Goal: Task Accomplishment & Management: Complete application form

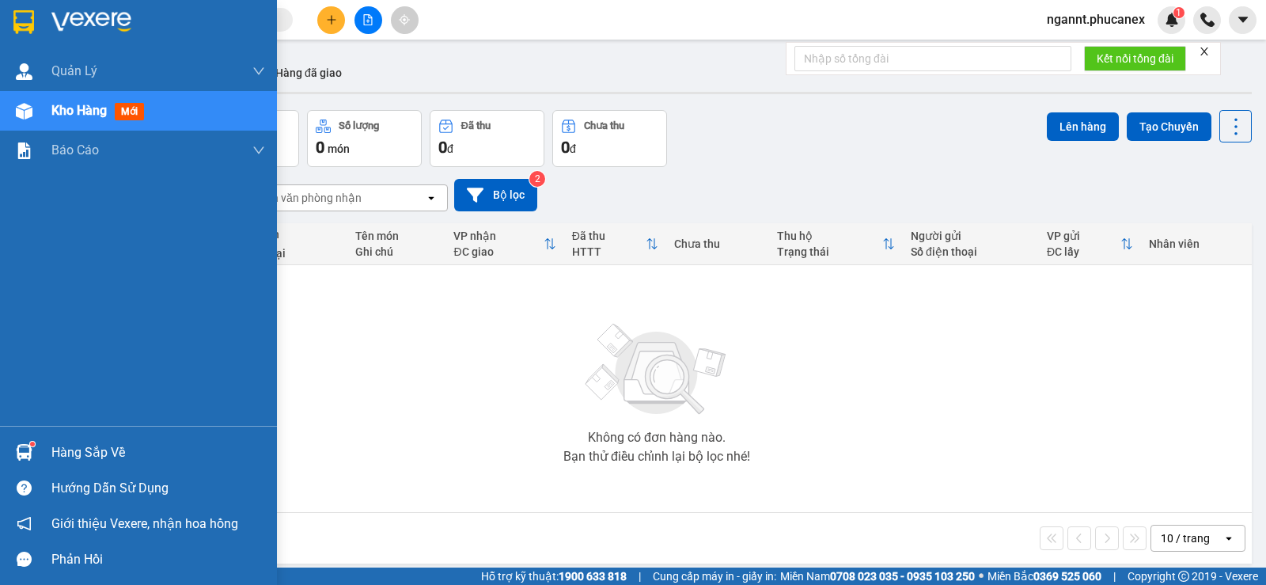
click at [104, 99] on div "Kho hàng mới" at bounding box center [158, 111] width 214 height 40
click at [12, 112] on div at bounding box center [24, 111] width 28 height 28
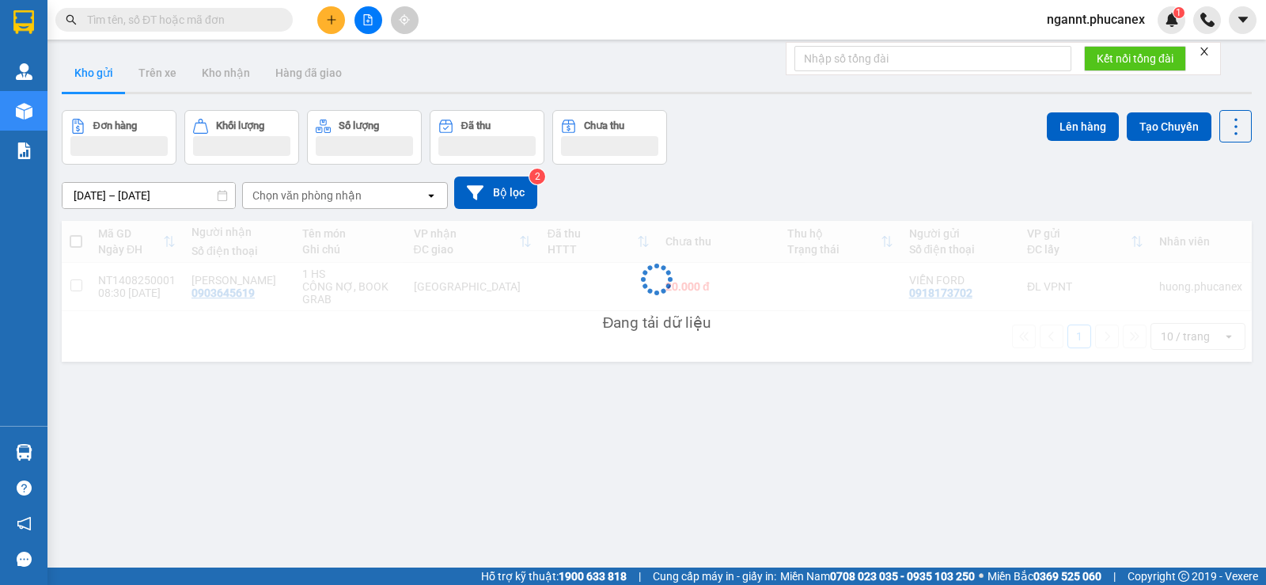
scroll to position [73, 0]
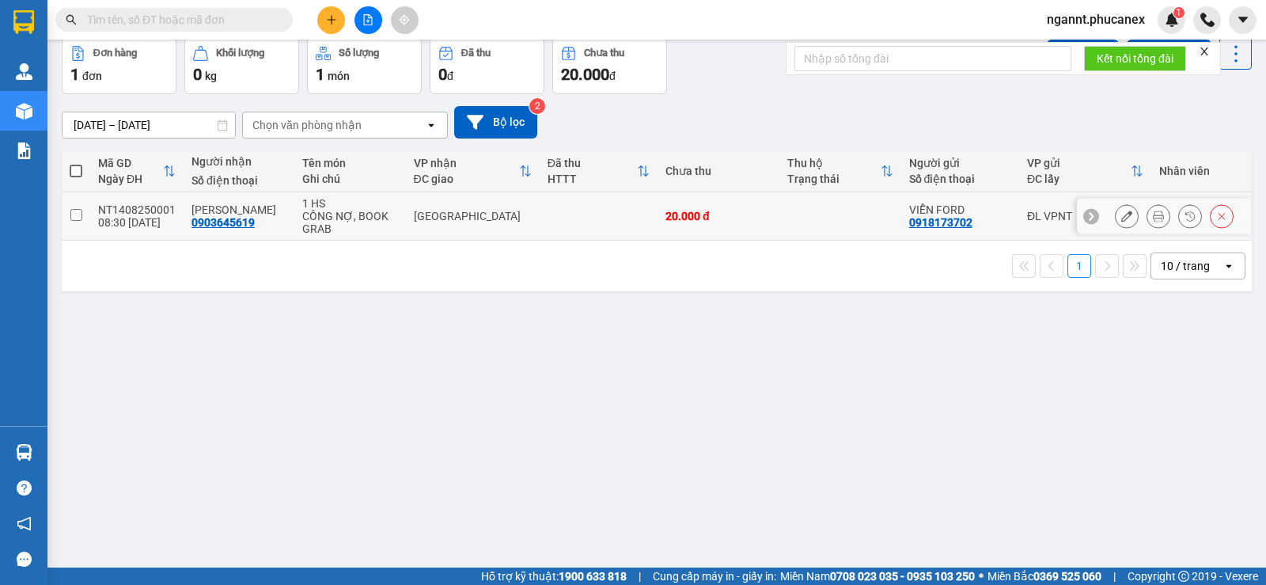
click at [378, 223] on div "CÔNG NỢ, BOOK GRAB" at bounding box center [350, 222] width 96 height 25
checkbox input "true"
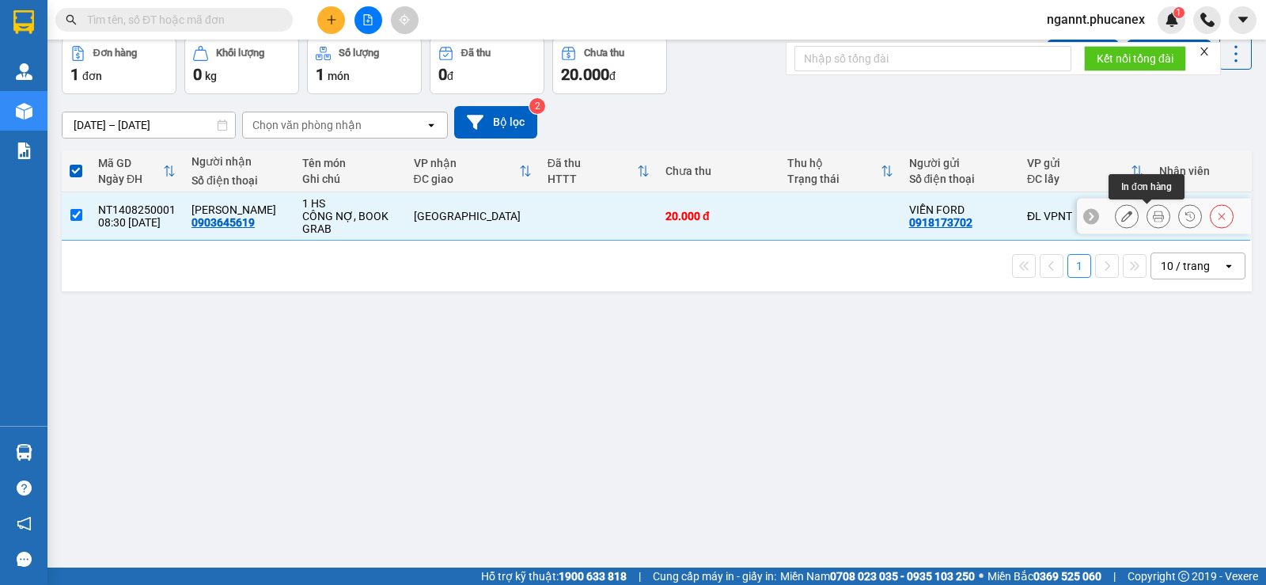
click at [1153, 218] on icon at bounding box center [1158, 216] width 11 height 11
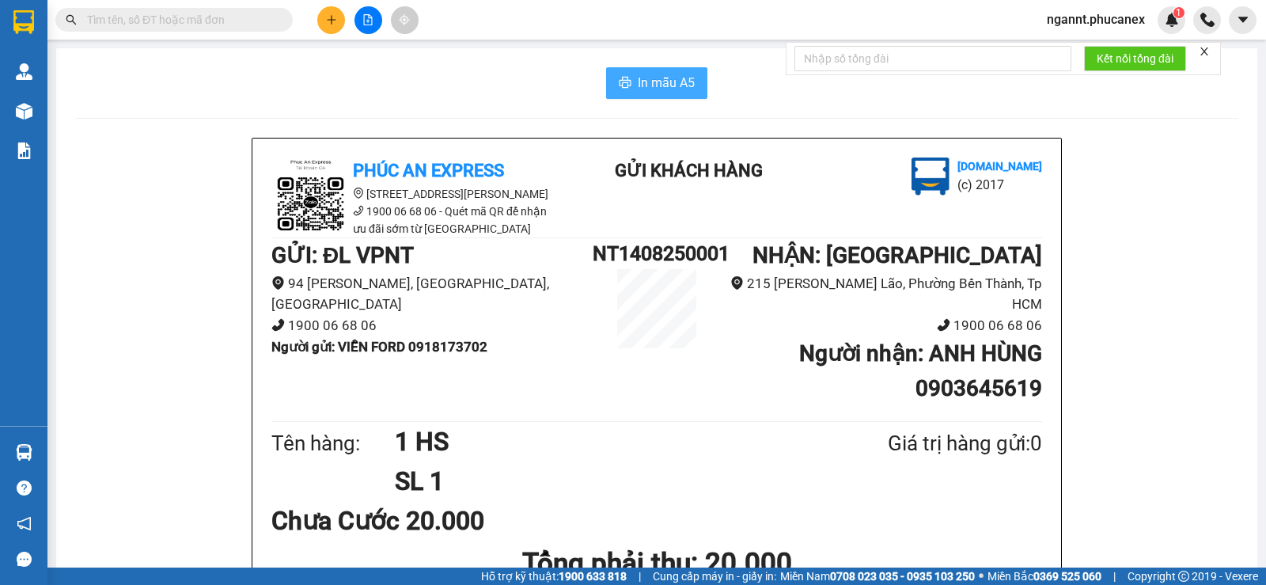
click at [629, 71] on button "In mẫu A5" at bounding box center [656, 83] width 101 height 32
click at [336, 20] on icon "plus" at bounding box center [331, 19] width 9 height 1
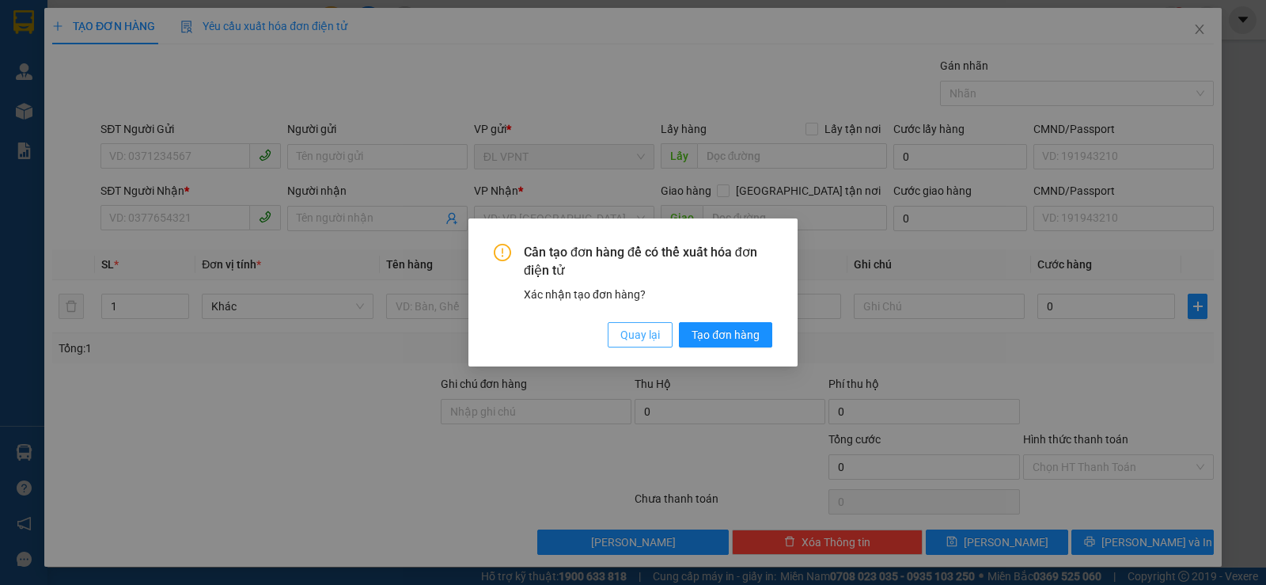
click at [640, 329] on span "Quay lại" at bounding box center [641, 334] width 40 height 17
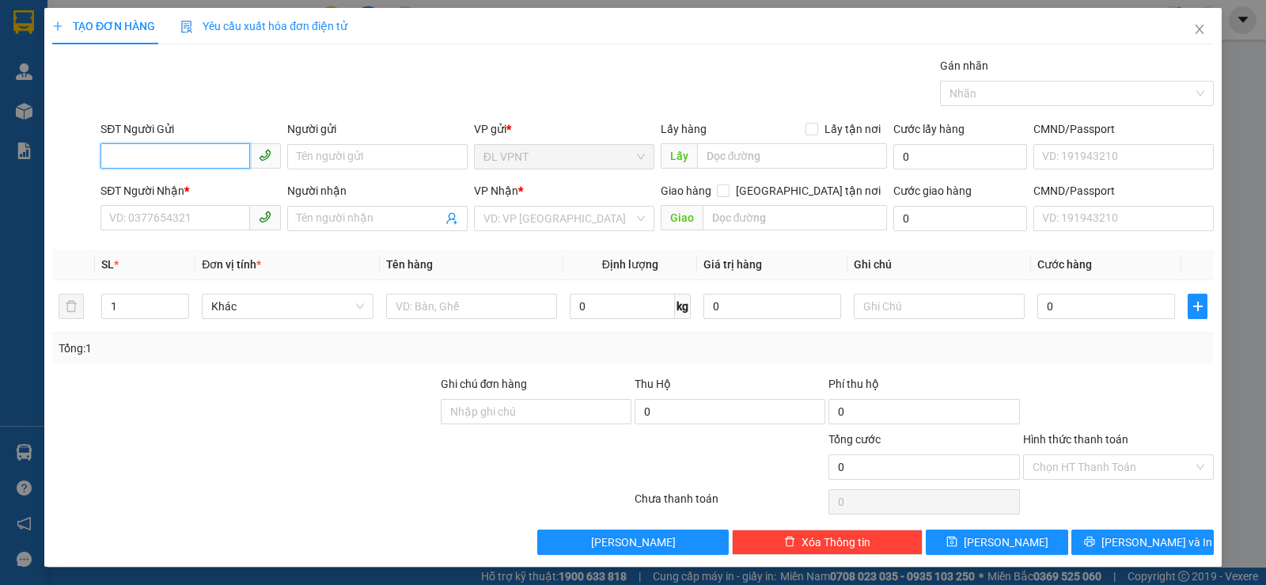
click at [153, 157] on input "SĐT Người Gửi" at bounding box center [176, 155] width 150 height 25
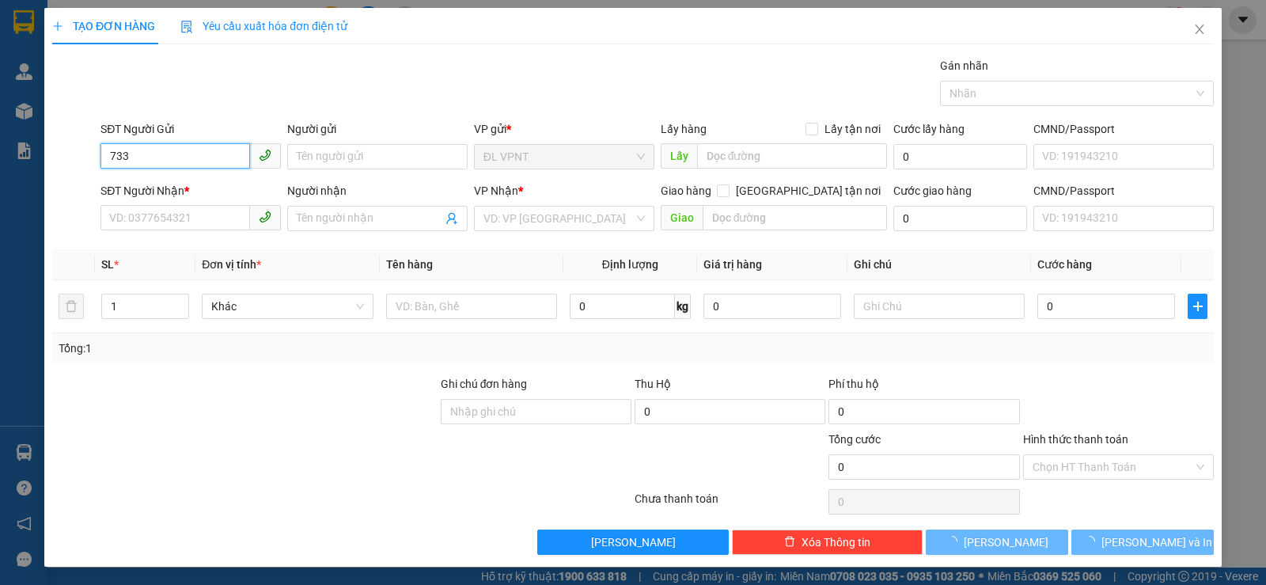
click at [231, 161] on input "733" at bounding box center [176, 155] width 150 height 25
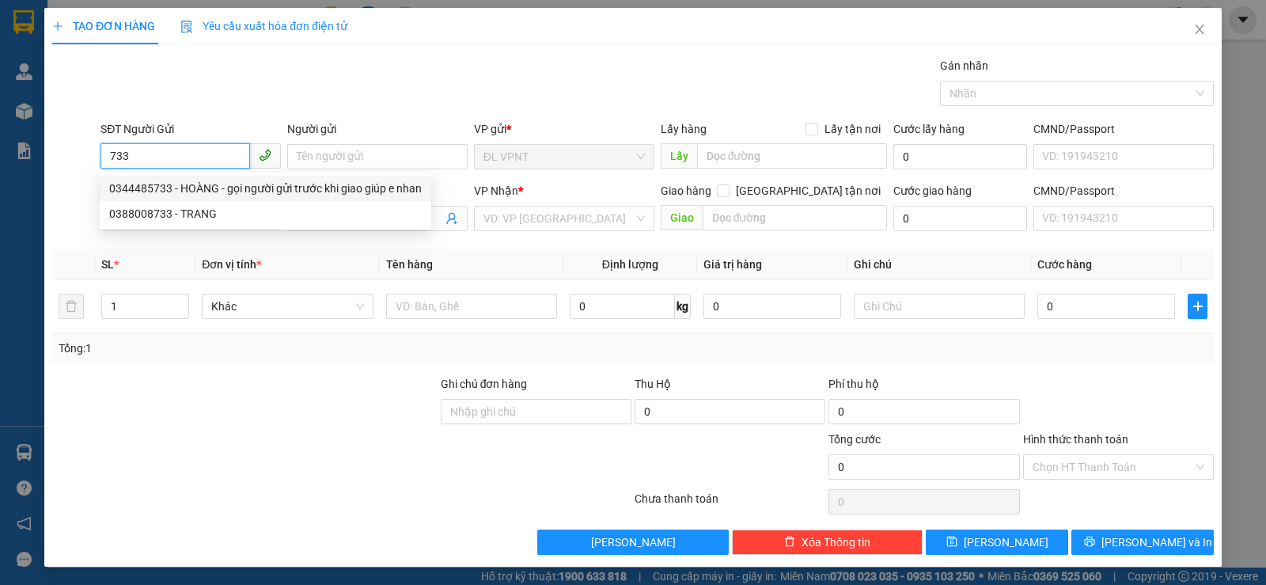
click at [207, 194] on div "0344485733 - HOÀNG - gọi người gửi trước khi giao giúp e nhan" at bounding box center [265, 188] width 313 height 17
type input "0344485733"
type input "HOÀNG - gọi người gửi trước khi giao giúp e nhan"
type input "0902900398"
type input "HÙNG"
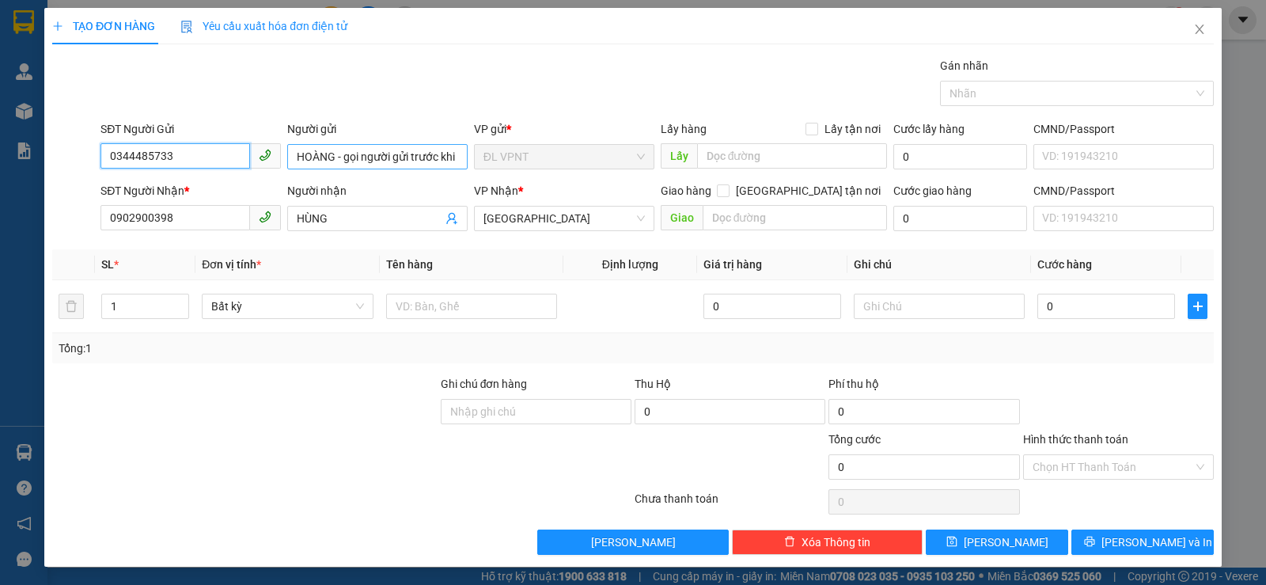
type input "0344485733"
drag, startPoint x: 336, startPoint y: 160, endPoint x: 904, endPoint y: 165, distance: 568.3
click at [904, 165] on div "SĐT Người Gửi 0344485733 Người gửi HOÀNG - gọi người gửi trước khi giao giúp e …" at bounding box center [657, 147] width 1120 height 55
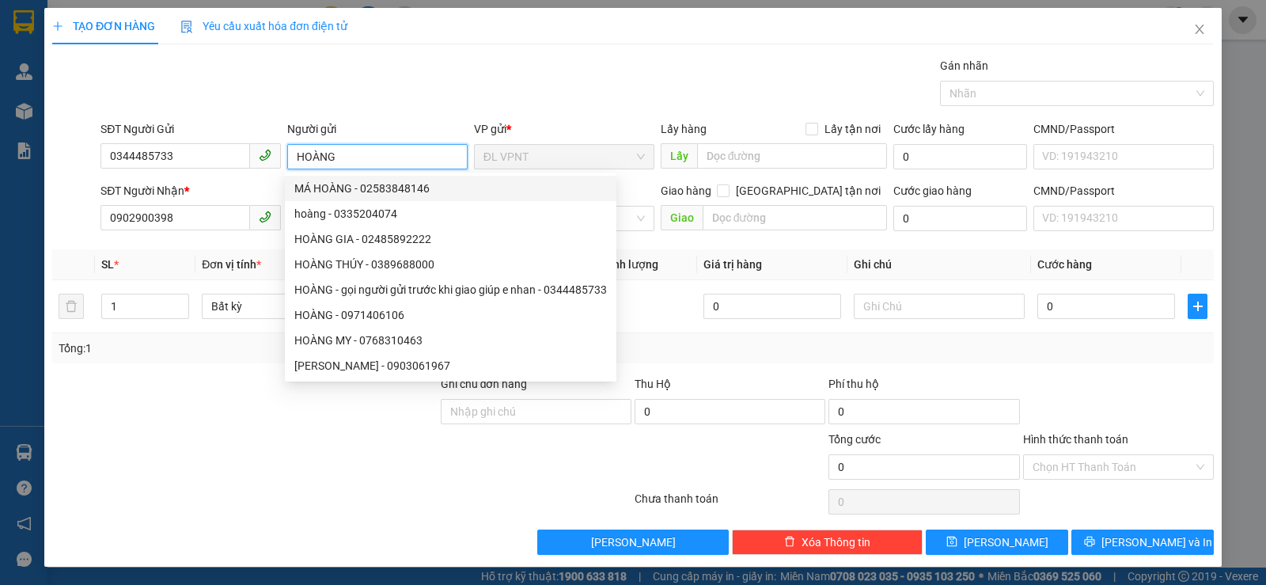
type input "HOÀNG"
click at [464, 79] on div "Gói vận chuyển * Tiêu chuẩn Gán nhãn Nhãn" at bounding box center [657, 84] width 1120 height 55
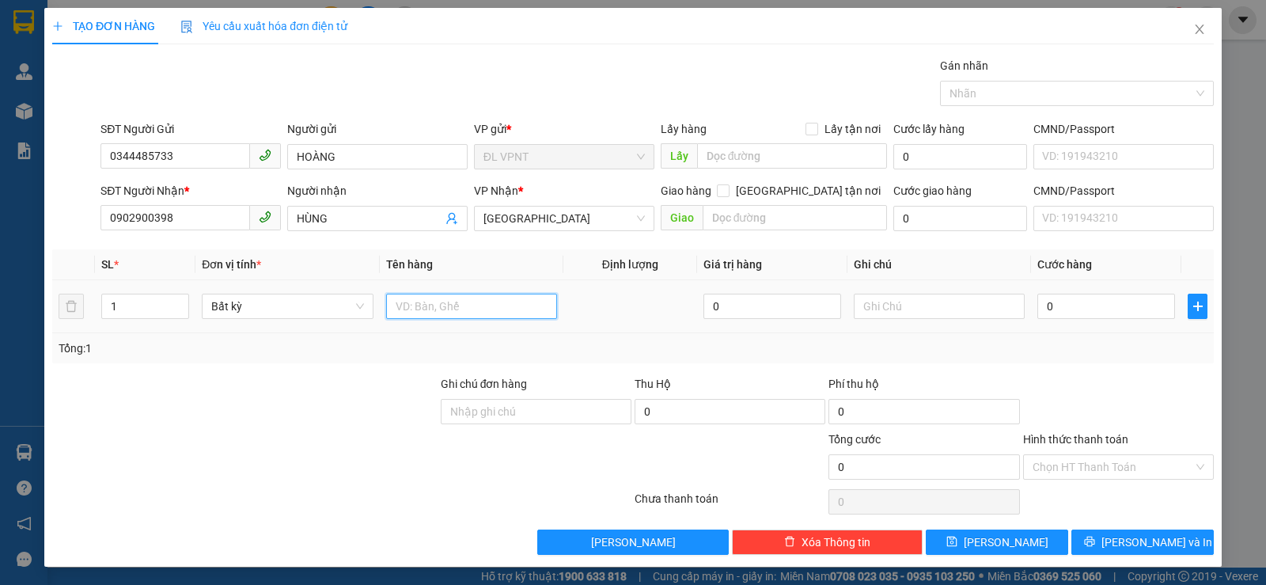
click at [469, 308] on input "text" at bounding box center [471, 306] width 171 height 25
type input "1K"
type input "4"
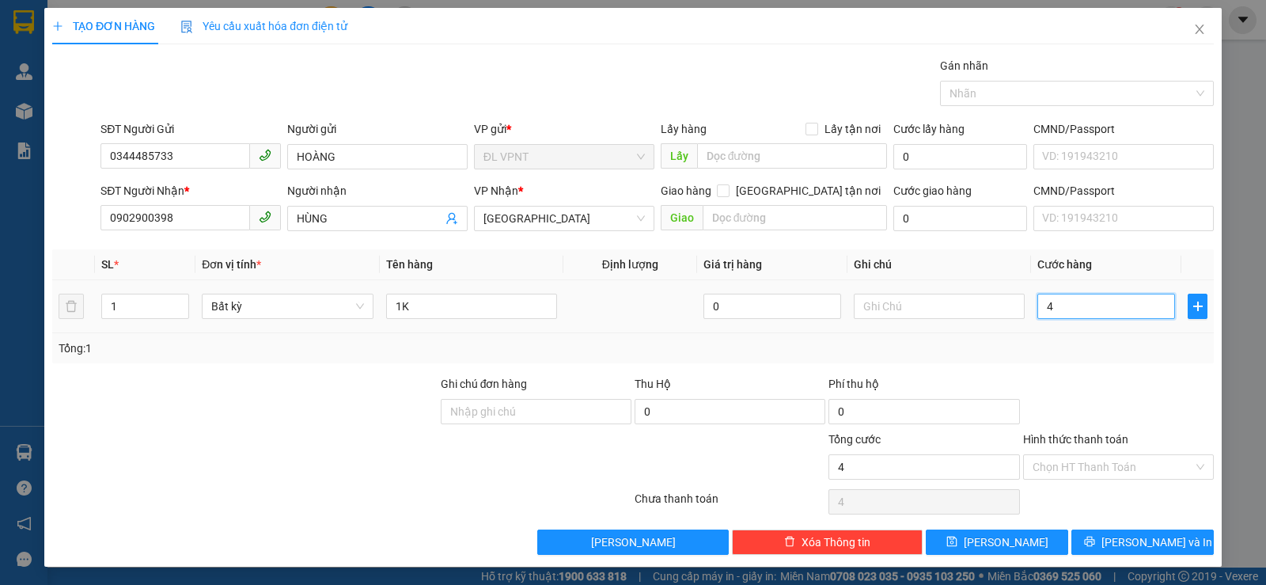
type input "40"
click at [1060, 380] on div at bounding box center [1119, 402] width 194 height 55
type input "40.000"
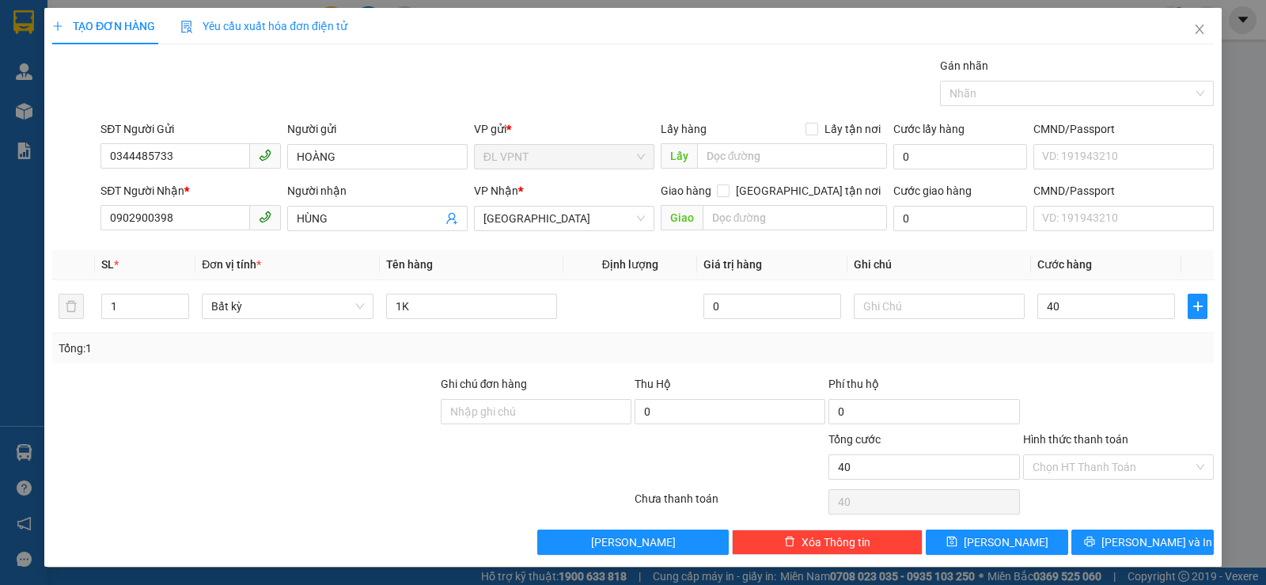
type input "40.000"
click at [1112, 462] on input "Hình thức thanh toán" at bounding box center [1113, 467] width 161 height 24
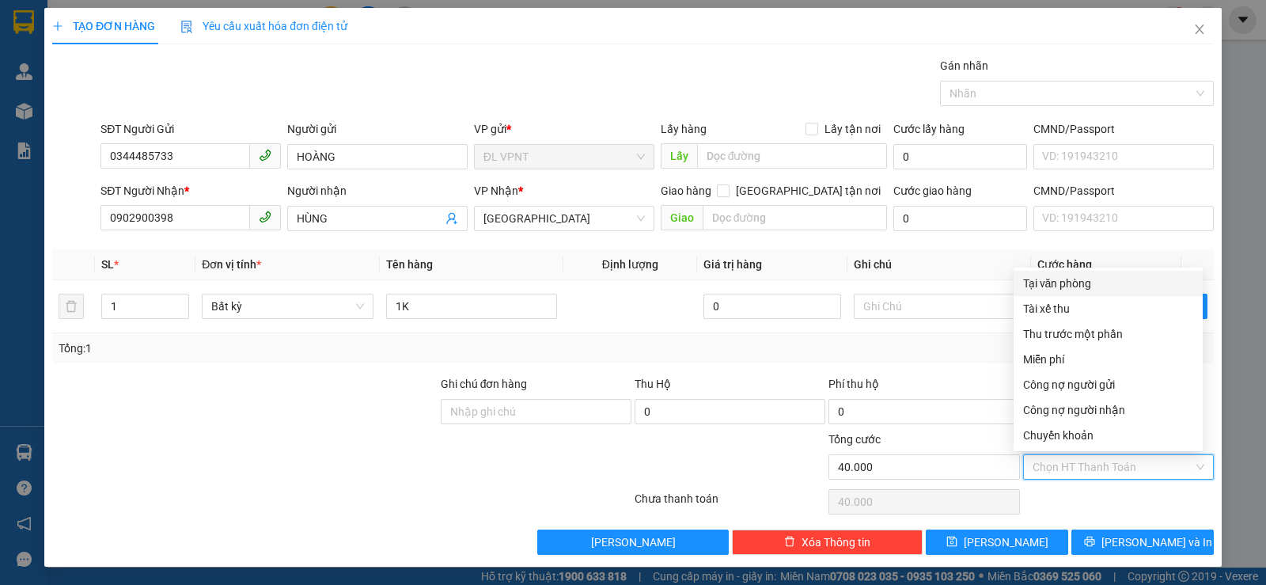
click at [1087, 284] on div "Tại văn phòng" at bounding box center [1108, 283] width 170 height 17
type input "0"
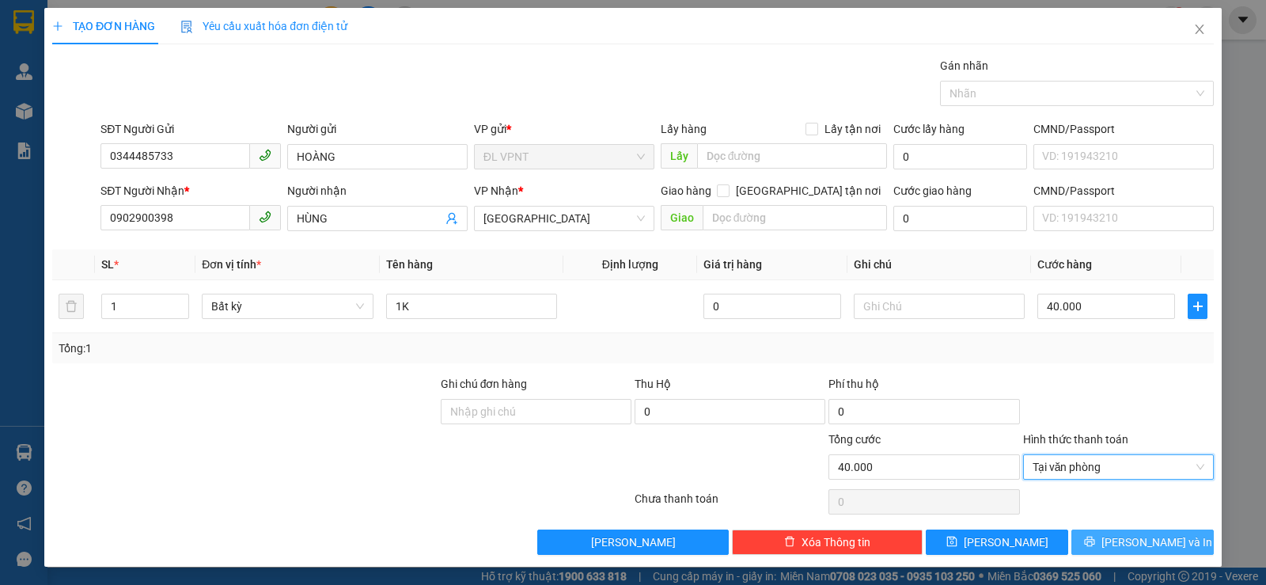
click at [1171, 540] on button "Lưu và In" at bounding box center [1143, 541] width 142 height 25
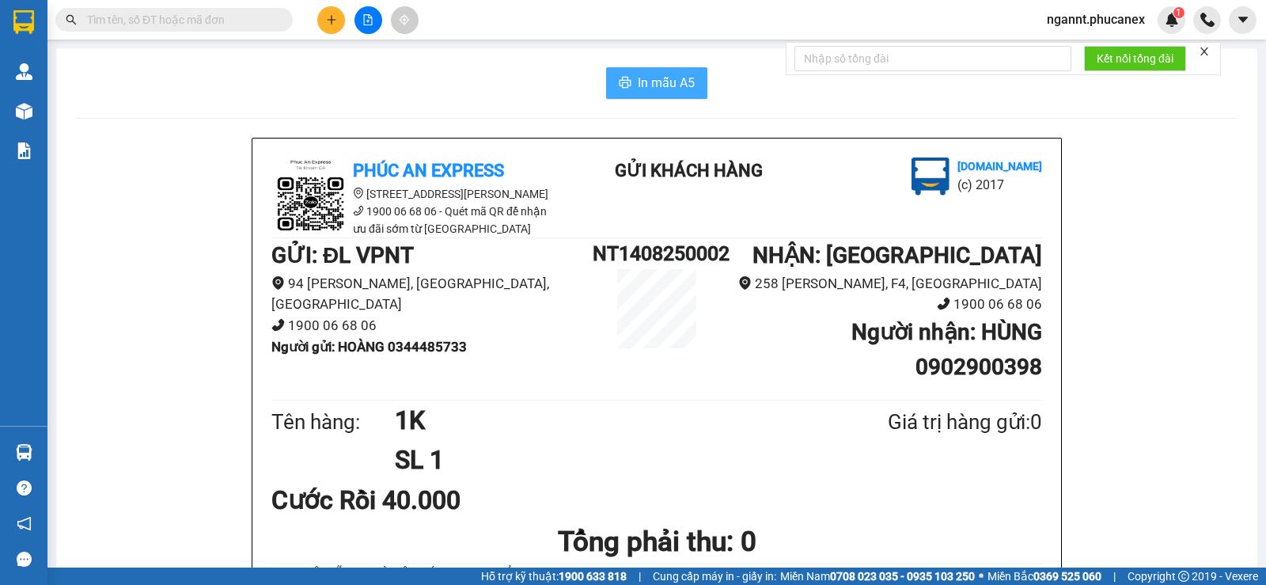
click at [640, 79] on span "In mẫu A5" at bounding box center [666, 83] width 57 height 20
click at [334, 18] on icon "plus" at bounding box center [331, 19] width 11 height 11
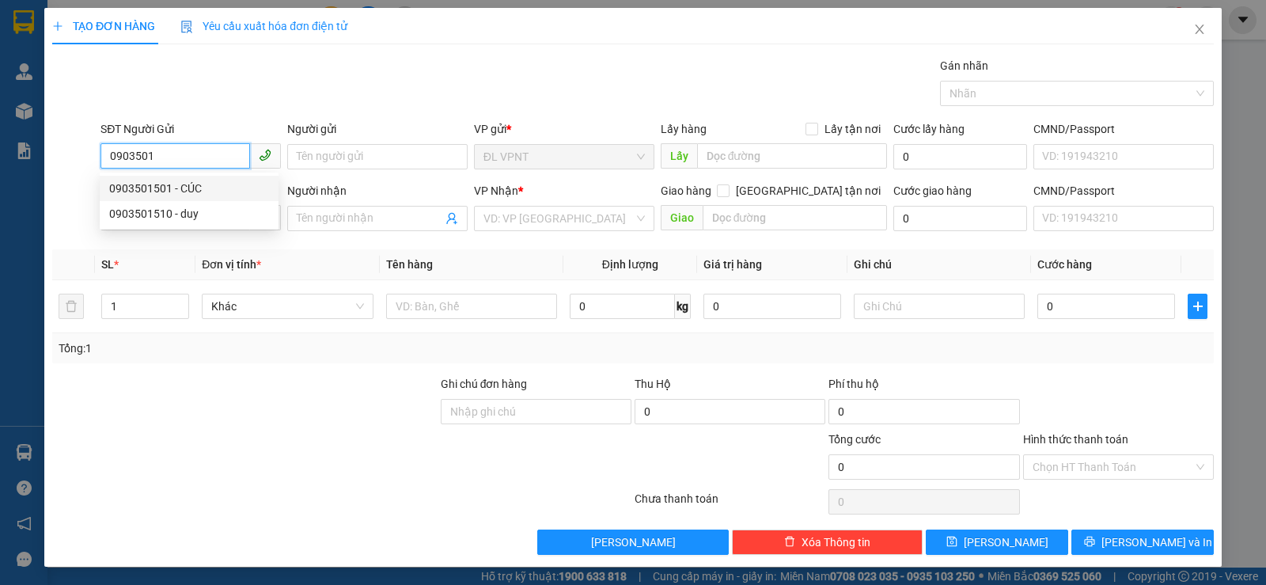
click at [206, 194] on div "0903501501 - CÚC" at bounding box center [189, 188] width 160 height 17
type input "0903501501"
type input "CÚC"
type input "0903334832"
type input "DŨNG"
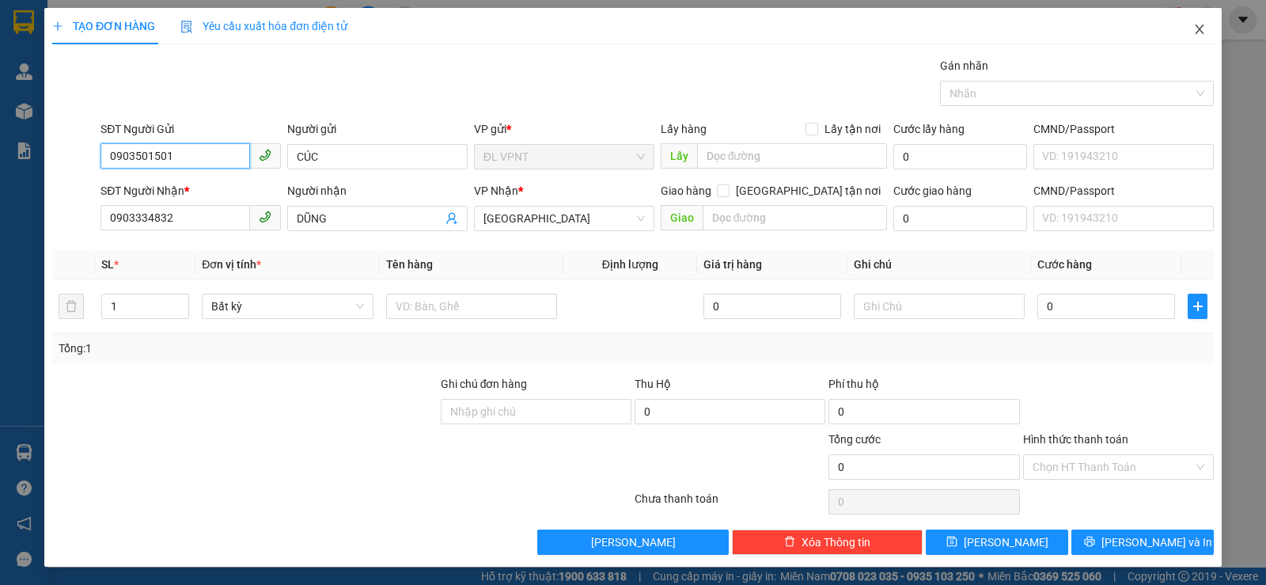
type input "0903501501"
drag, startPoint x: 1187, startPoint y: 24, endPoint x: 337, endPoint y: 326, distance: 902.2
click at [337, 326] on div "TẠO ĐƠN HÀNG Yêu cầu xuất hóa đơn điện tử Transit Pickup Surcharge Ids Transit …" at bounding box center [633, 287] width 1178 height 559
click at [1201, 29] on span "Close" at bounding box center [1200, 30] width 44 height 44
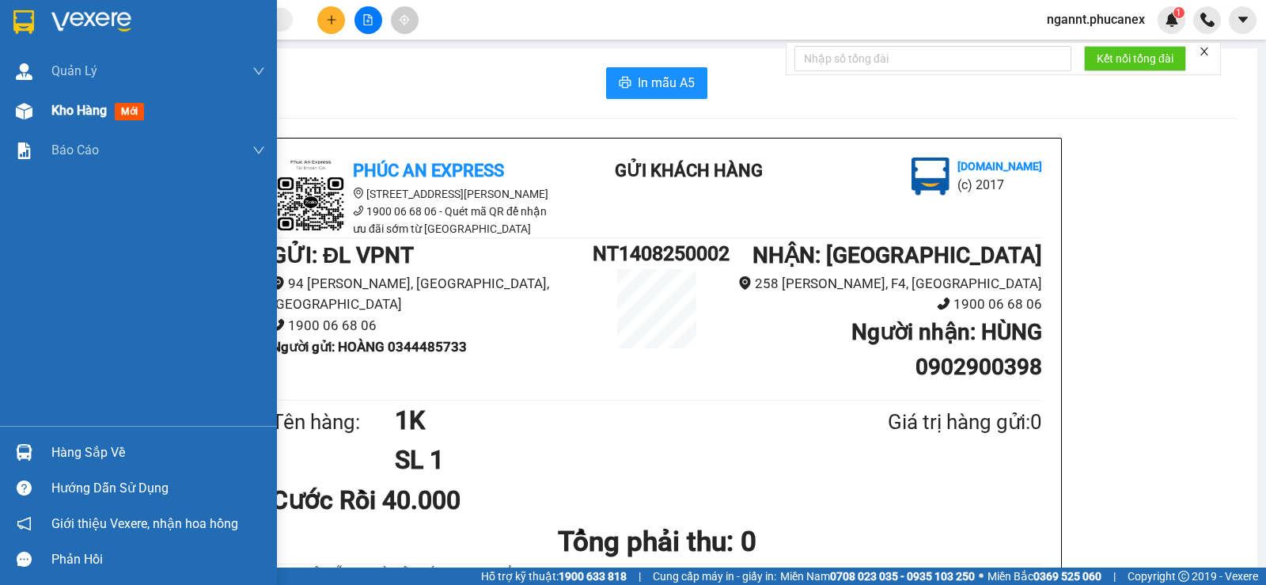
click at [33, 101] on div at bounding box center [24, 111] width 28 height 28
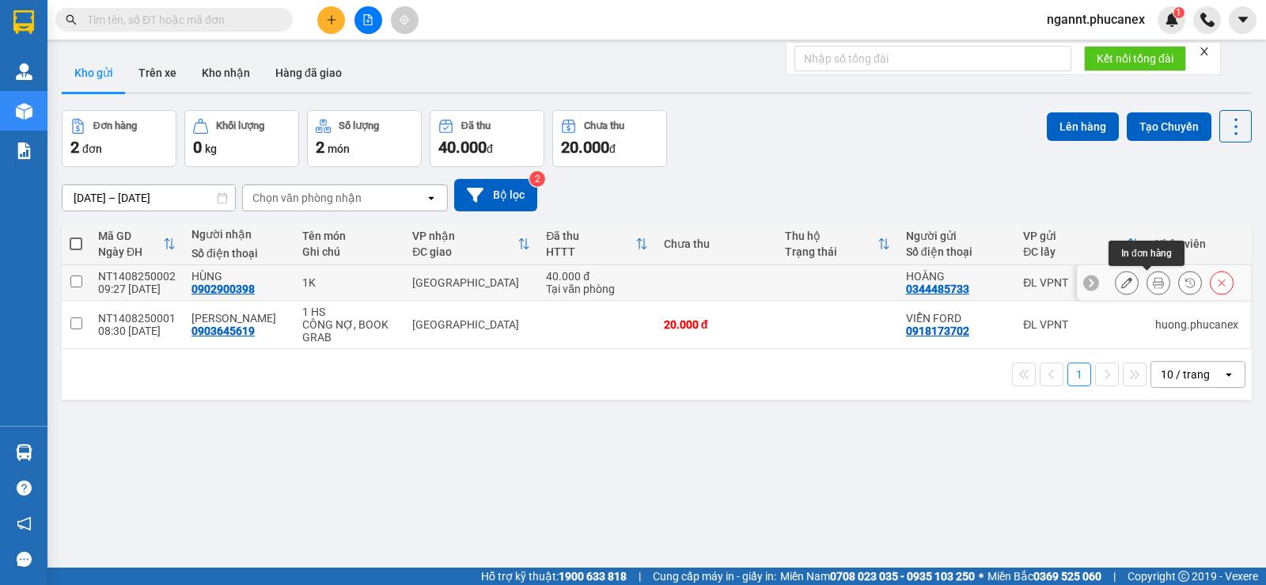
click at [1148, 287] on button at bounding box center [1159, 283] width 22 height 28
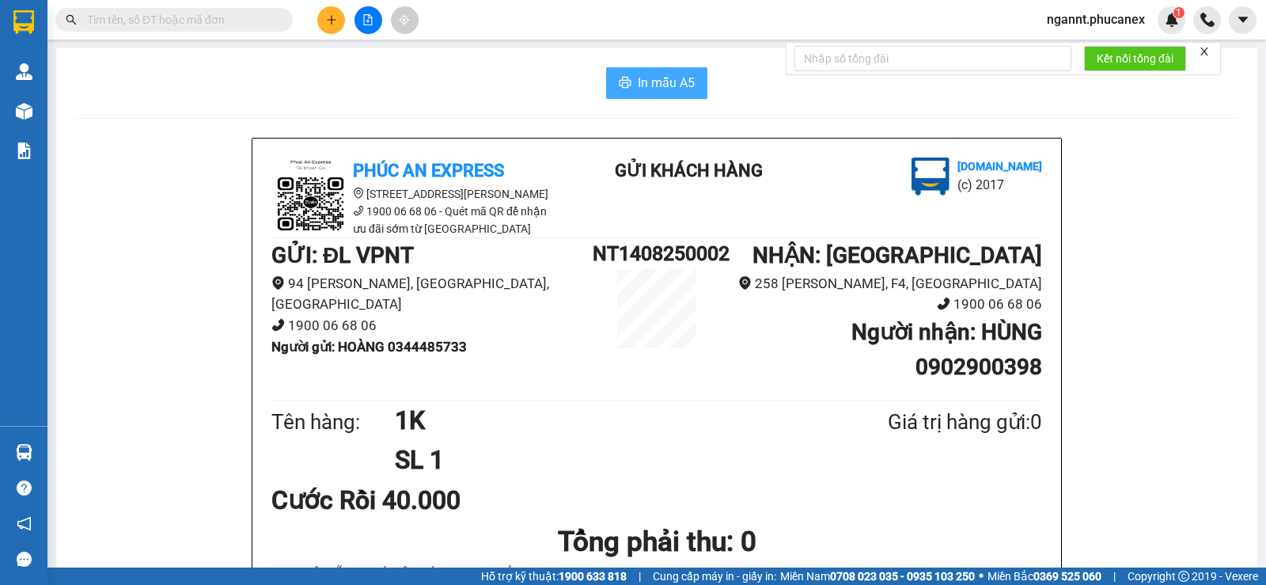
click at [647, 93] on span "In mẫu A5" at bounding box center [666, 83] width 57 height 20
click at [326, 21] on icon "plus" at bounding box center [331, 19] width 11 height 11
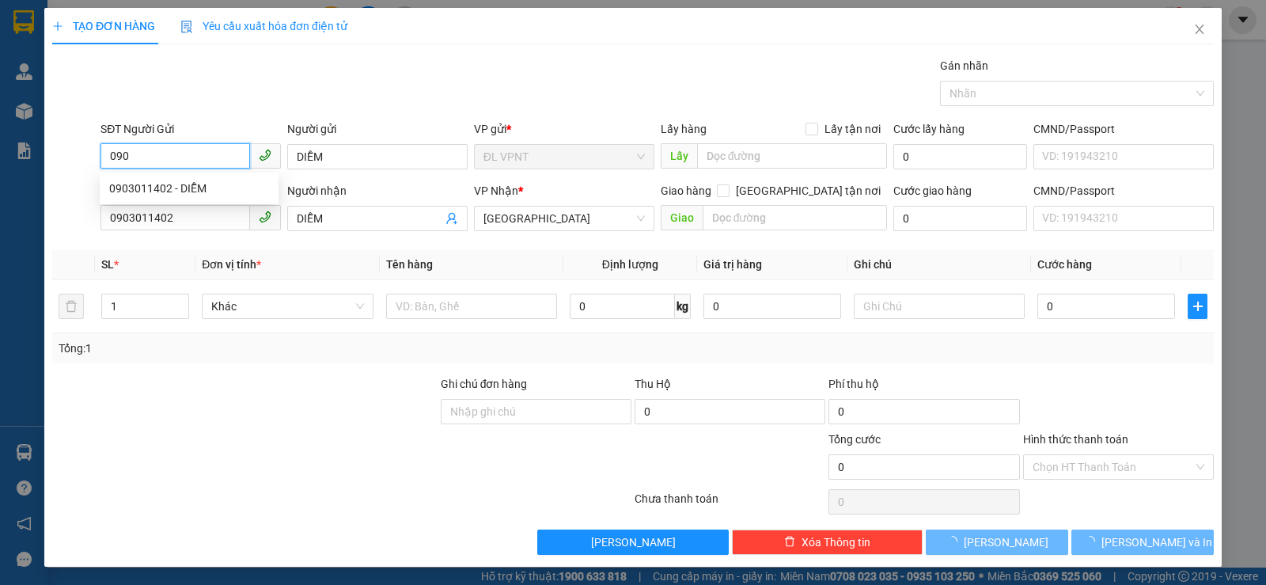
type input "0903011402"
type input "DIỄM"
type input "0903011402"
type input "DIỄM"
type input "0903011402"
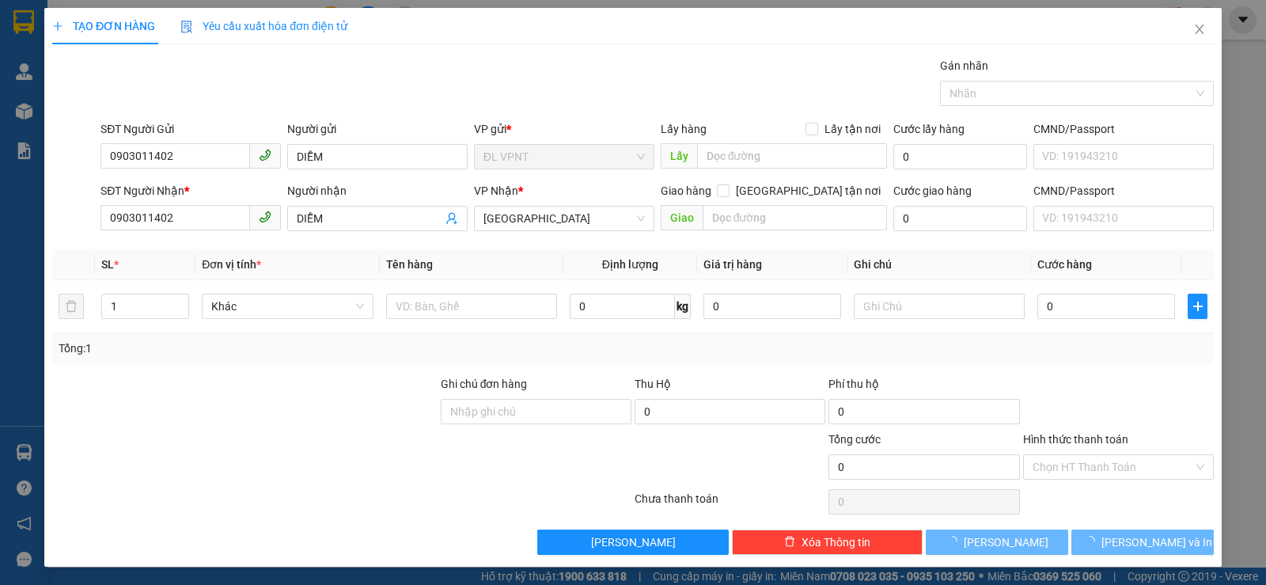
click at [189, 186] on b "*" at bounding box center [186, 190] width 5 height 13
click at [189, 205] on input "0903011402" at bounding box center [176, 217] width 150 height 25
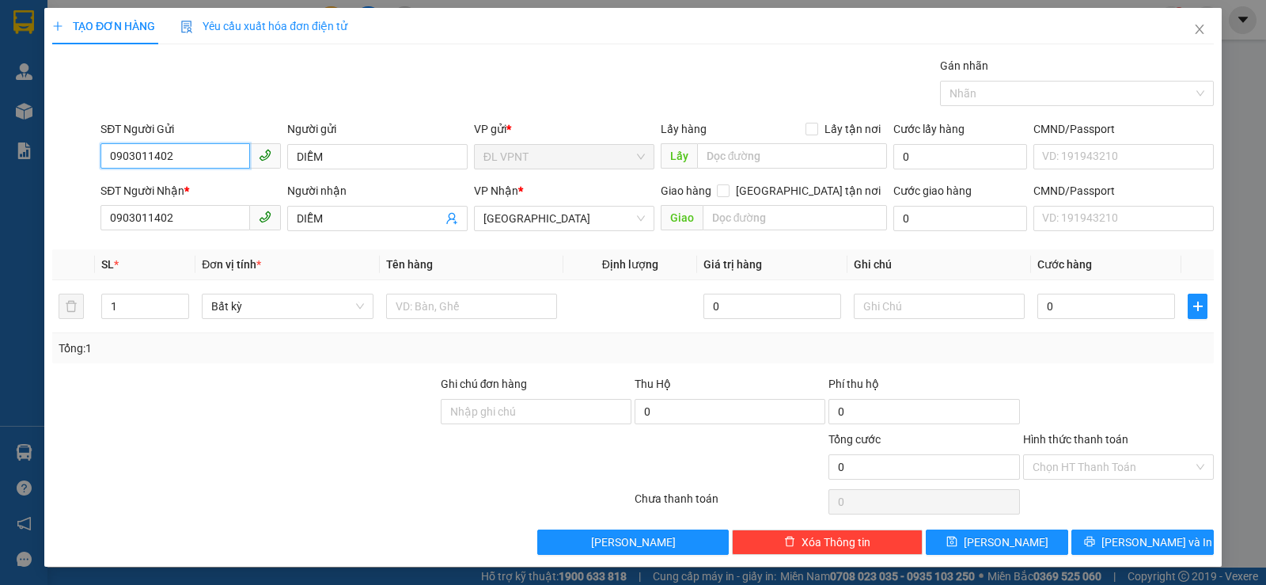
drag, startPoint x: 154, startPoint y: 150, endPoint x: 0, endPoint y: 149, distance: 154.3
click at [0, 150] on div "TẠO ĐƠN HÀNG Yêu cầu xuất hóa đơn điện tử Transit Pickup Surcharge Ids Transit …" at bounding box center [633, 292] width 1266 height 585
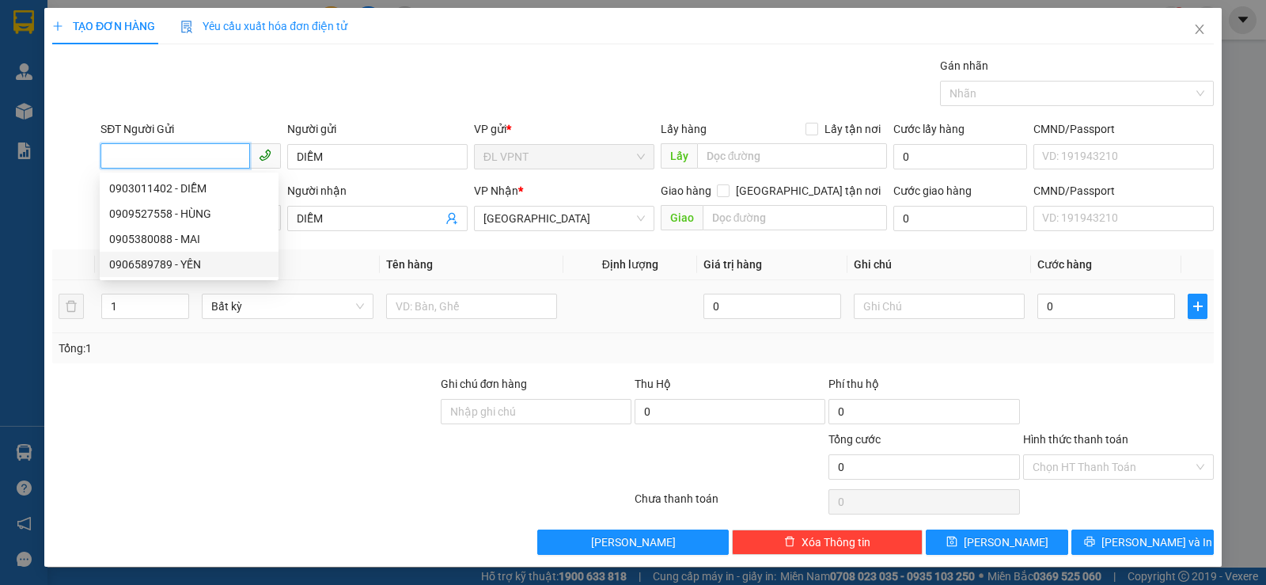
scroll to position [1, 0]
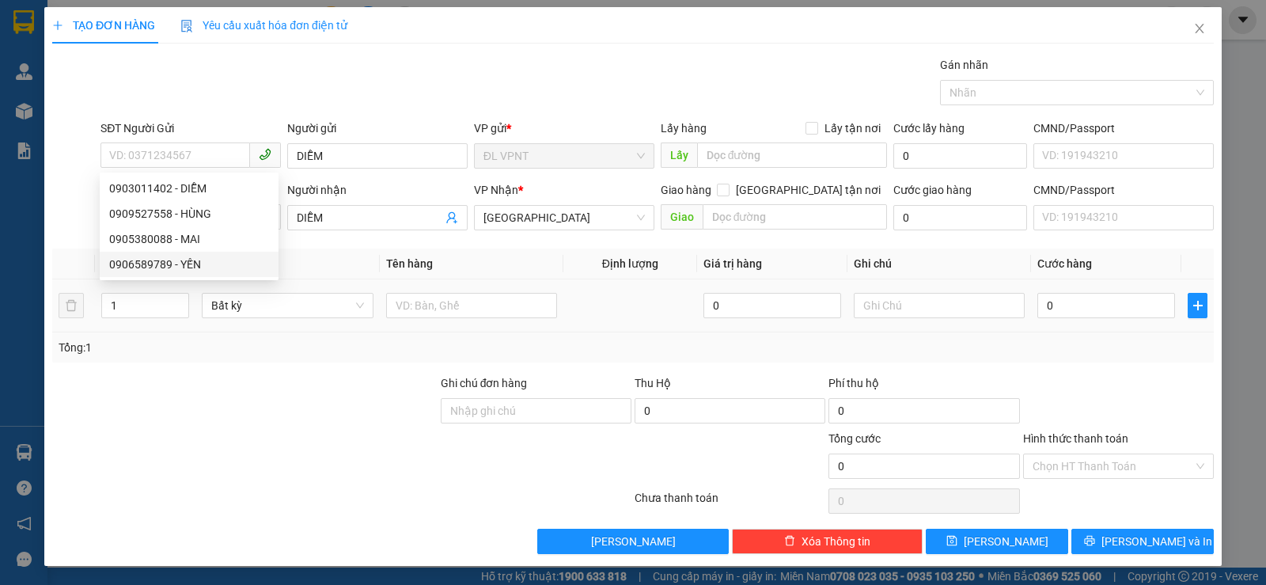
drag, startPoint x: 282, startPoint y: 383, endPoint x: 188, endPoint y: 290, distance: 132.6
click at [283, 381] on div at bounding box center [245, 401] width 389 height 55
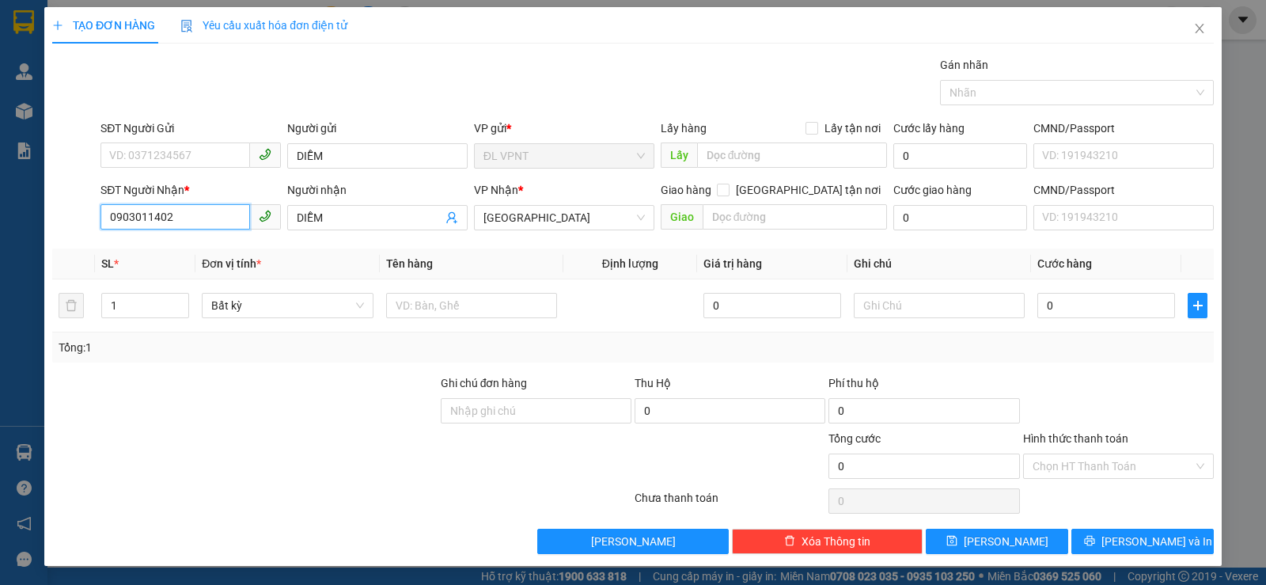
drag, startPoint x: 226, startPoint y: 225, endPoint x: 0, endPoint y: 218, distance: 226.5
click at [0, 222] on div "TẠO ĐƠN HÀNG Yêu cầu xuất hóa đơn điện tử Transit Pickup Surcharge Ids Transit …" at bounding box center [633, 292] width 1266 height 585
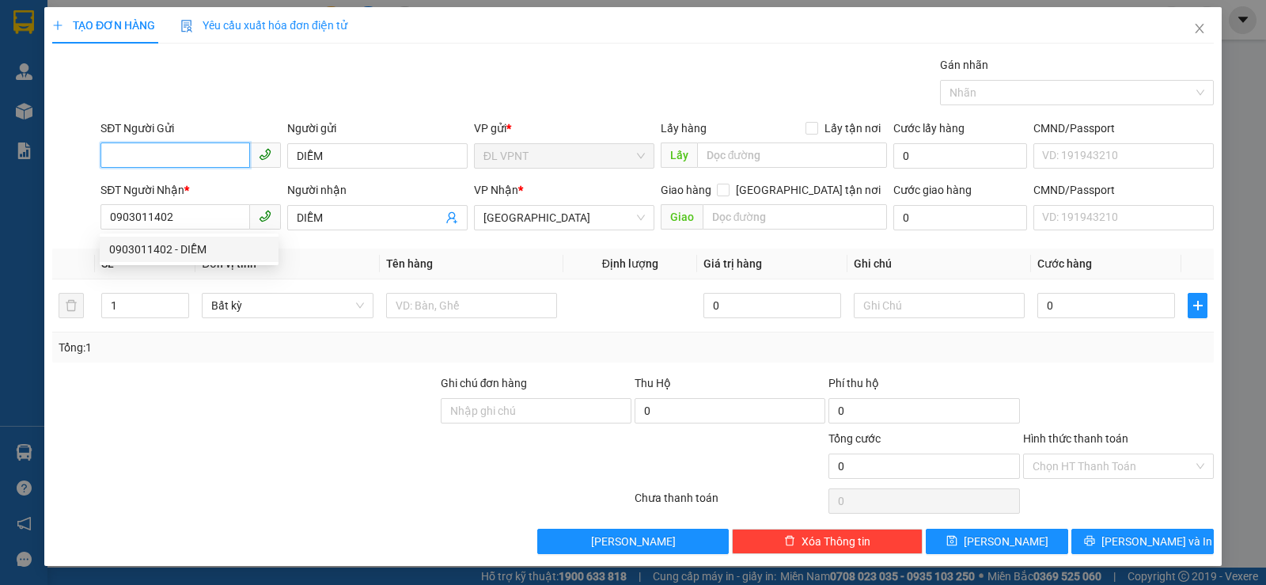
click at [121, 159] on input "SĐT Người Gửi" at bounding box center [176, 154] width 150 height 25
click at [190, 181] on div "0903501501 - CÚC" at bounding box center [189, 187] width 160 height 17
type input "0903501501"
type input "CÚC"
type input "0903501501"
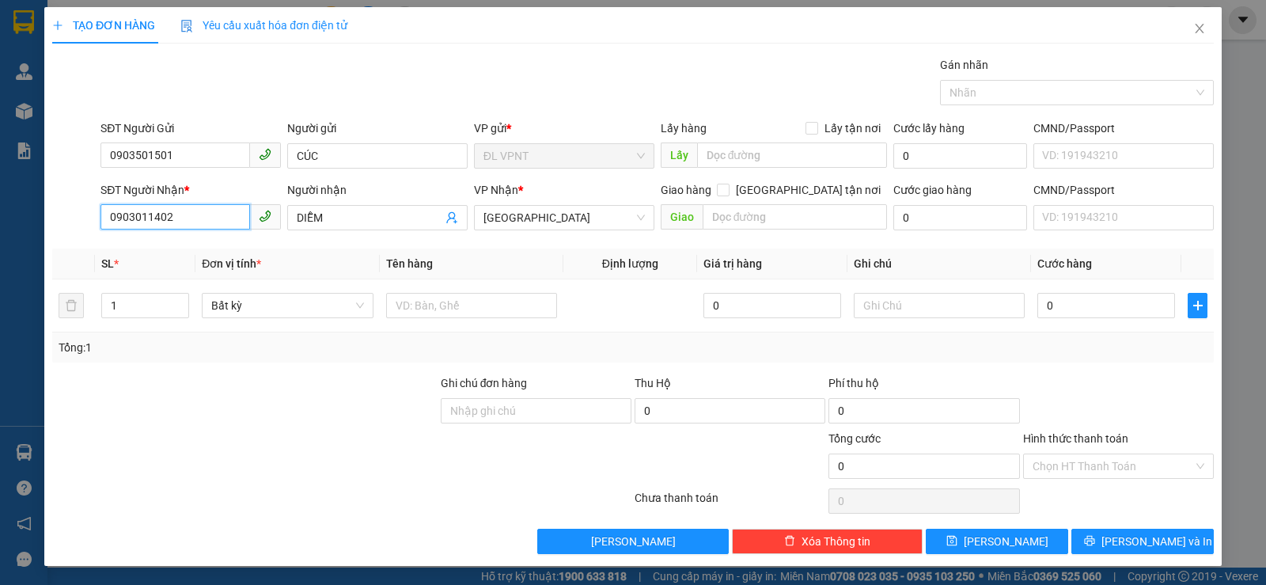
drag, startPoint x: 190, startPoint y: 223, endPoint x: 55, endPoint y: 211, distance: 135.9
click at [55, 211] on div "SĐT Người Nhận * 0903011402 0903011402 Người nhận DIỄM VP Nhận * ĐL Quận 5 Giao…" at bounding box center [633, 208] width 1165 height 55
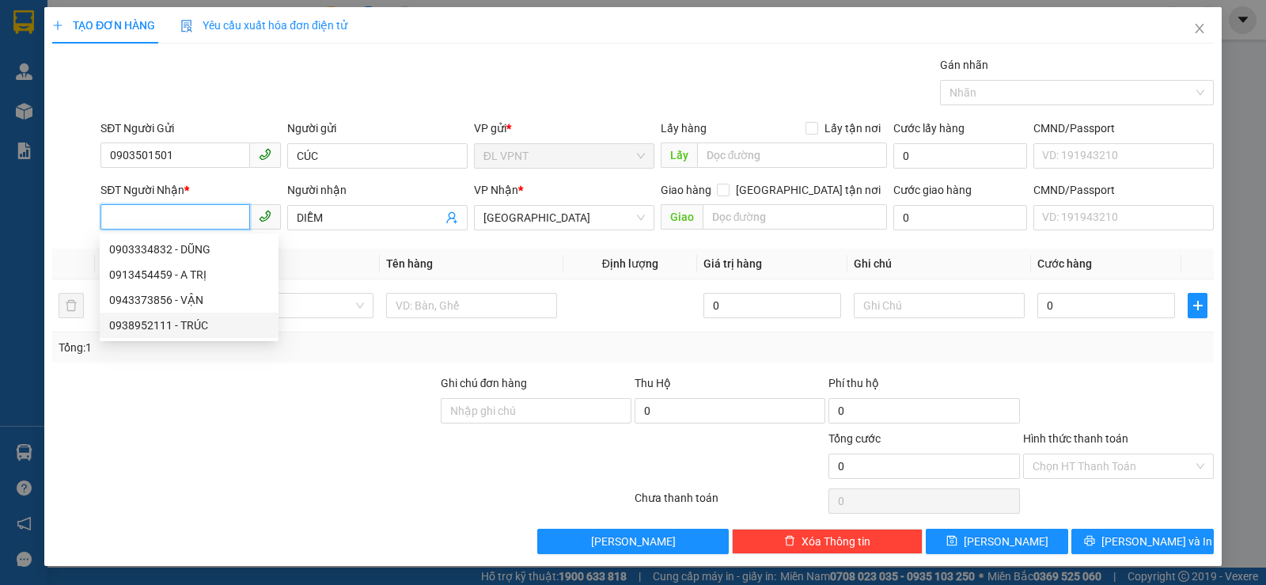
click at [194, 334] on div "0938952111 - TRÚC" at bounding box center [189, 325] width 179 height 25
type input "0938952111"
type input "TRÚC"
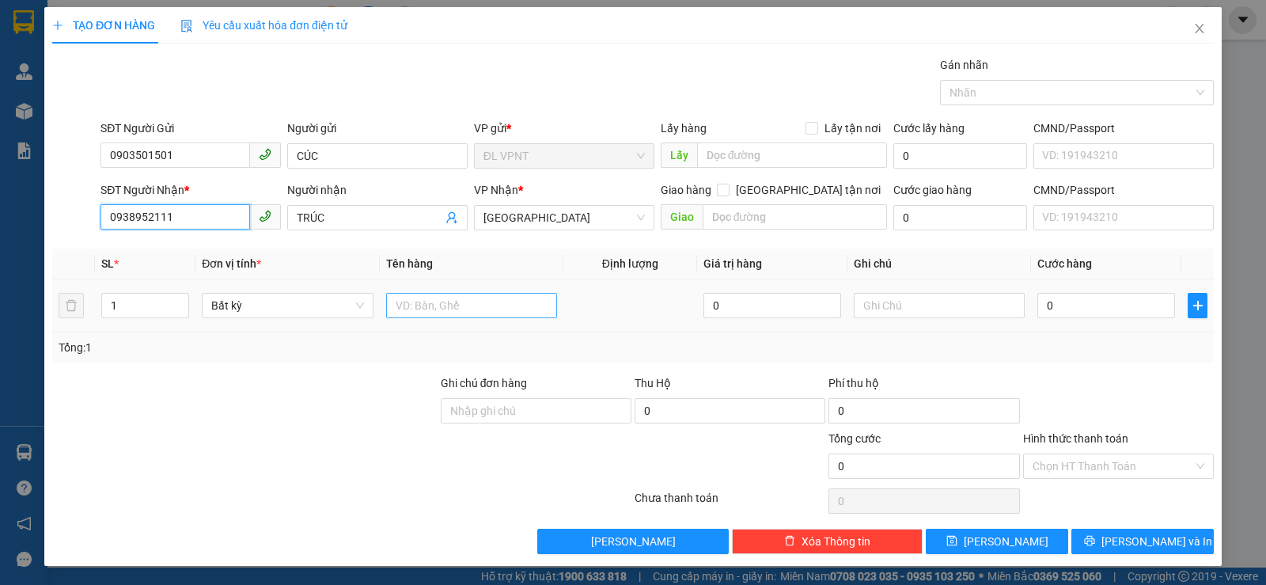
type input "0938952111"
click at [421, 302] on input "text" at bounding box center [471, 305] width 171 height 25
type input "1TX"
click at [916, 306] on input "text" at bounding box center [939, 305] width 171 height 25
click at [860, 302] on input "text" at bounding box center [939, 305] width 171 height 25
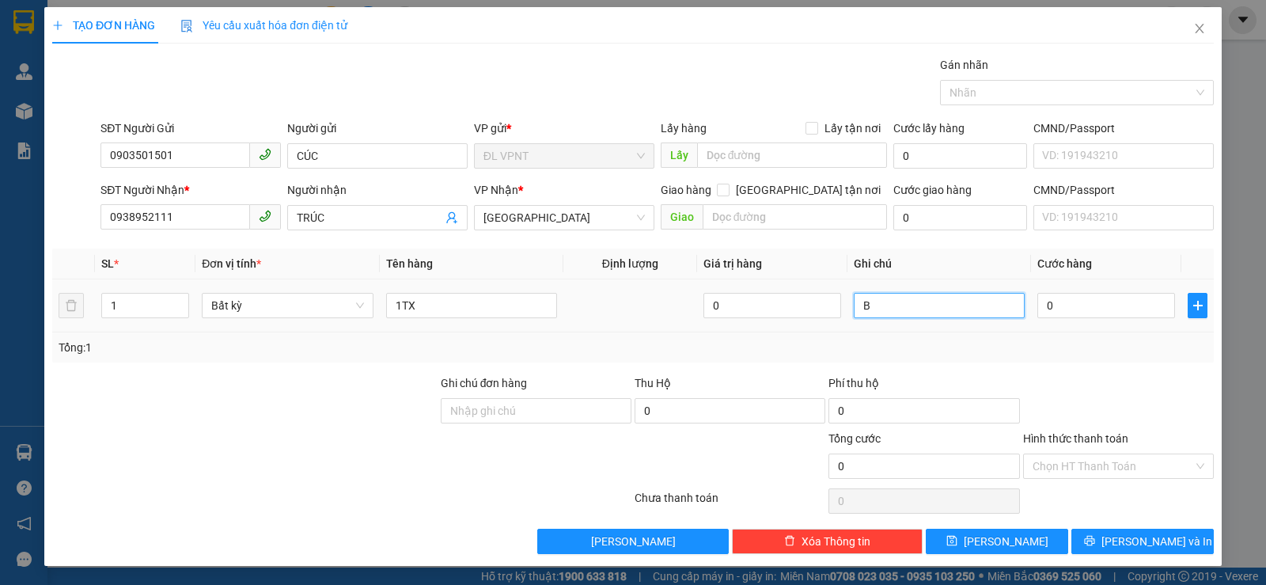
paste input "Ô"
paste input "OO"
type input "BOOK GRAP"
click at [1072, 309] on input "0" at bounding box center [1107, 305] width 138 height 25
type input "4"
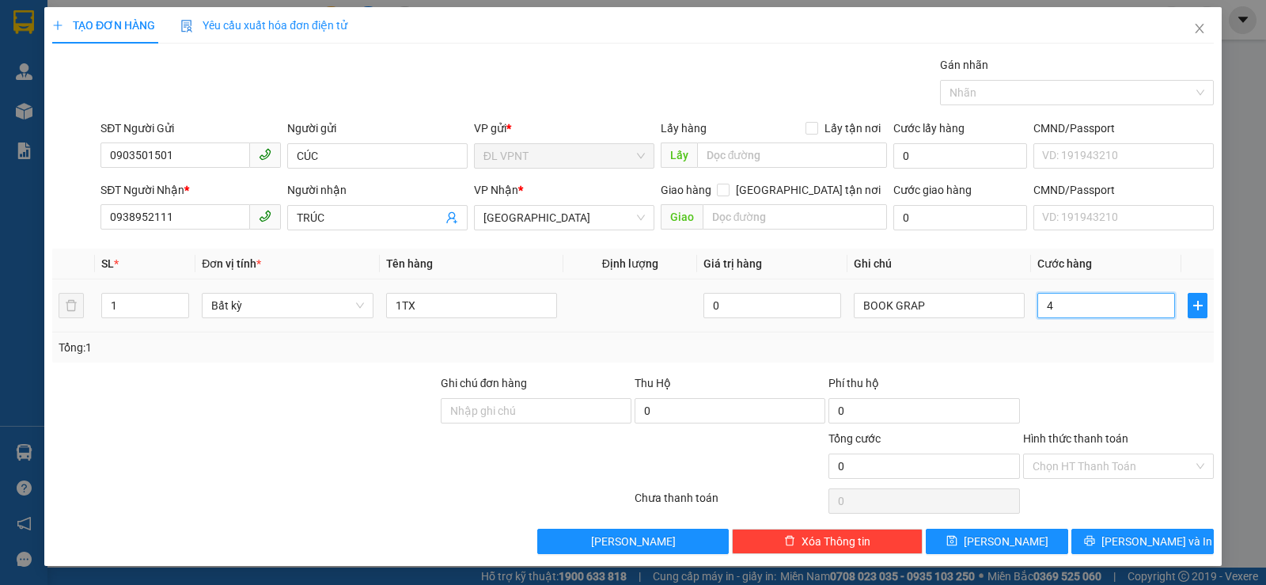
type input "4"
type input "40"
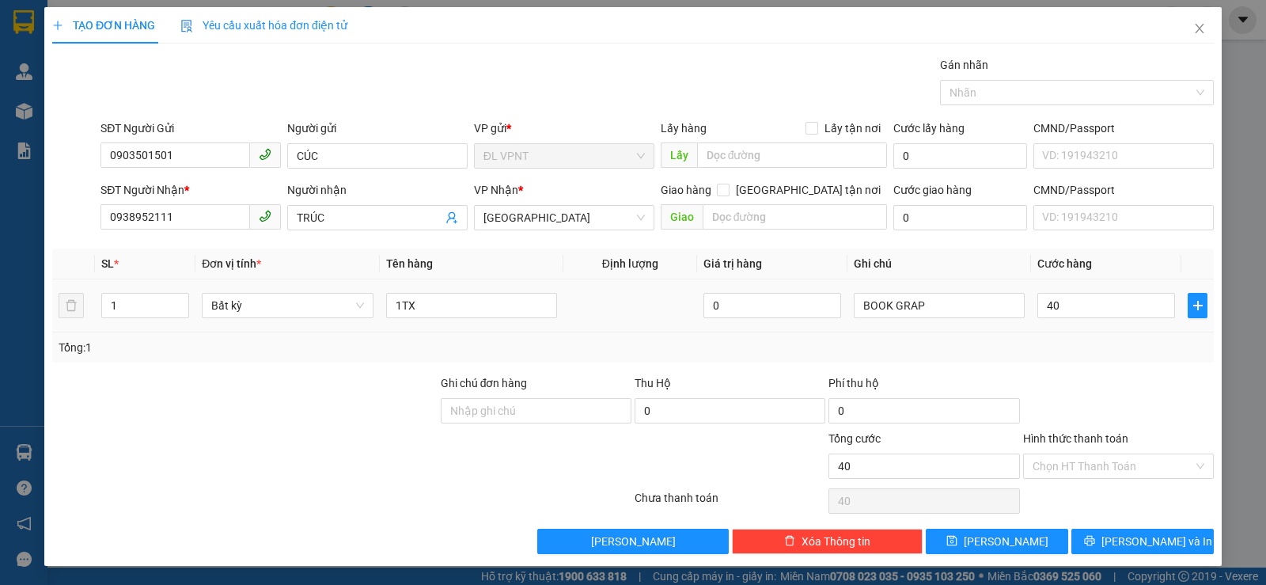
click at [1070, 357] on div "Tổng: 1" at bounding box center [633, 347] width 1162 height 30
type input "40.000"
drag, startPoint x: 1062, startPoint y: 470, endPoint x: 1054, endPoint y: 468, distance: 8.3
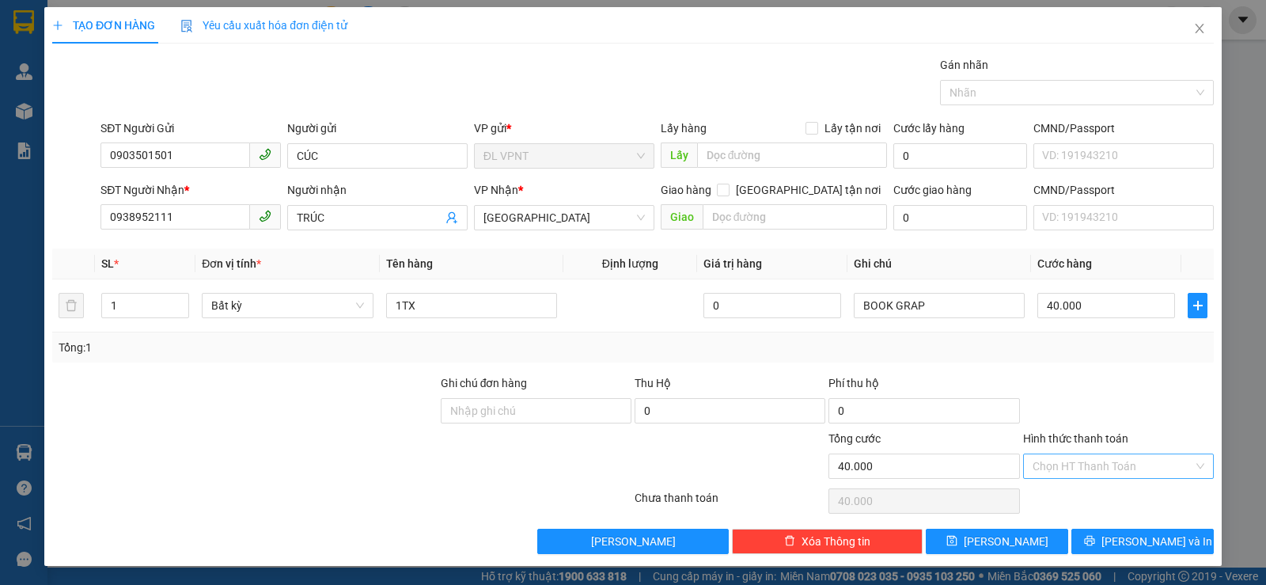
click at [1061, 470] on input "Hình thức thanh toán" at bounding box center [1113, 466] width 161 height 24
click at [977, 360] on div "Tổng: 1" at bounding box center [633, 347] width 1162 height 30
drag, startPoint x: 1116, startPoint y: 545, endPoint x: 843, endPoint y: 353, distance: 333.5
click at [1116, 545] on button "Lưu và In" at bounding box center [1143, 541] width 142 height 25
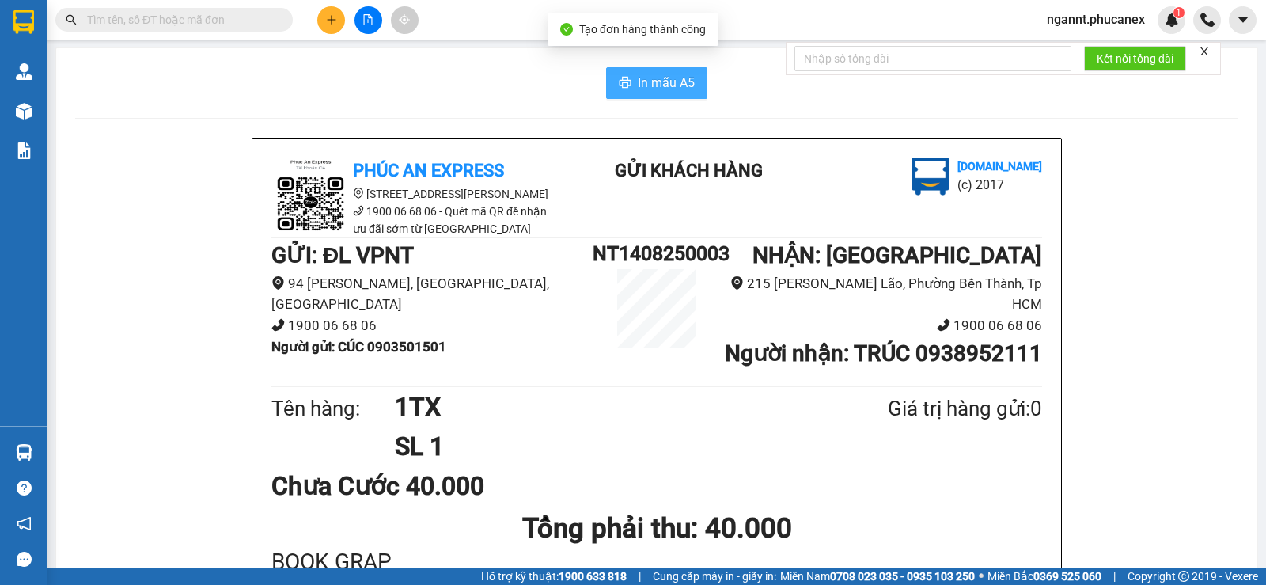
click at [667, 72] on button "In mẫu A5" at bounding box center [656, 83] width 101 height 32
click at [336, 25] on icon "plus" at bounding box center [331, 19] width 11 height 11
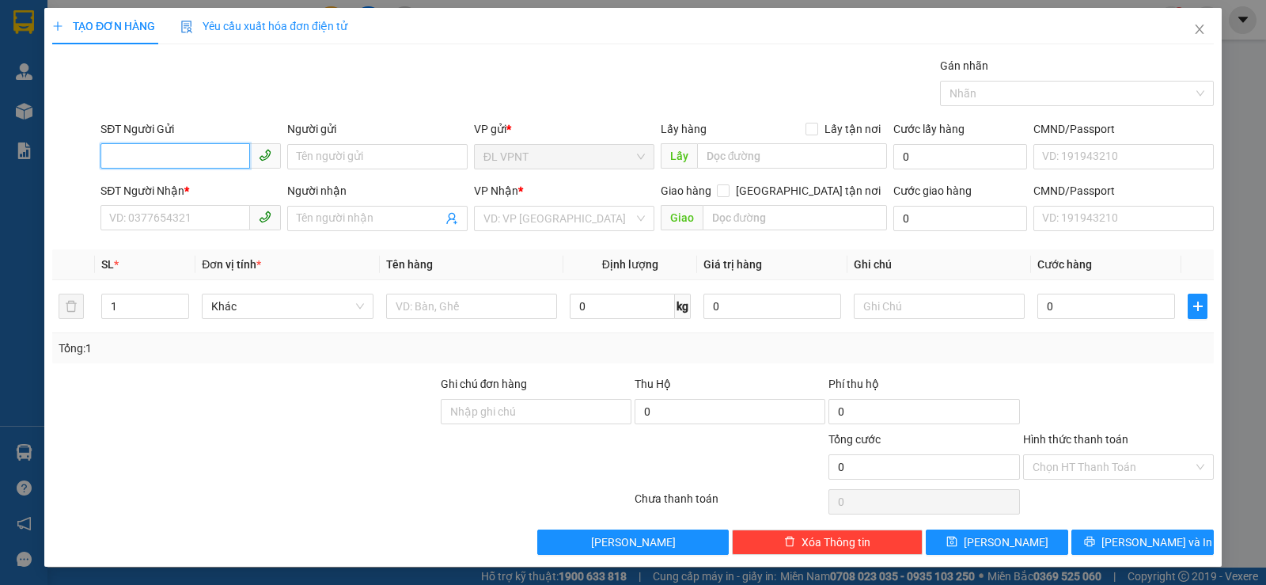
click at [216, 161] on input "SĐT Người Gửi" at bounding box center [176, 155] width 150 height 25
click at [130, 160] on input "0905501501" at bounding box center [176, 155] width 150 height 25
click at [135, 159] on input "0905501501" at bounding box center [176, 155] width 150 height 25
type input "0903501501"
click at [198, 160] on input "0903501501" at bounding box center [176, 155] width 150 height 25
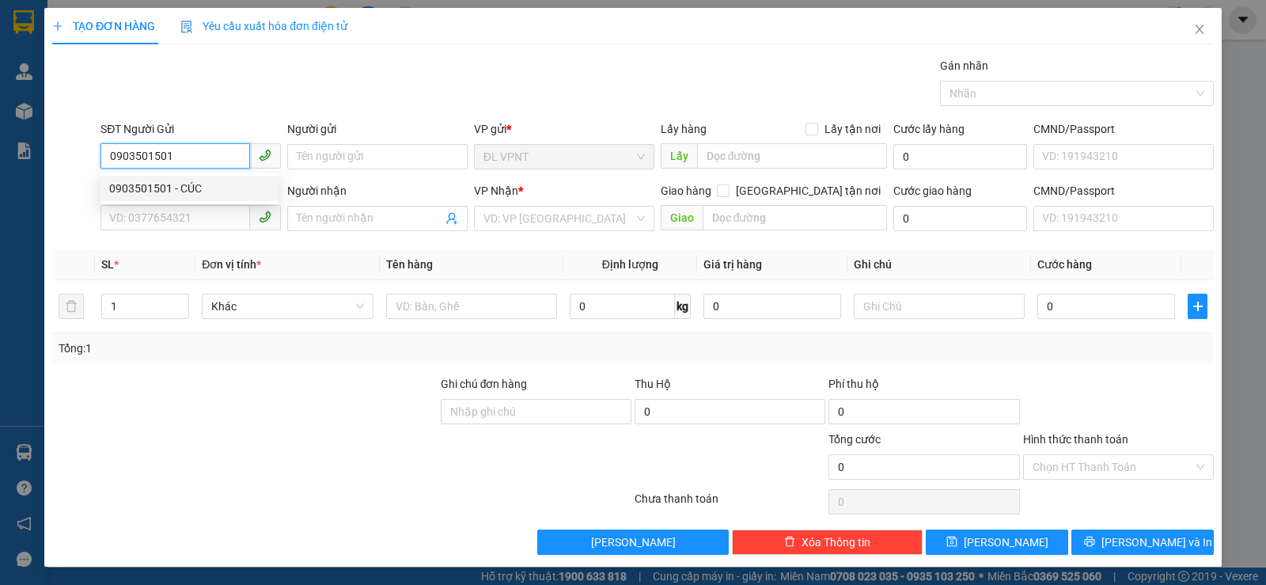
click at [208, 188] on div "0903501501 - CÚC" at bounding box center [189, 188] width 160 height 17
type input "CÚC"
type input "0938952111"
type input "TRÚC"
type input "0903501501"
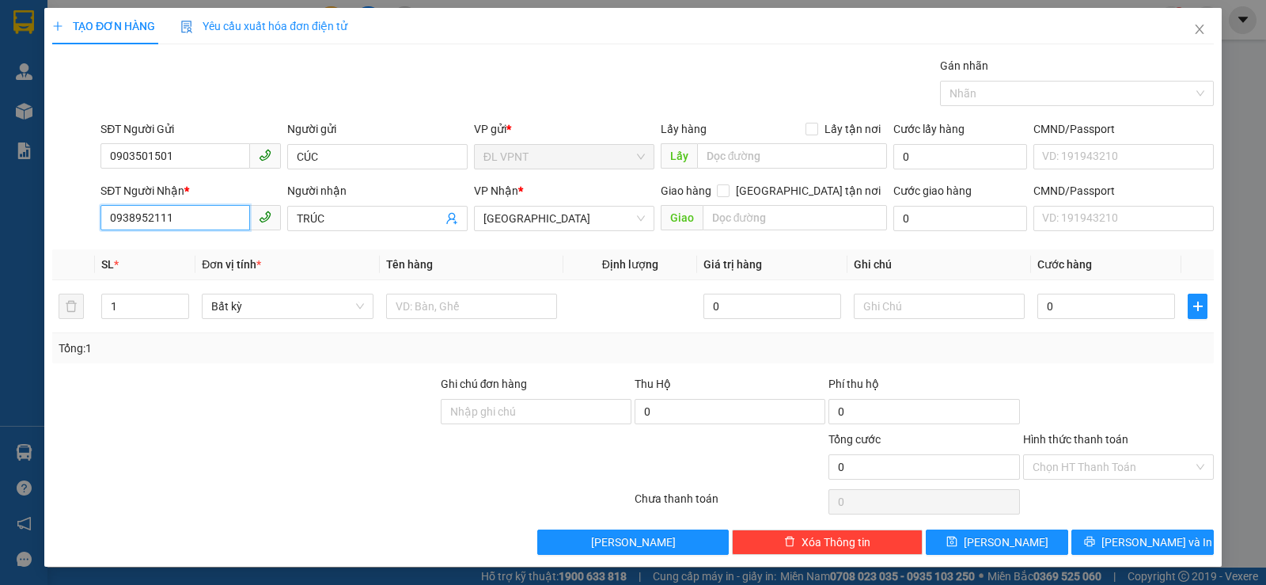
drag, startPoint x: 207, startPoint y: 214, endPoint x: 9, endPoint y: 199, distance: 199.2
click at [13, 210] on div "TẠO ĐƠN HÀNG Yêu cầu xuất hóa đơn điện tử Transit Pickup Surcharge Ids Transit …" at bounding box center [633, 292] width 1266 height 585
click at [212, 255] on div "0937776832 - minh" at bounding box center [189, 249] width 160 height 17
type input "0937776832"
type input "minh"
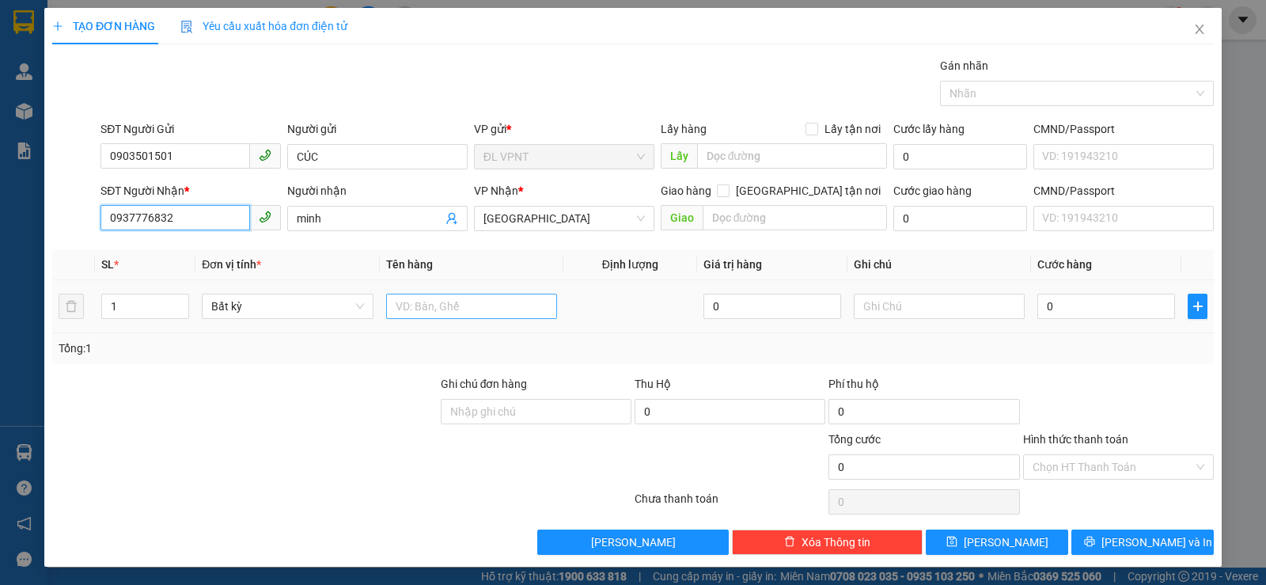
type input "0937776832"
click at [474, 307] on input "text" at bounding box center [471, 306] width 171 height 25
type input "1TX"
click at [1038, 309] on input "0" at bounding box center [1107, 306] width 138 height 25
type input "3"
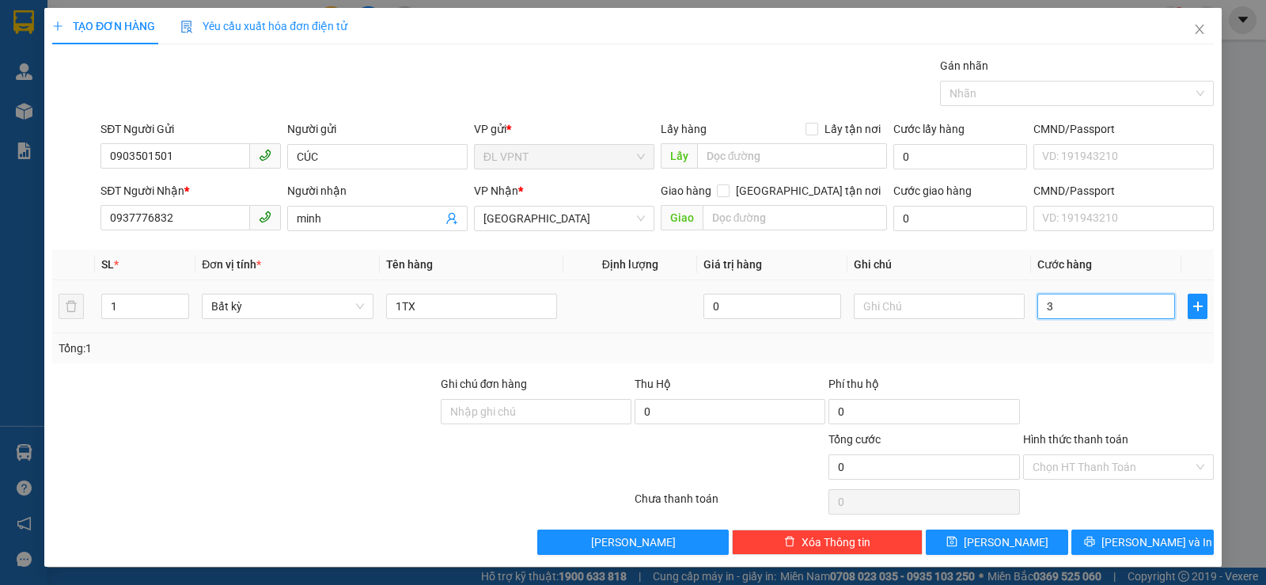
type input "3"
type input "30"
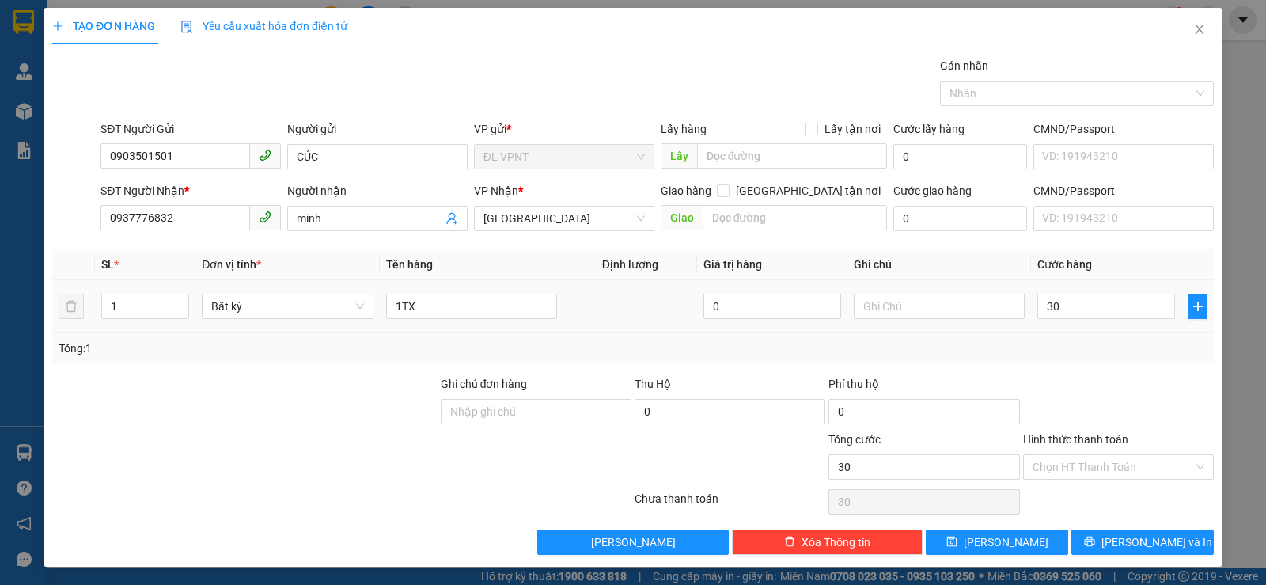
click at [1069, 418] on div at bounding box center [1119, 402] width 194 height 55
type input "30.000"
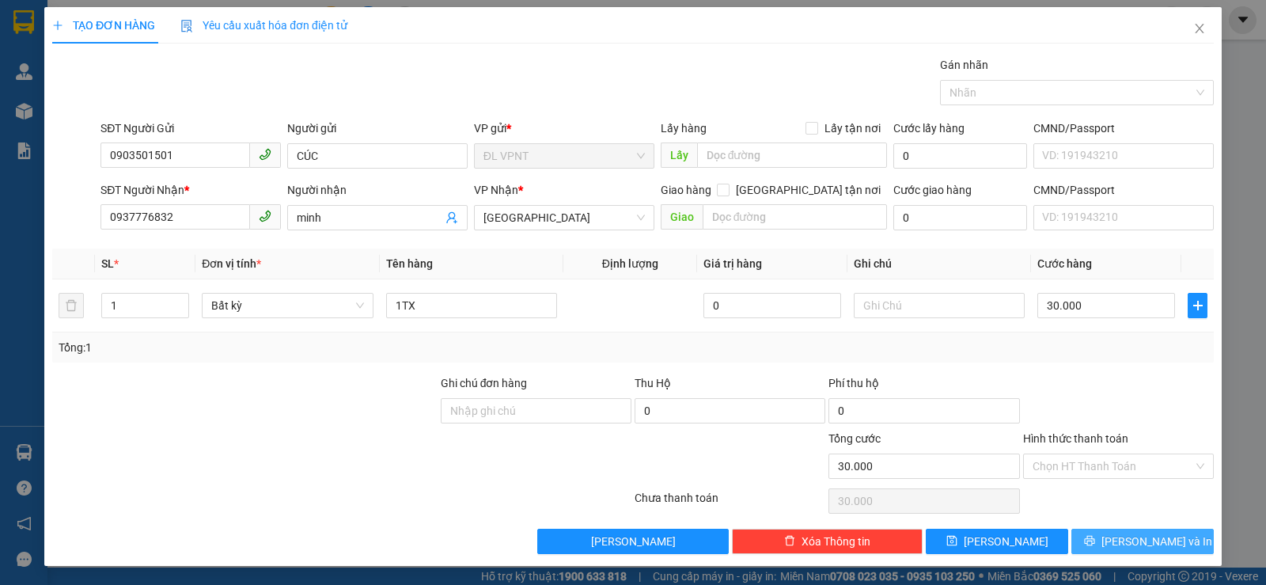
click at [1111, 552] on button "Lưu và In" at bounding box center [1143, 541] width 142 height 25
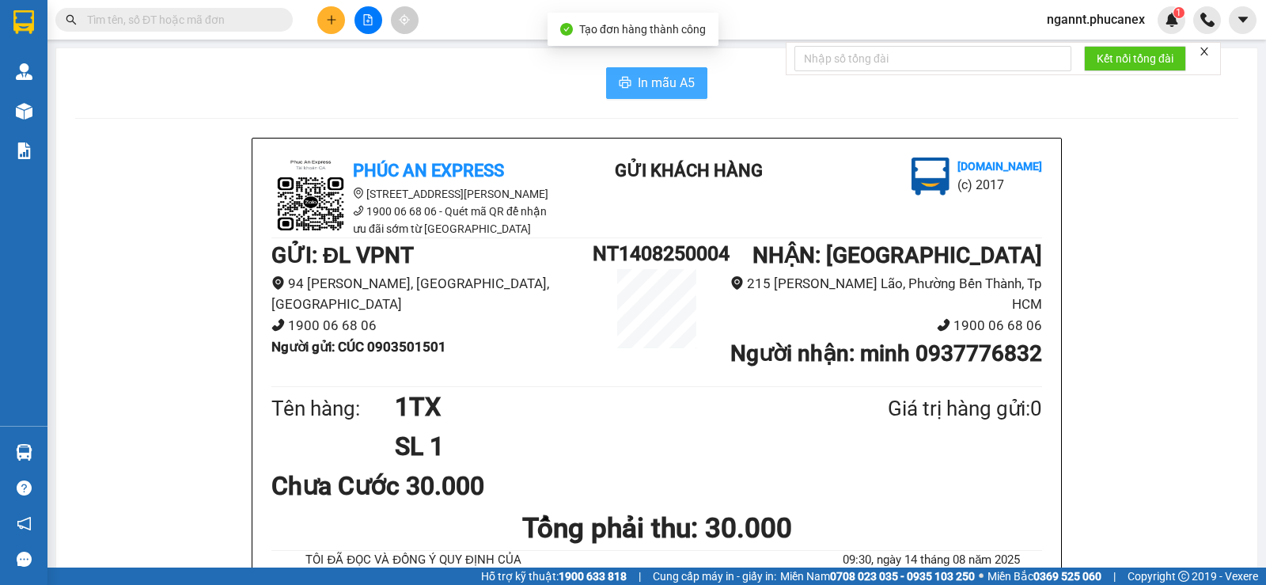
click at [643, 78] on span "In mẫu A5" at bounding box center [666, 83] width 57 height 20
paste input "332704167"
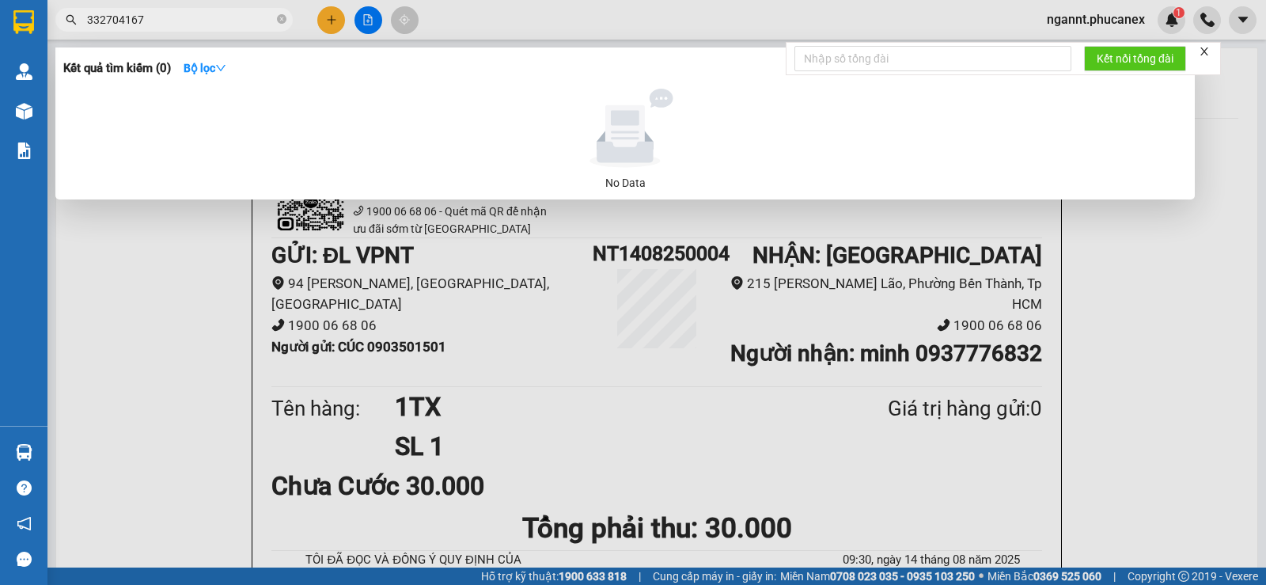
click at [90, 19] on input "332704167" at bounding box center [180, 19] width 187 height 17
type input "0332704167"
click at [328, 17] on div at bounding box center [633, 292] width 1266 height 585
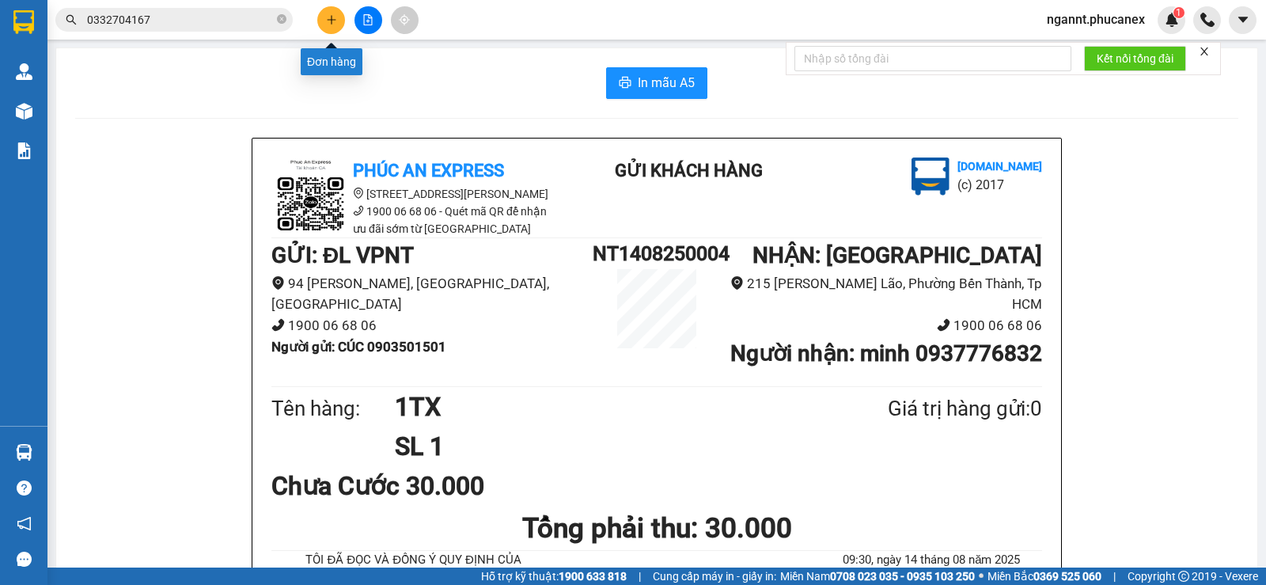
click at [332, 25] on button at bounding box center [331, 20] width 28 height 28
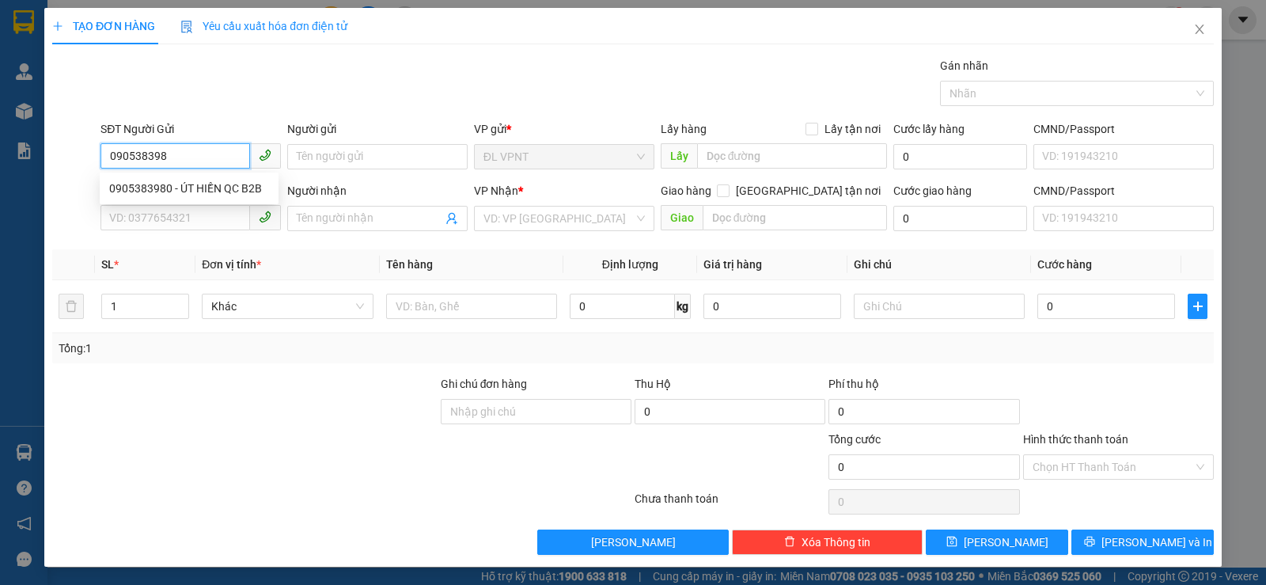
type input "0905383980"
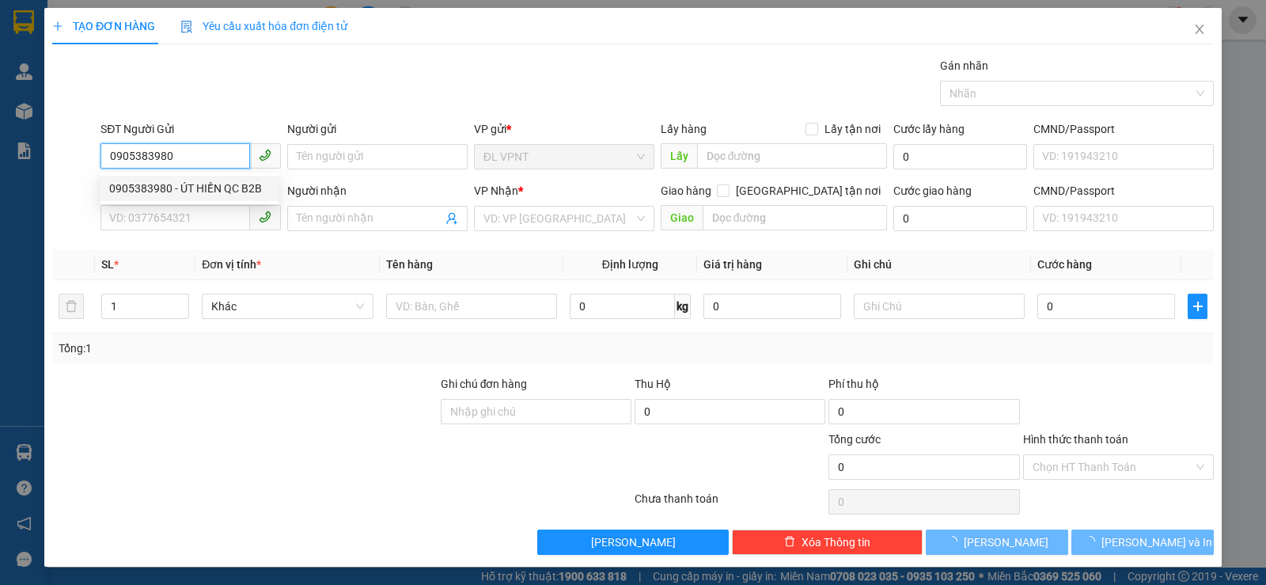
click at [241, 189] on div "0905383980 - ÚT HIỀN QC B2B" at bounding box center [189, 188] width 160 height 17
type input "ÚT HIỀN QC B2B"
type input "0903001731"
type input "LÀI"
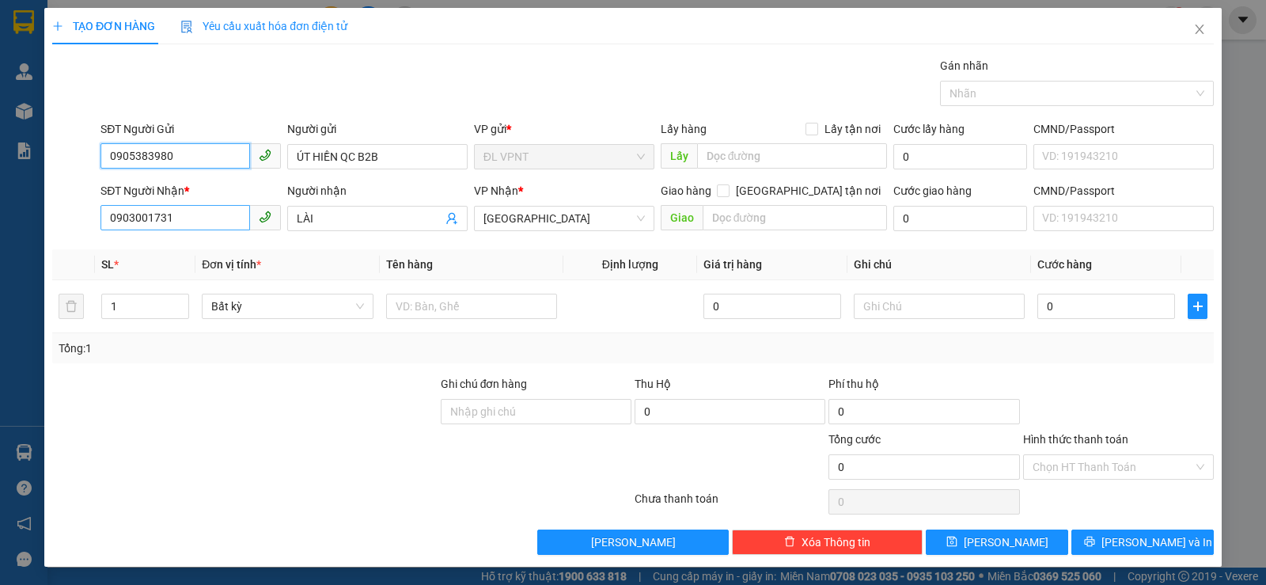
type input "0905383980"
drag, startPoint x: 184, startPoint y: 219, endPoint x: 41, endPoint y: 219, distance: 143.3
click at [41, 219] on div "TẠO ĐƠN HÀNG Yêu cầu xuất hóa đơn điện tử Transit Pickup Surcharge Ids Transit …" at bounding box center [633, 292] width 1266 height 585
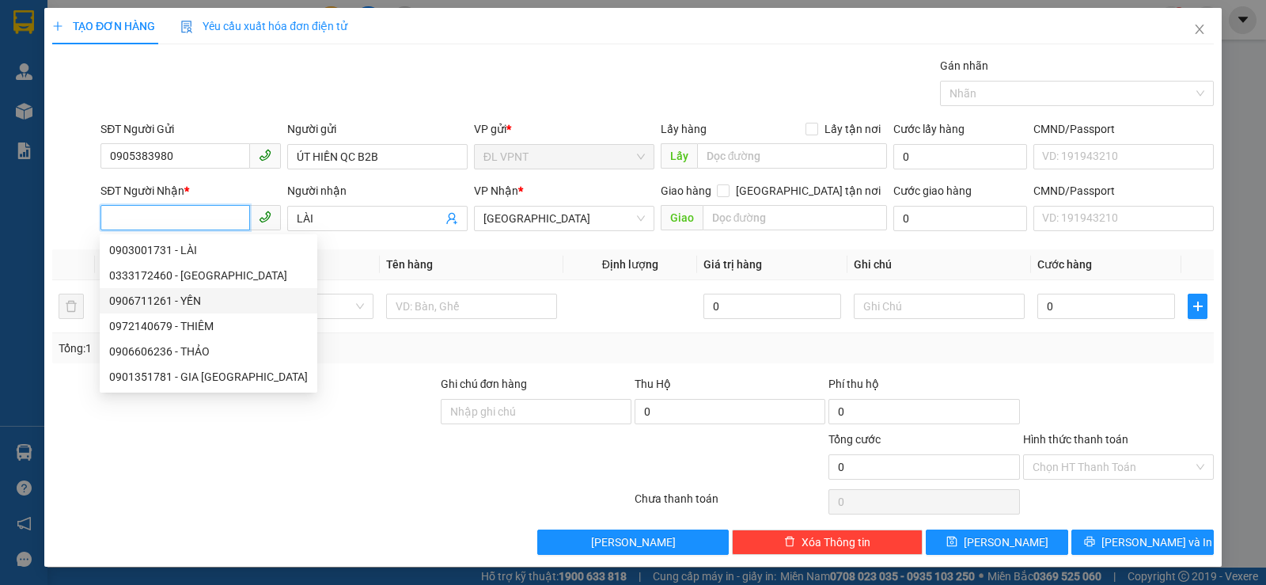
click at [165, 305] on div "0906711261 - YẾN" at bounding box center [208, 300] width 199 height 17
type input "0906711261"
type input "YẾN"
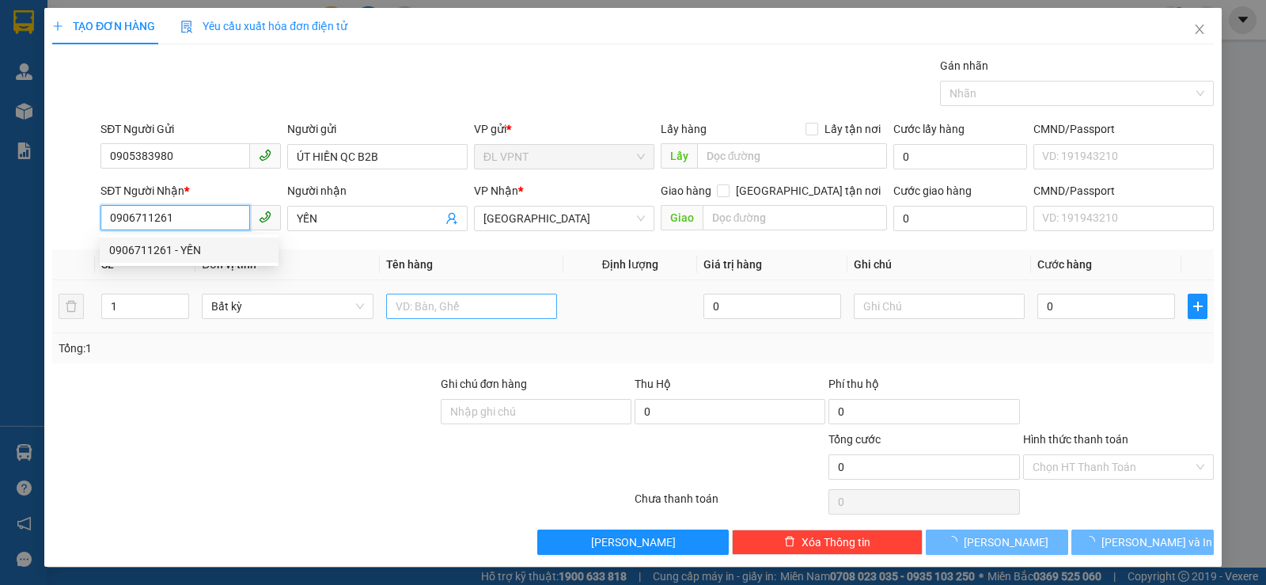
type input "0906711261"
click at [416, 317] on input "text" at bounding box center [471, 306] width 171 height 25
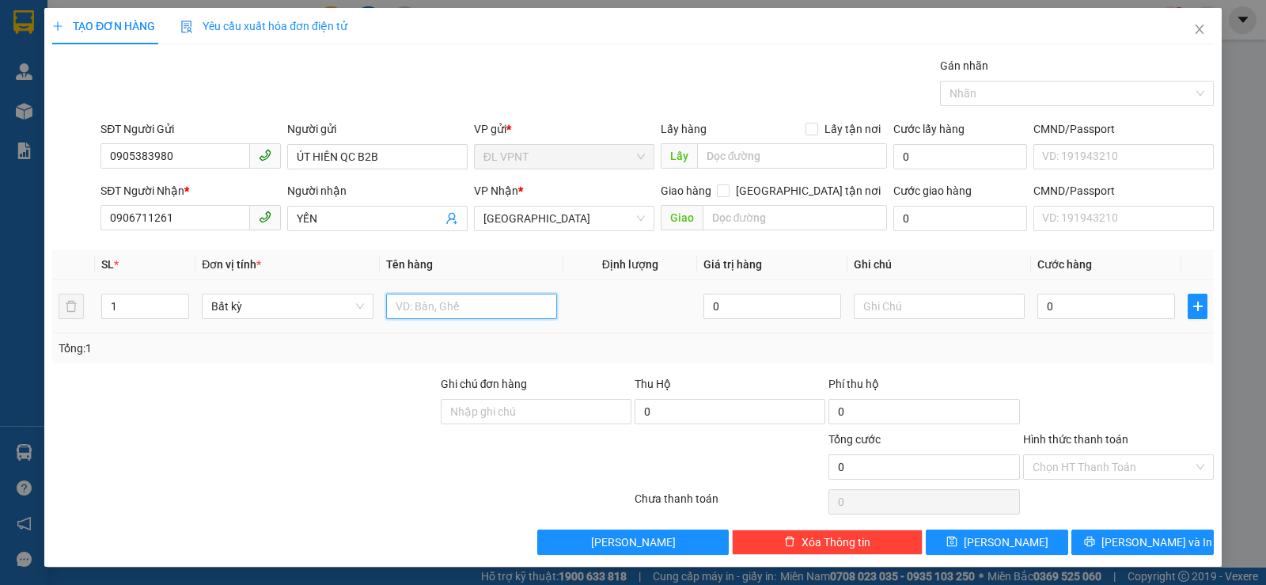
click at [416, 317] on input "text" at bounding box center [471, 306] width 171 height 25
paste input "ục"
type input "1 cục"
click at [1067, 311] on input "0" at bounding box center [1107, 306] width 138 height 25
type input "2"
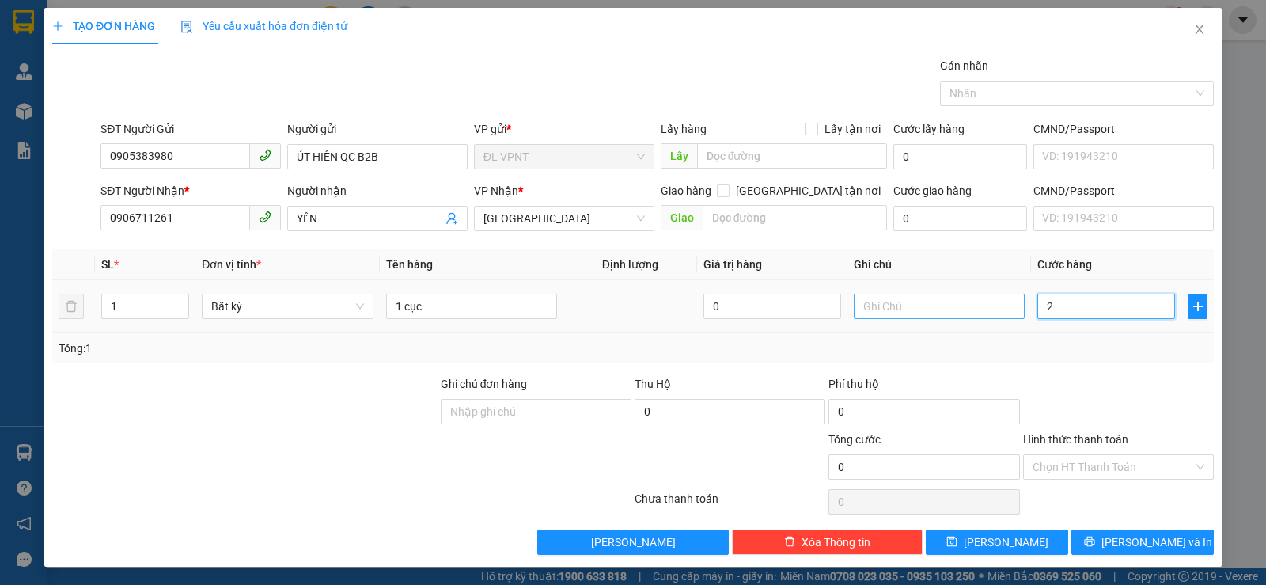
type input "2"
type input "20"
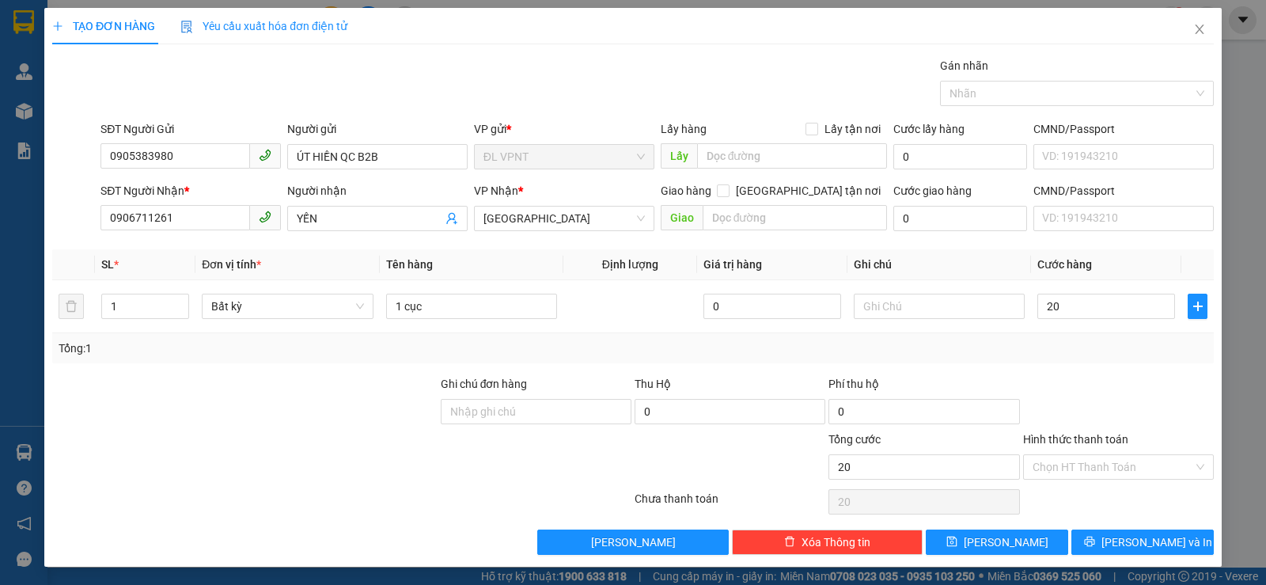
click at [1133, 381] on div at bounding box center [1119, 402] width 194 height 55
type input "20.000"
click at [1061, 462] on input "Hình thức thanh toán" at bounding box center [1113, 467] width 161 height 24
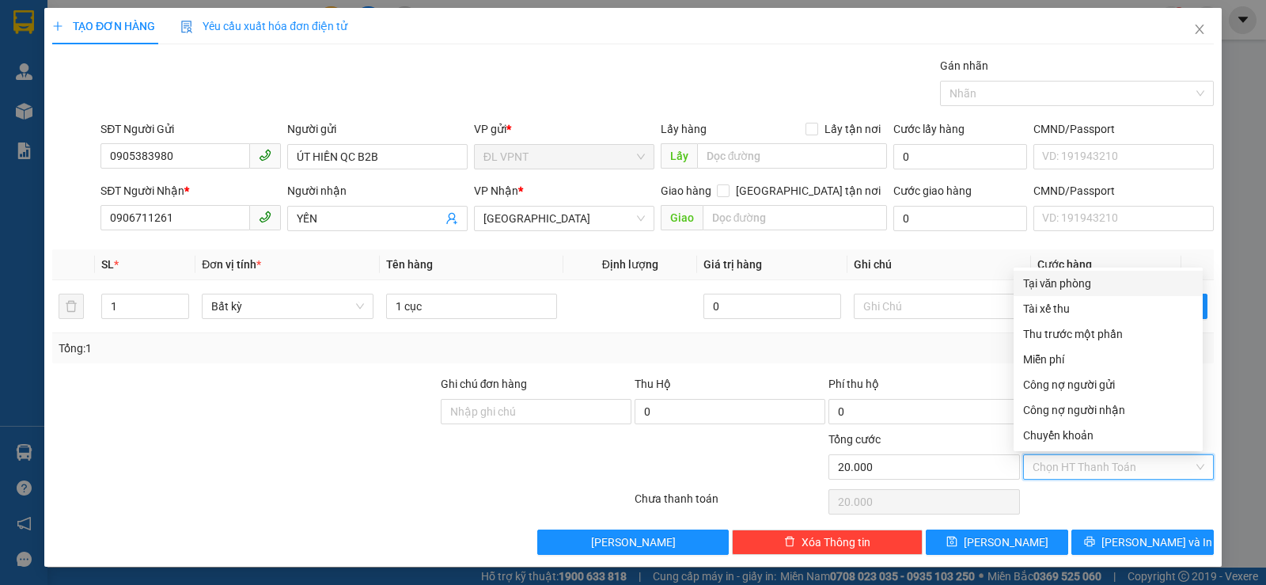
click at [1068, 273] on div "Tại văn phòng" at bounding box center [1108, 283] width 189 height 25
type input "0"
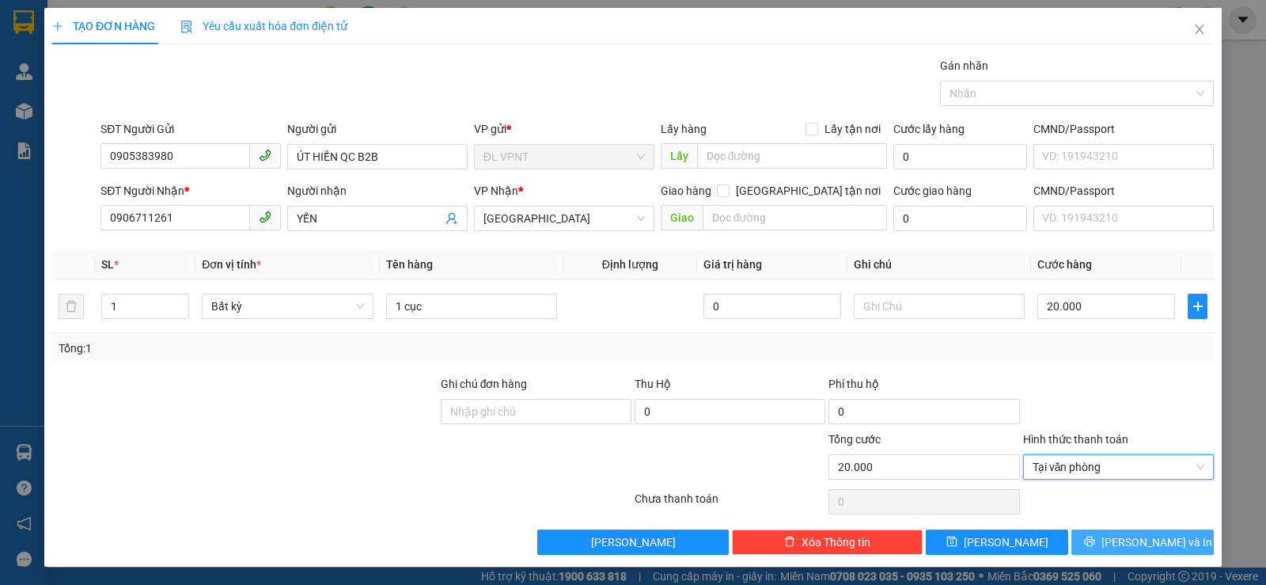
click at [1090, 541] on button "Lưu và In" at bounding box center [1143, 541] width 142 height 25
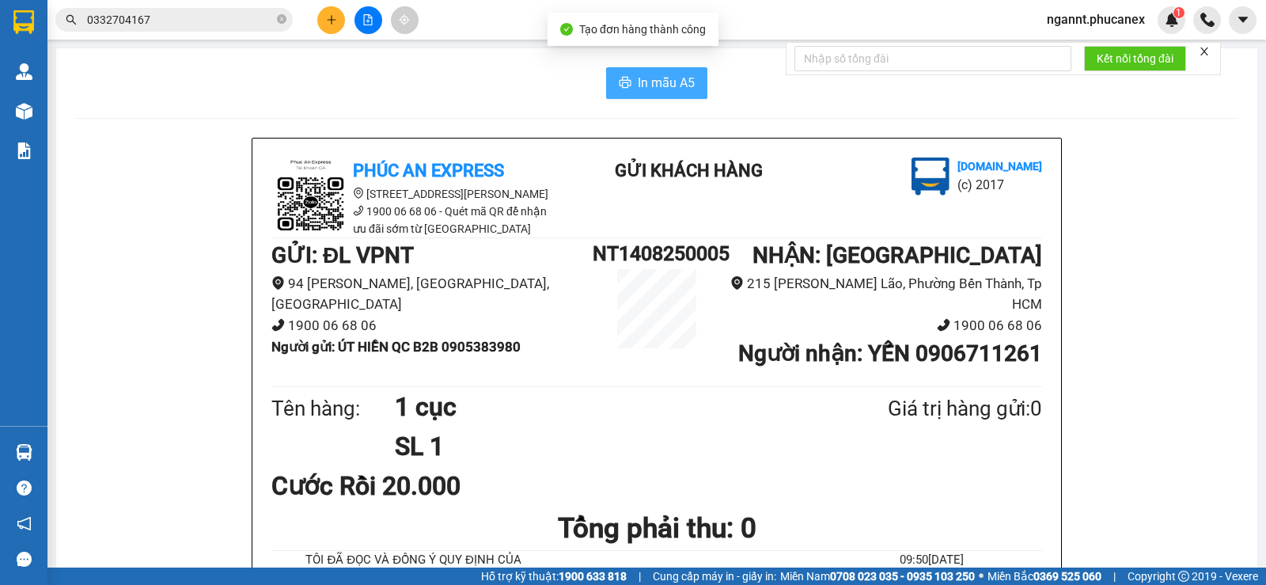
click at [661, 85] on span "In mẫu A5" at bounding box center [666, 83] width 57 height 20
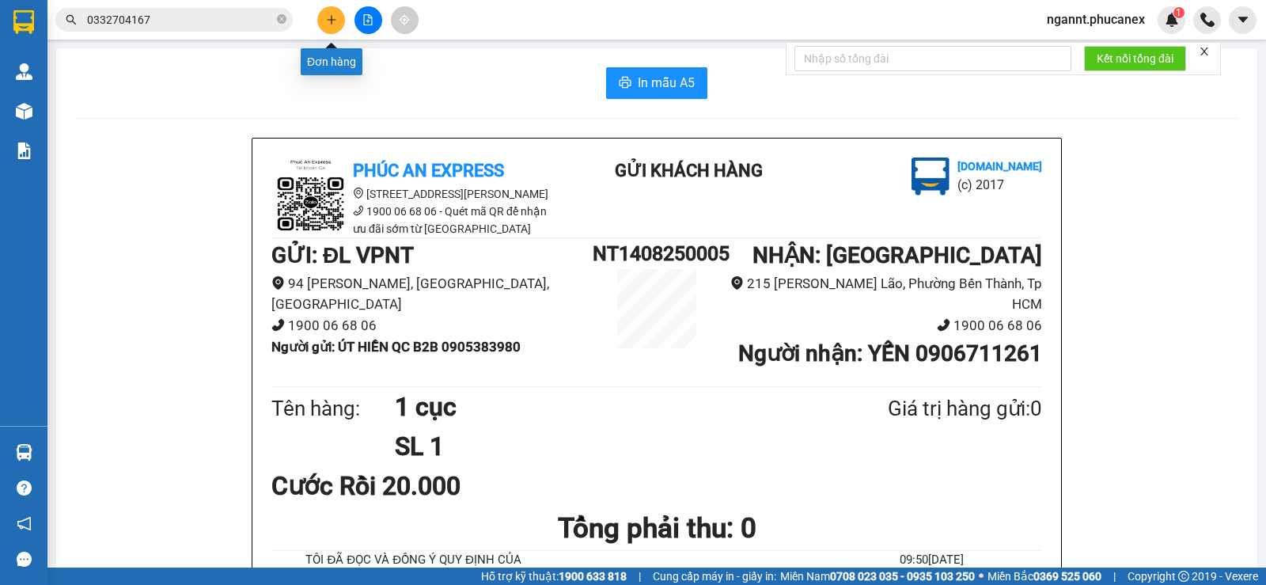
click at [330, 17] on icon "plus" at bounding box center [331, 19] width 11 height 11
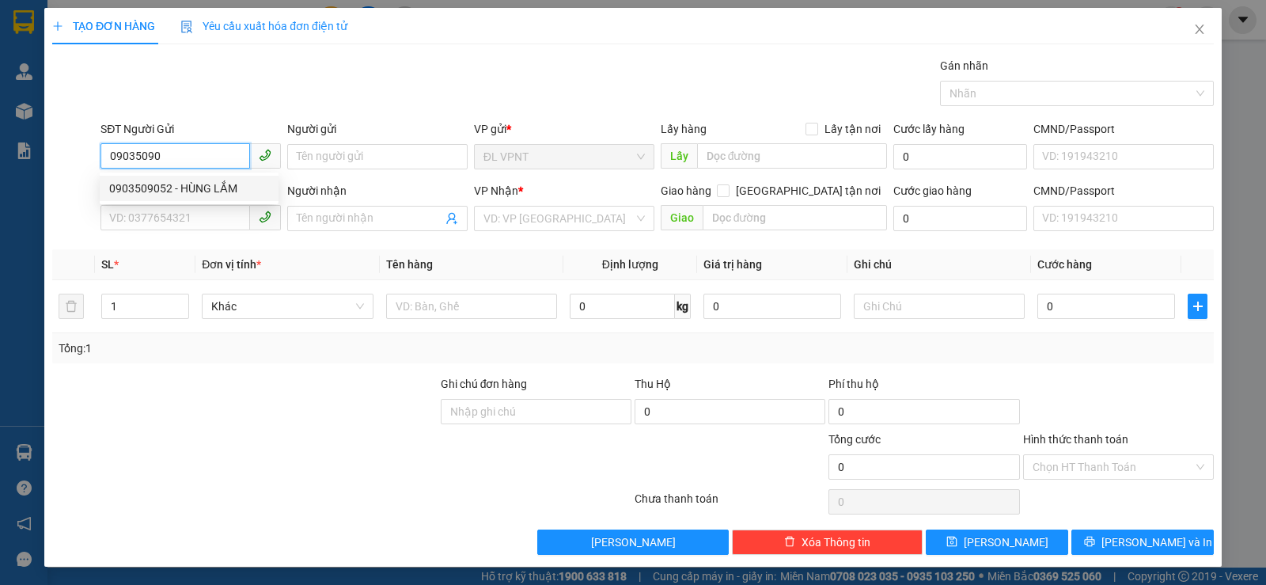
click at [188, 184] on div "0903509052 - HÙNG LẮM" at bounding box center [189, 188] width 160 height 17
type input "0903509052"
type input "HÙNG LẮM"
type input "0903988988"
type input "AN"
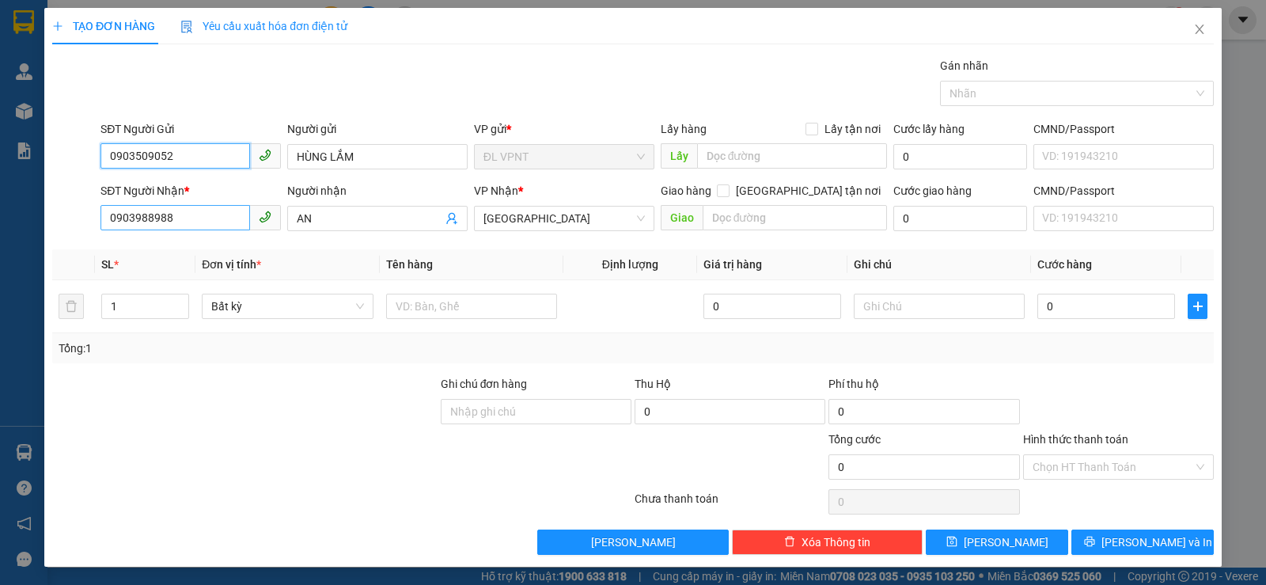
type input "0903509052"
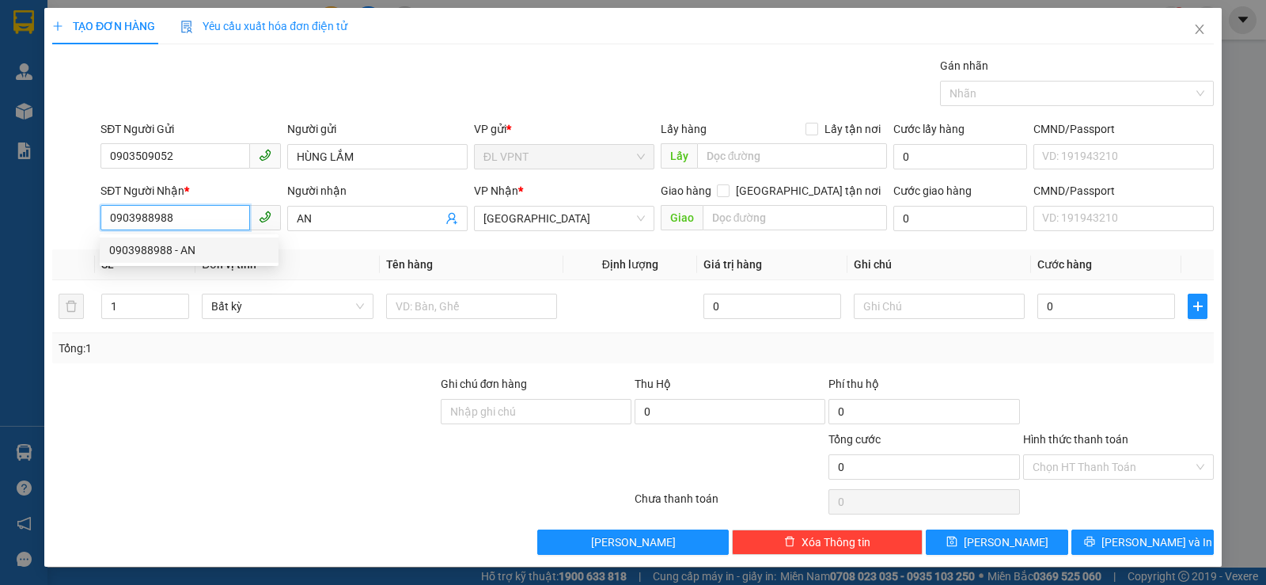
drag, startPoint x: 213, startPoint y: 219, endPoint x: 0, endPoint y: 214, distance: 213.0
click at [0, 214] on div "TẠO ĐƠN HÀNG Yêu cầu xuất hóa đơn điện tử Transit Pickup Surcharge Ids Transit …" at bounding box center [633, 292] width 1266 height 585
click at [166, 269] on div "0908849937 - PHONG" at bounding box center [189, 275] width 160 height 17
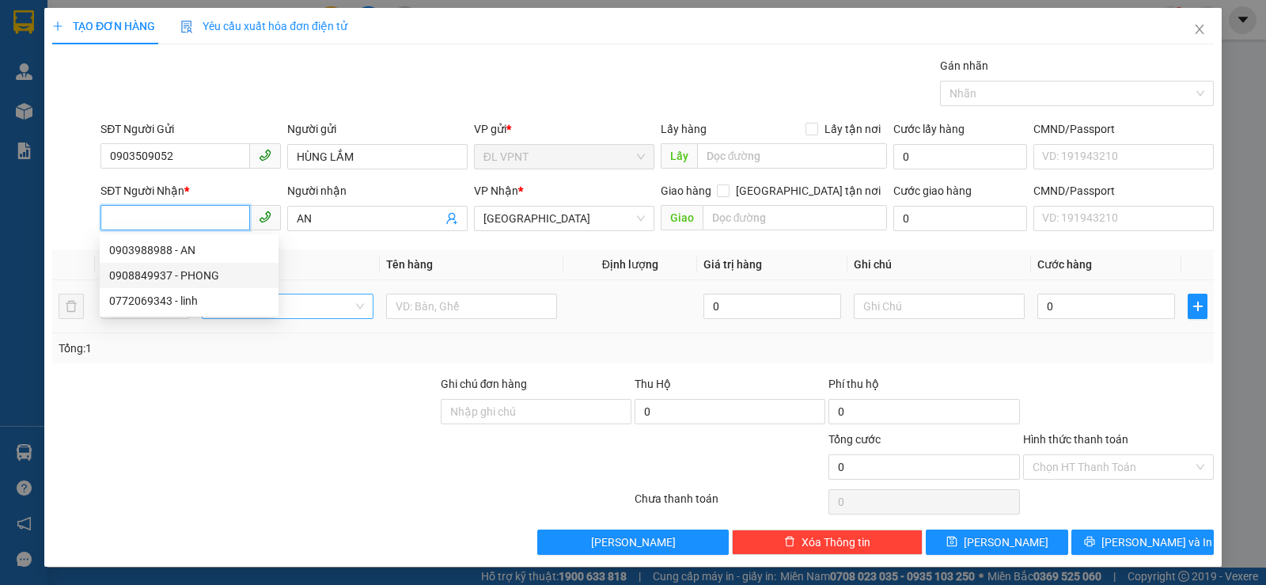
type input "0908849937"
type input "PHONG"
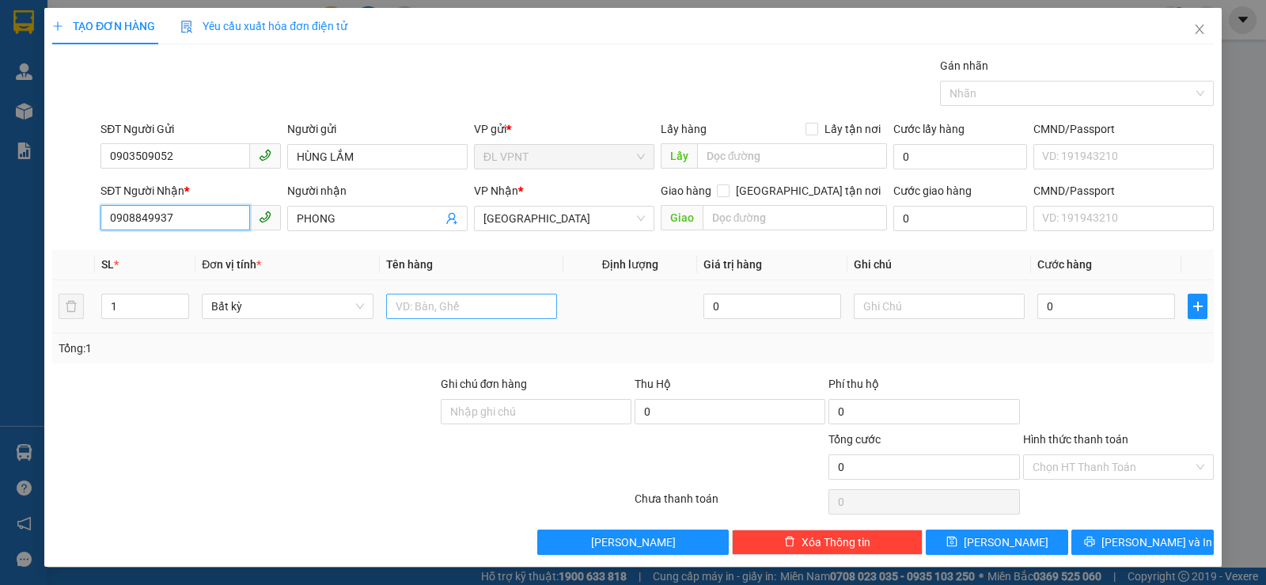
type input "0908849937"
click at [429, 310] on input "text" at bounding box center [471, 306] width 171 height 25
type input "1H"
click at [1053, 301] on input "0" at bounding box center [1107, 306] width 138 height 25
type input "2"
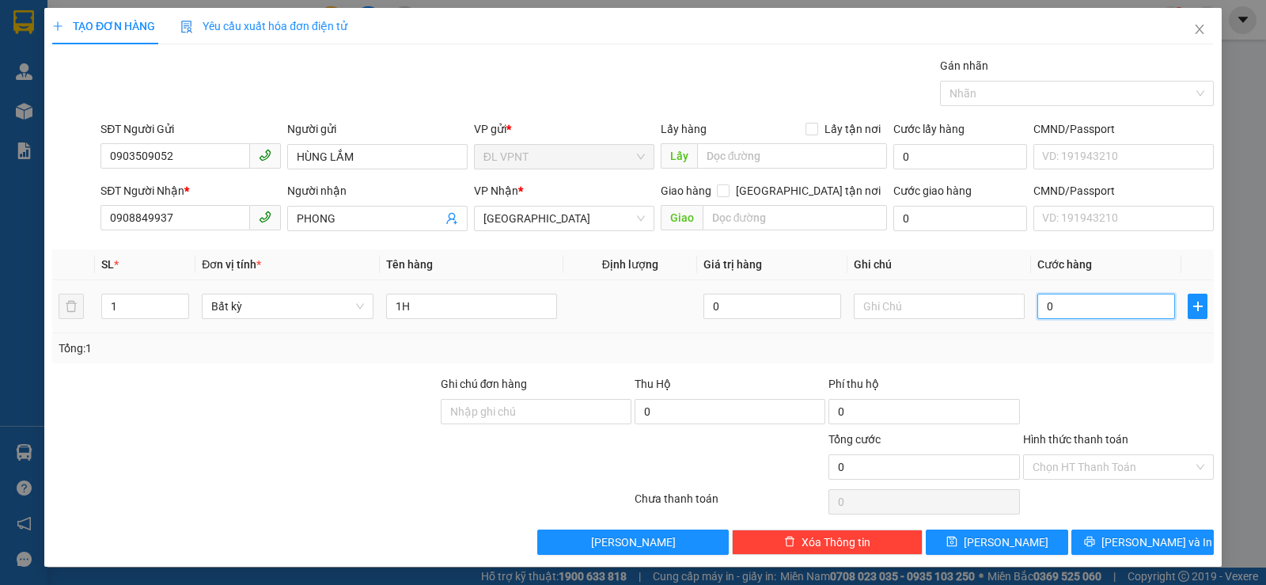
type input "2"
type input "20"
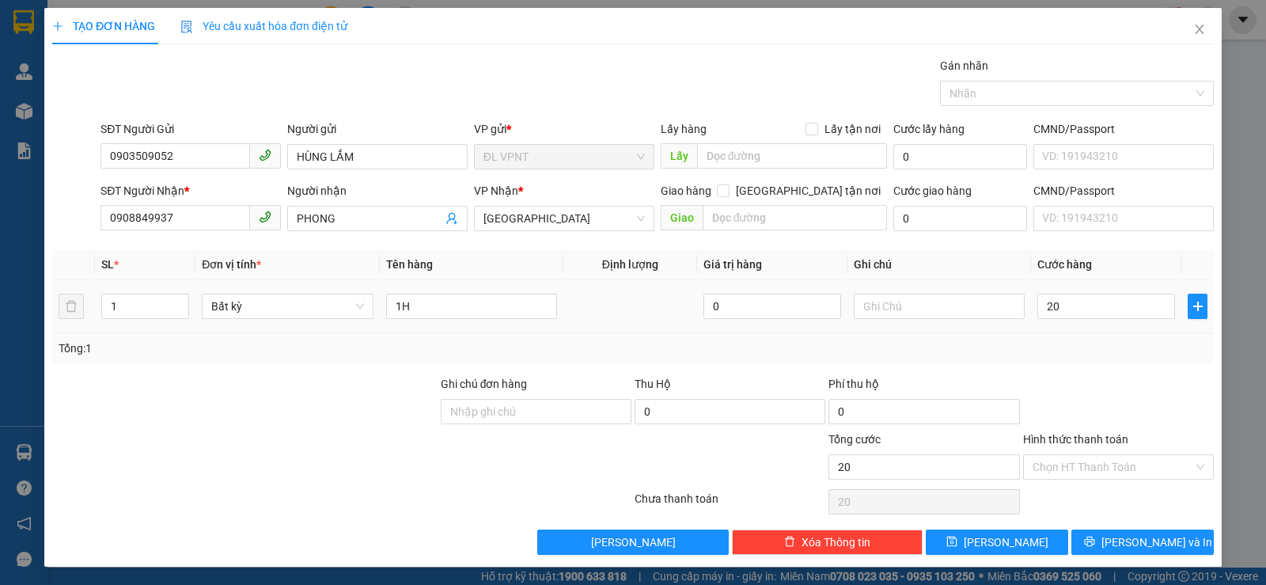
click at [1053, 352] on div "Tổng: 1" at bounding box center [633, 348] width 1149 height 17
type input "20.000"
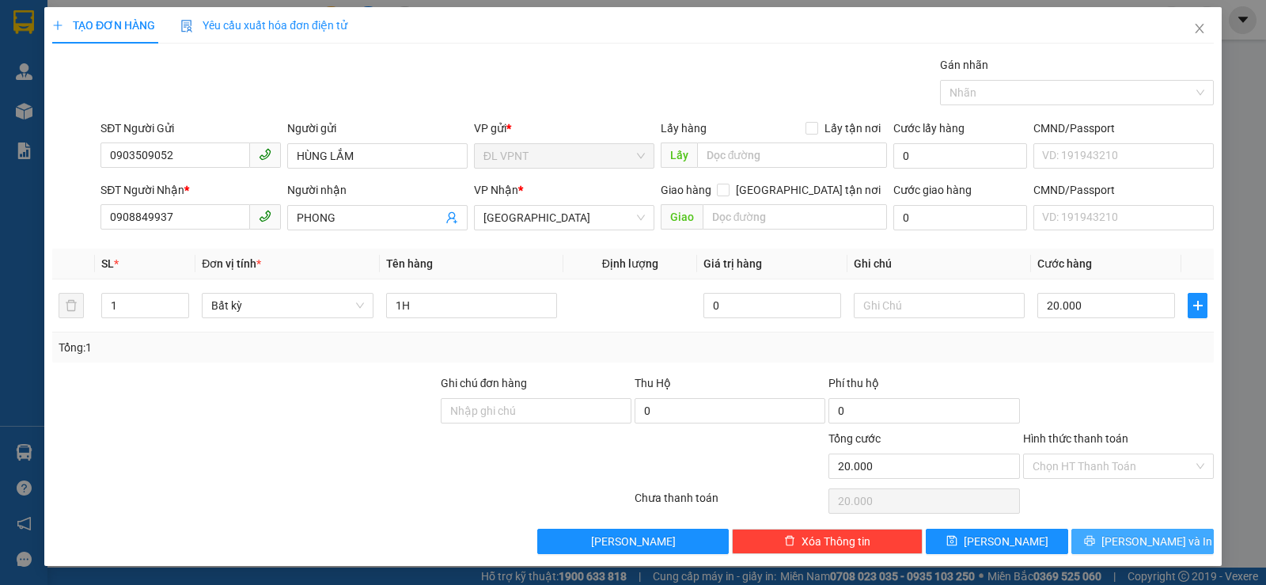
click at [1156, 535] on span "Lưu và In" at bounding box center [1157, 541] width 111 height 17
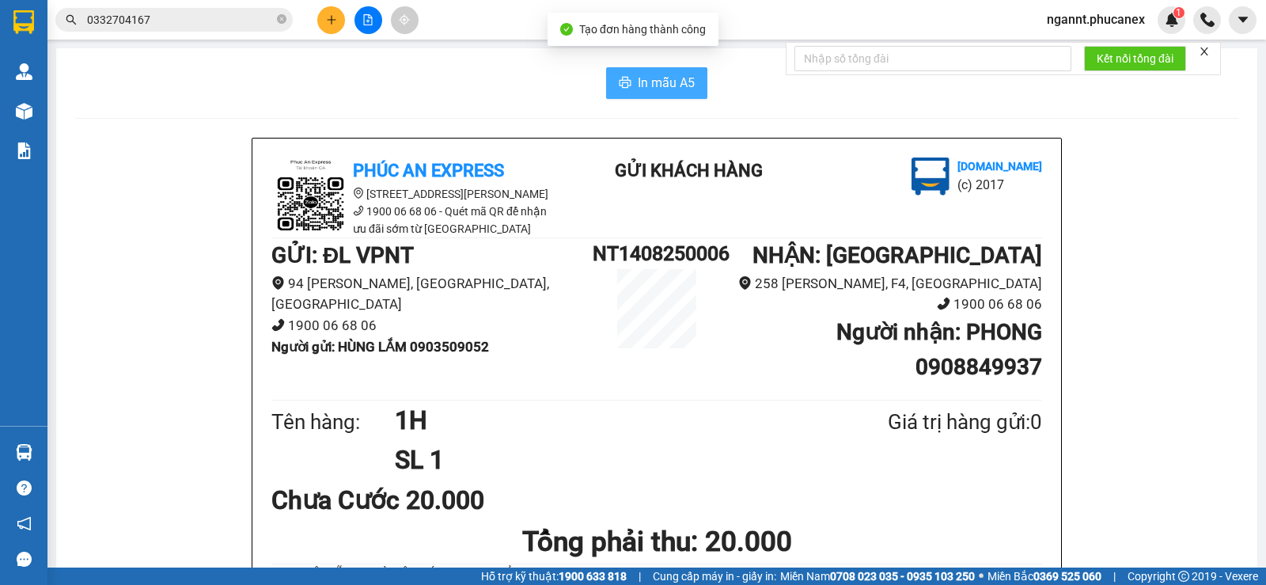
click at [643, 76] on span "In mẫu A5" at bounding box center [666, 83] width 57 height 20
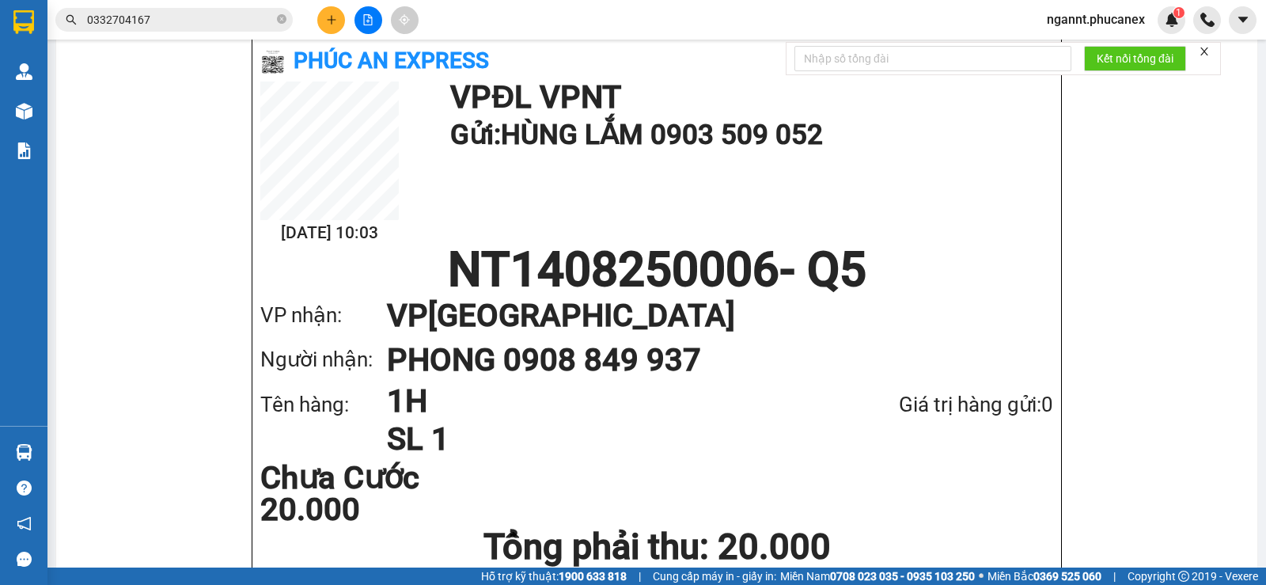
scroll to position [947, 0]
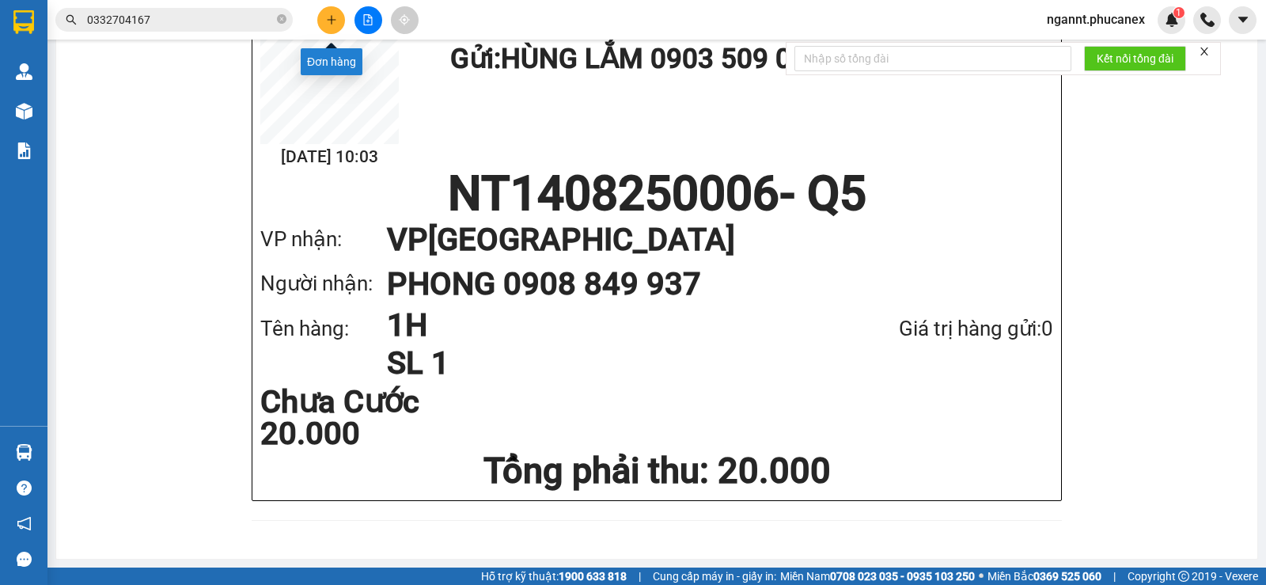
click at [334, 22] on icon "plus" at bounding box center [331, 19] width 11 height 11
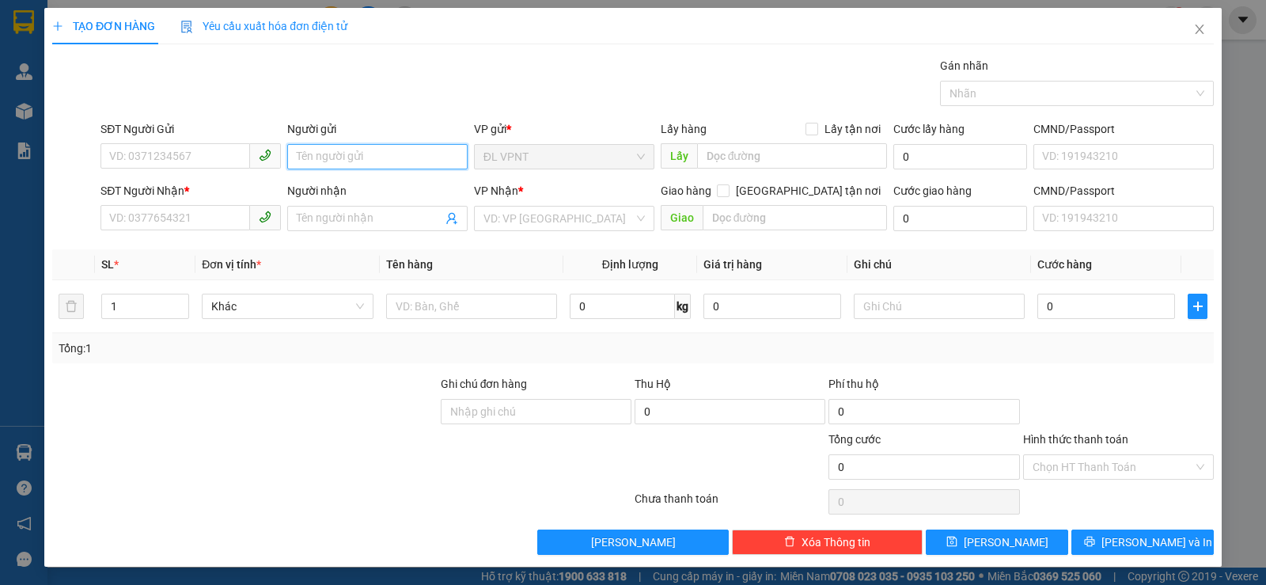
click at [363, 158] on input "Người gửi" at bounding box center [377, 156] width 180 height 25
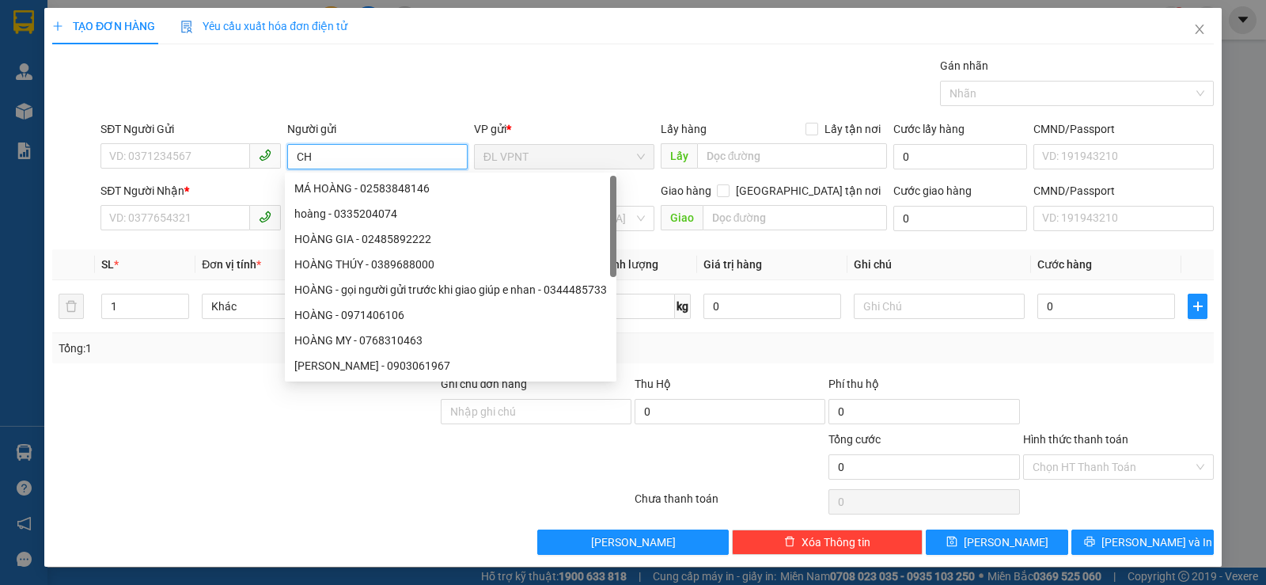
paste input "Ú"
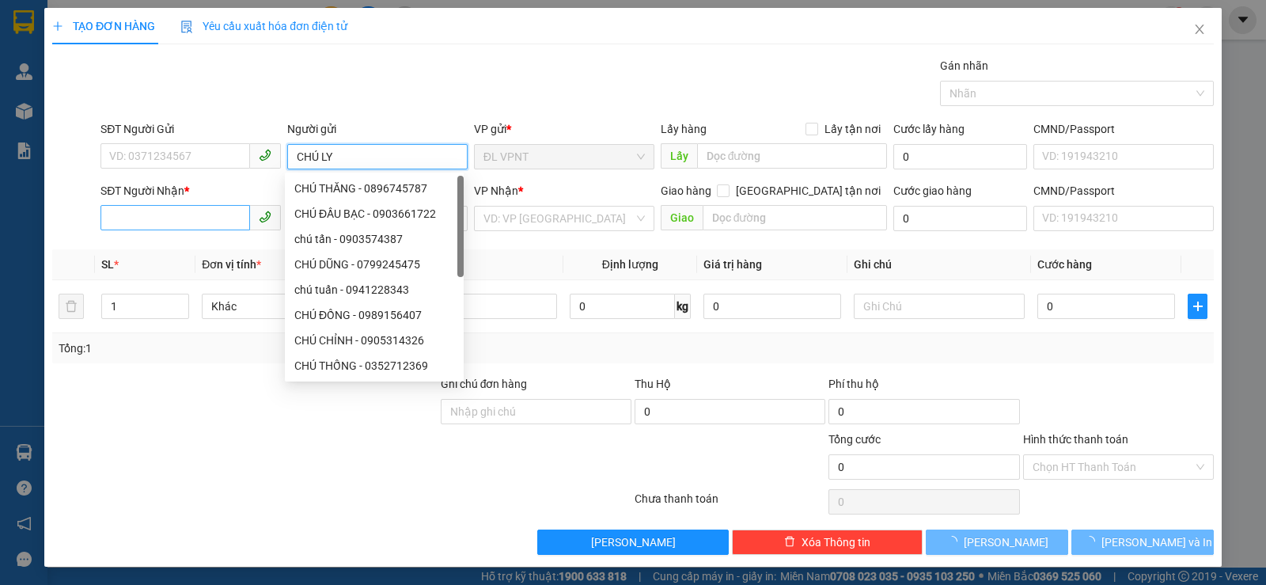
type input "CHÚ LY"
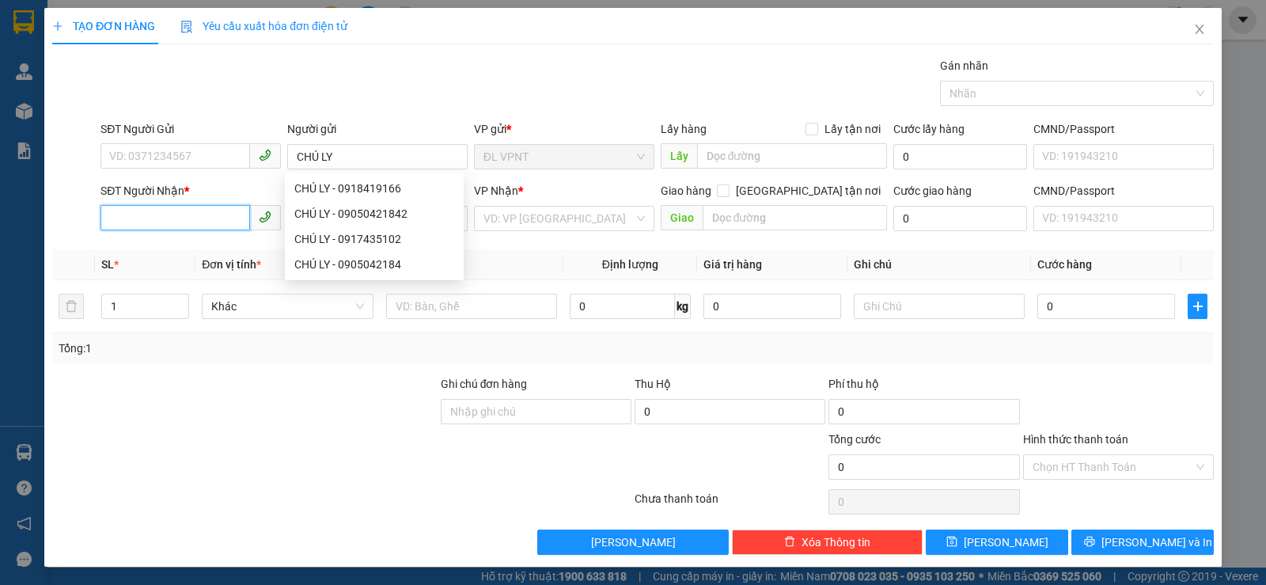
click at [246, 211] on input "SĐT Người Nhận *" at bounding box center [176, 217] width 150 height 25
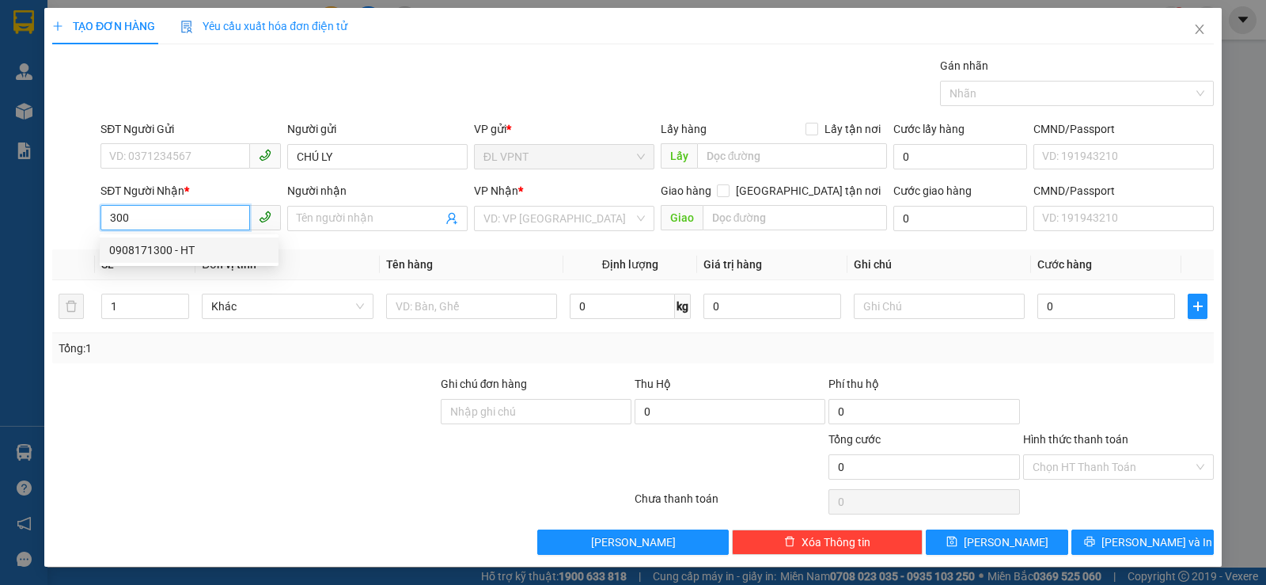
click at [240, 245] on div "0908171300 - HT" at bounding box center [189, 249] width 160 height 17
type input "0908171300"
type input "HT"
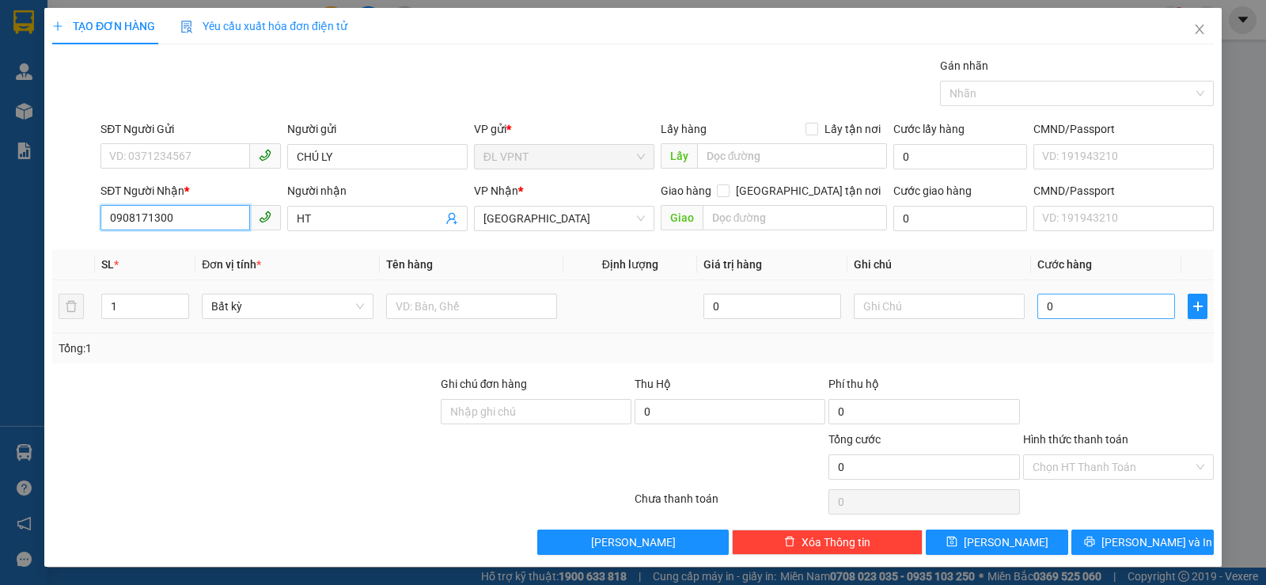
type input "0908171300"
click at [1061, 313] on input "0" at bounding box center [1107, 306] width 138 height 25
type input "2"
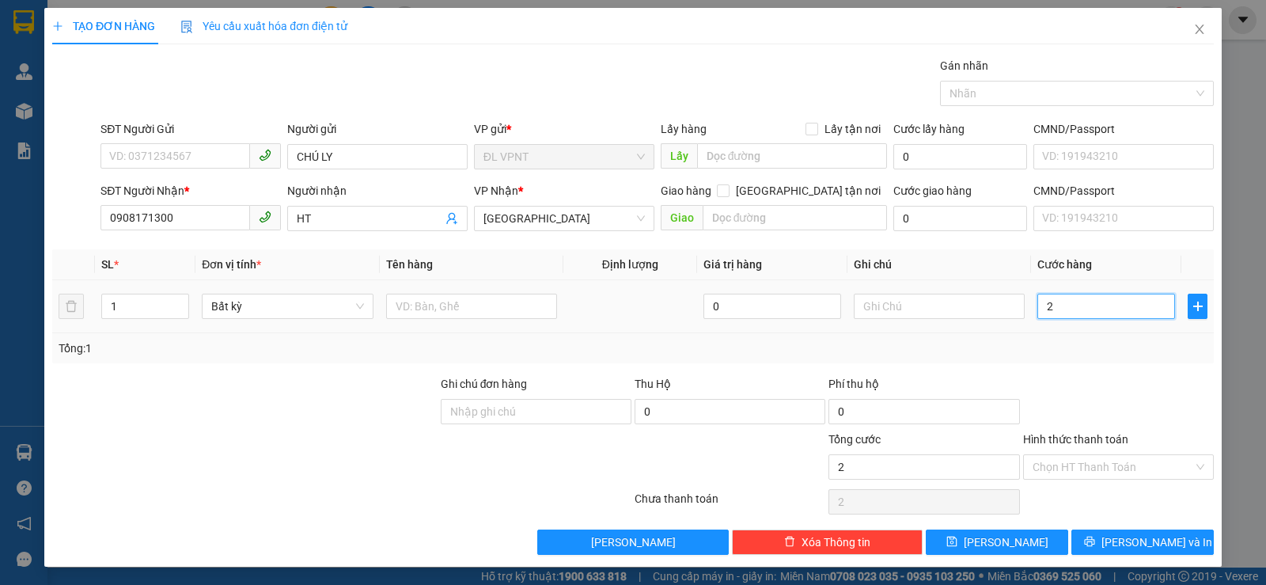
type input "20"
click at [409, 301] on input "text" at bounding box center [471, 306] width 171 height 25
type input "20.000"
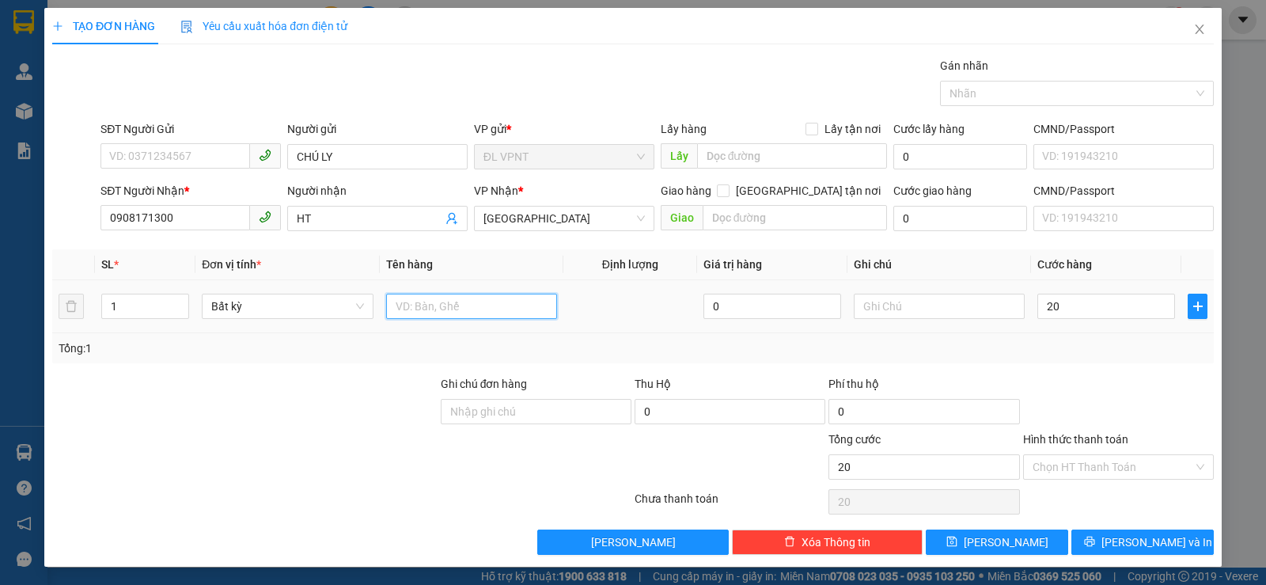
type input "20.000"
type input "1HS"
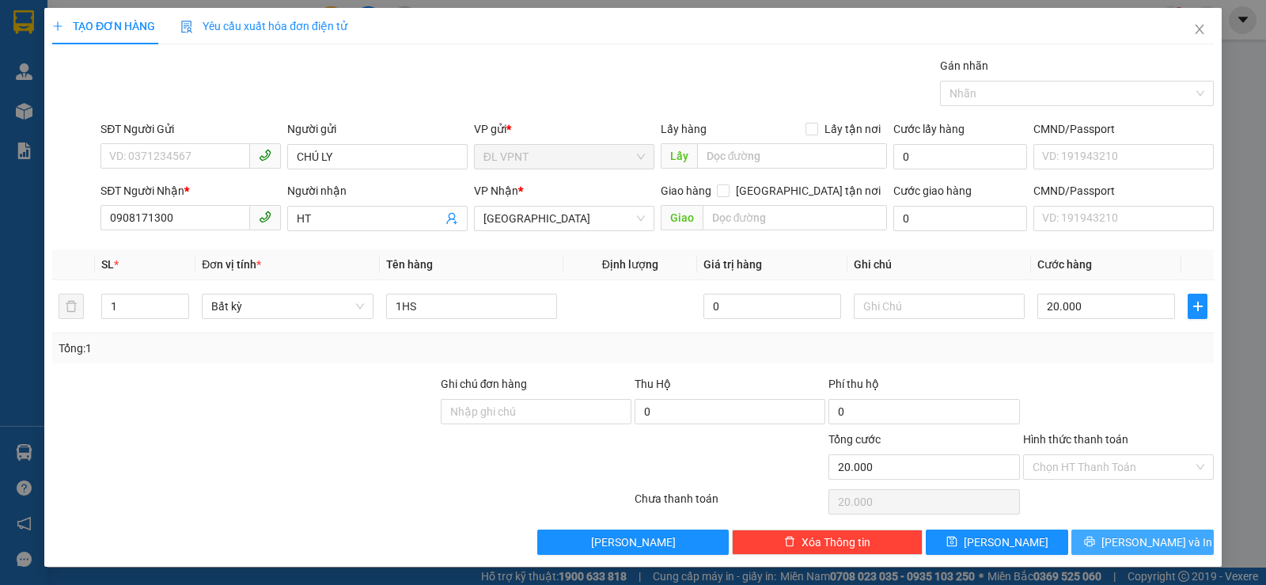
click at [1072, 540] on button "Lưu và In" at bounding box center [1143, 541] width 142 height 25
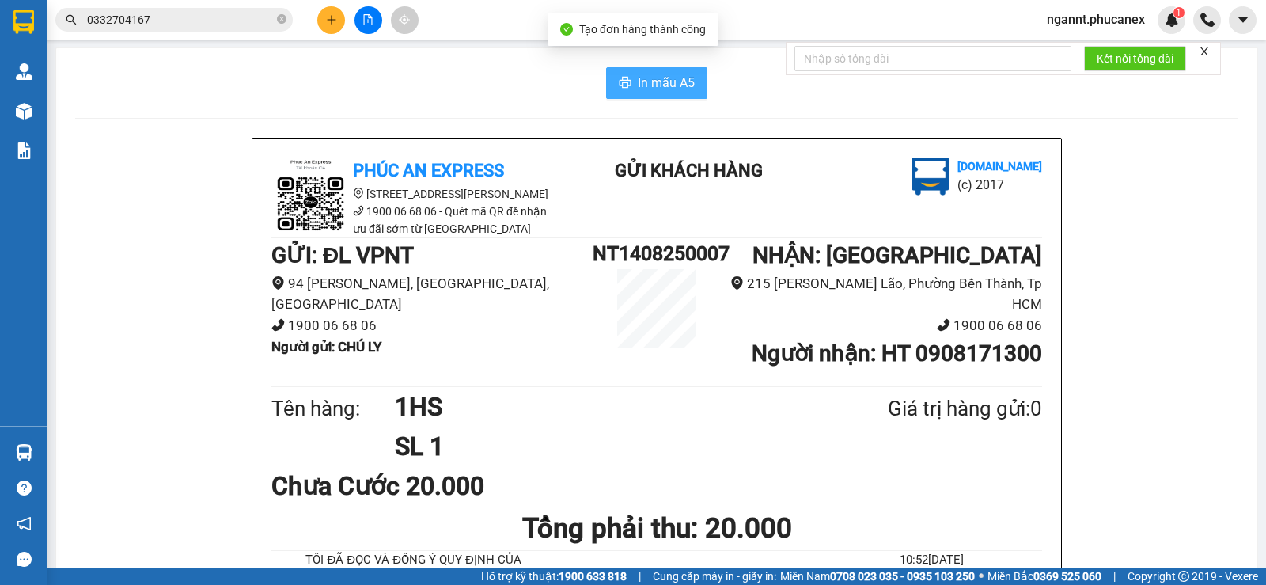
click at [666, 81] on span "In mẫu A5" at bounding box center [666, 83] width 57 height 20
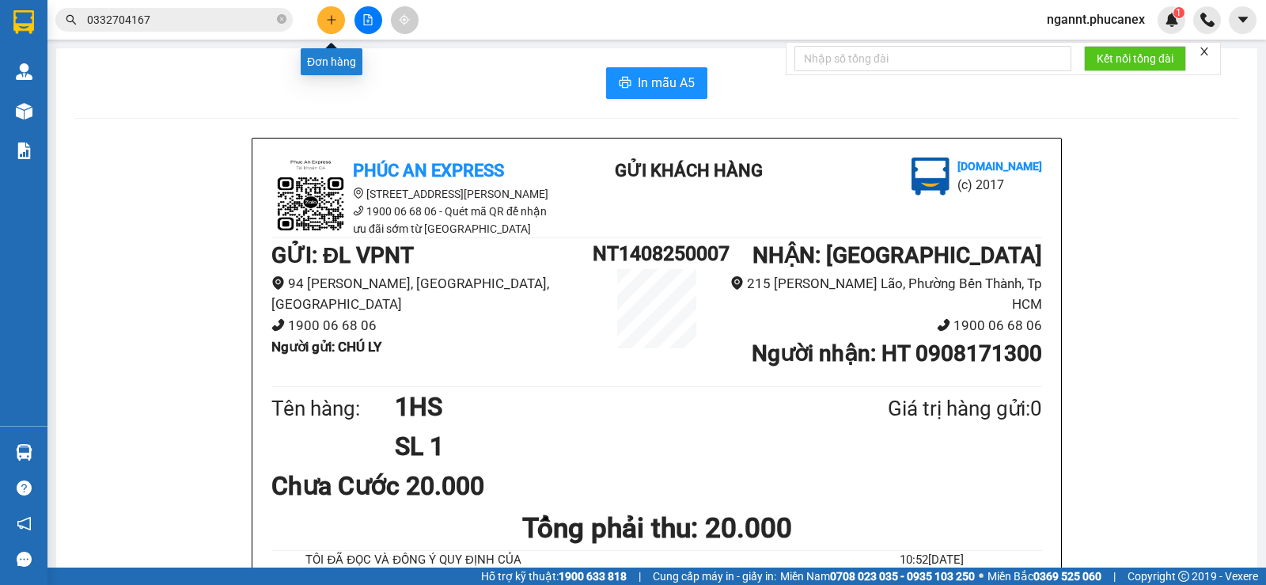
click at [334, 21] on icon "plus" at bounding box center [331, 19] width 11 height 11
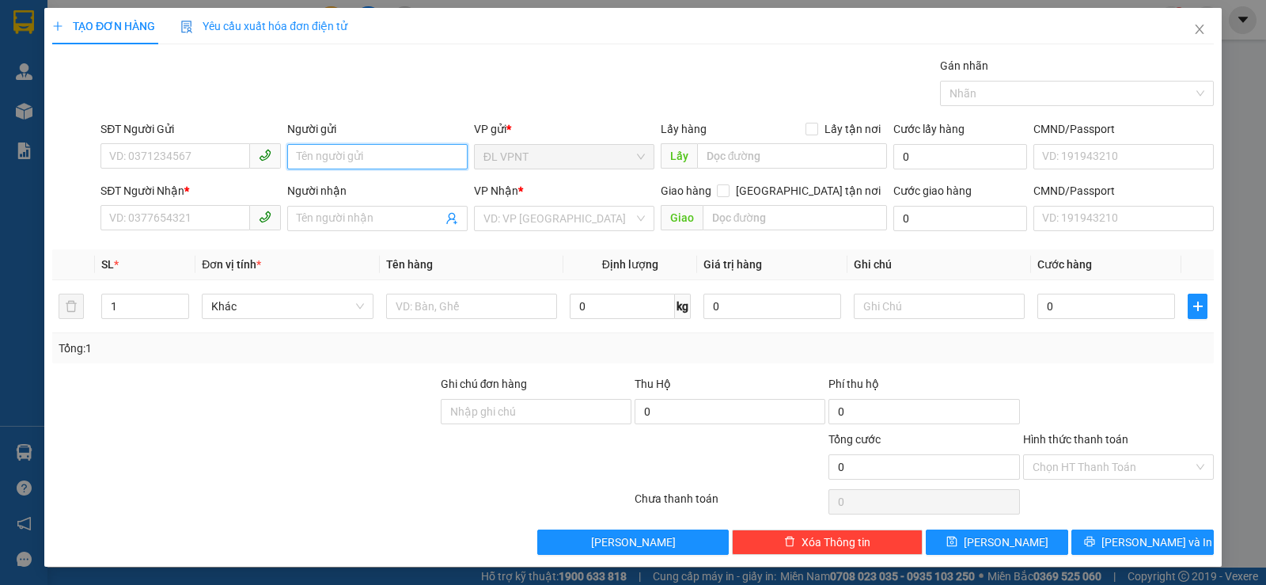
click at [381, 156] on input "Người gửi" at bounding box center [377, 156] width 180 height 25
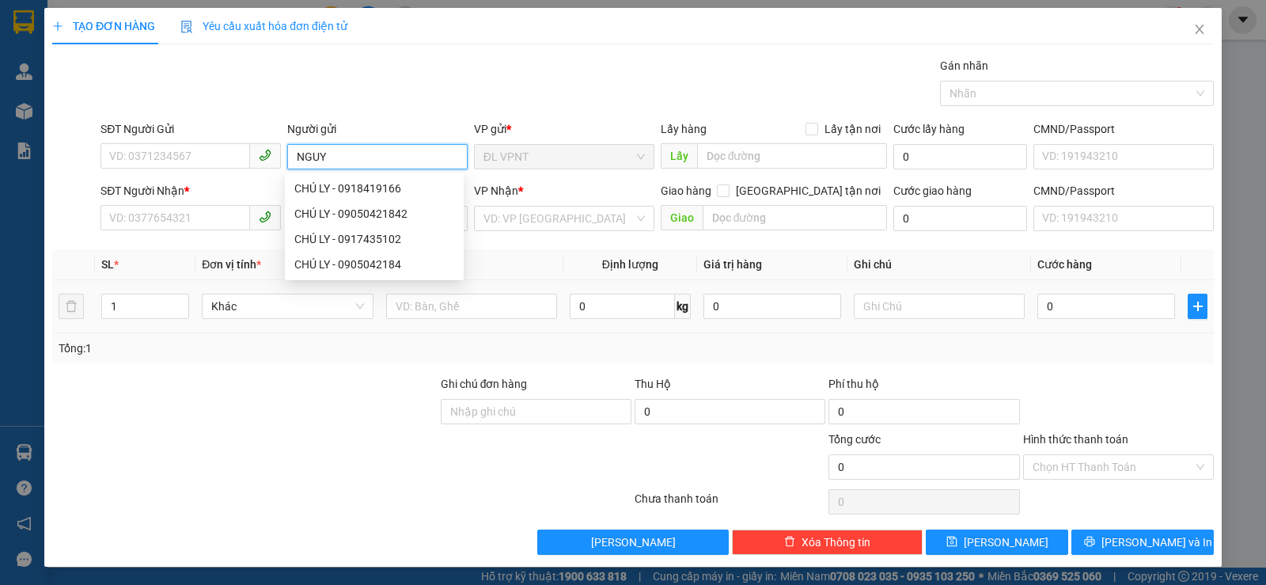
paste input "Ê"
type input "NGUYÊN QC"
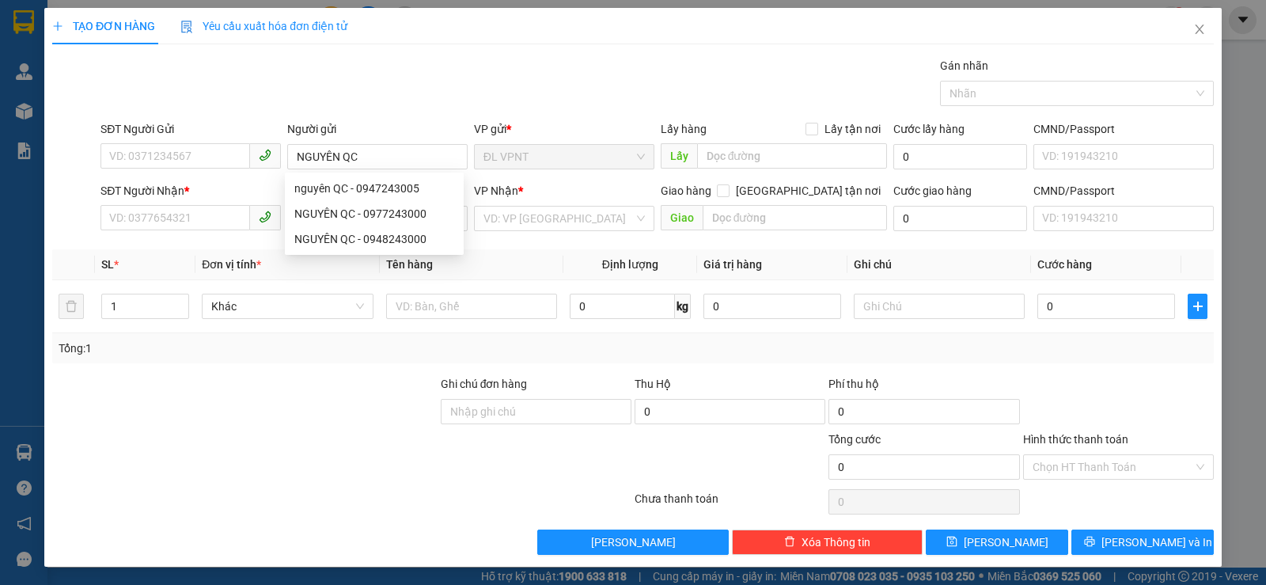
click at [179, 234] on div "SĐT Người Nhận * VD: 0377654321" at bounding box center [191, 209] width 180 height 55
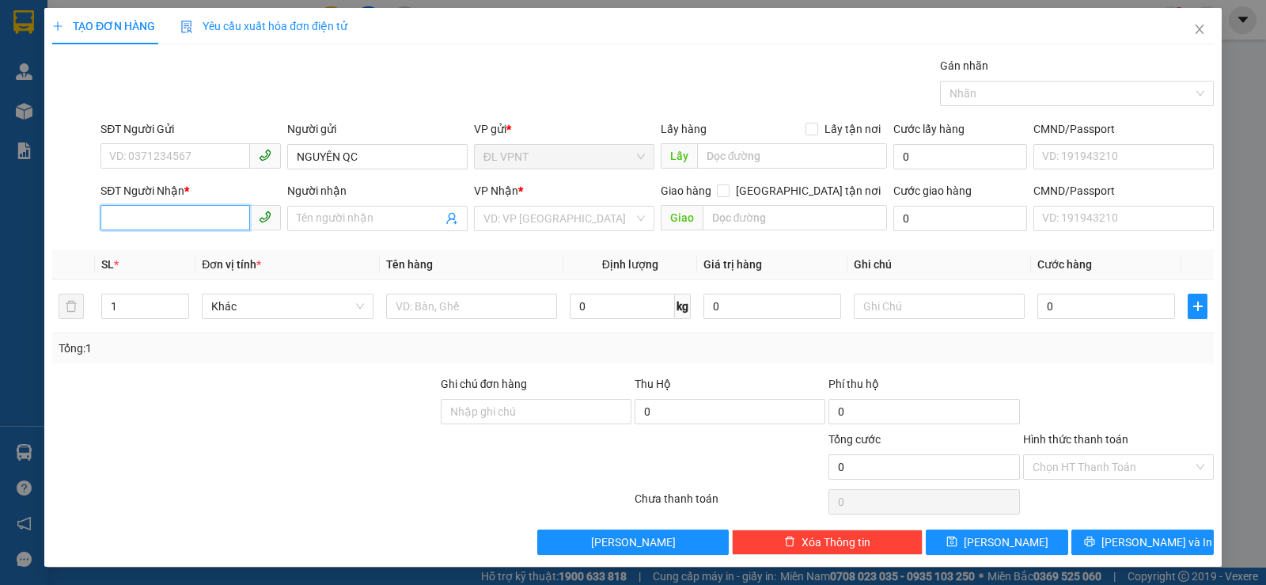
click at [171, 227] on input "SĐT Người Nhận *" at bounding box center [176, 217] width 150 height 25
type input "0703528621"
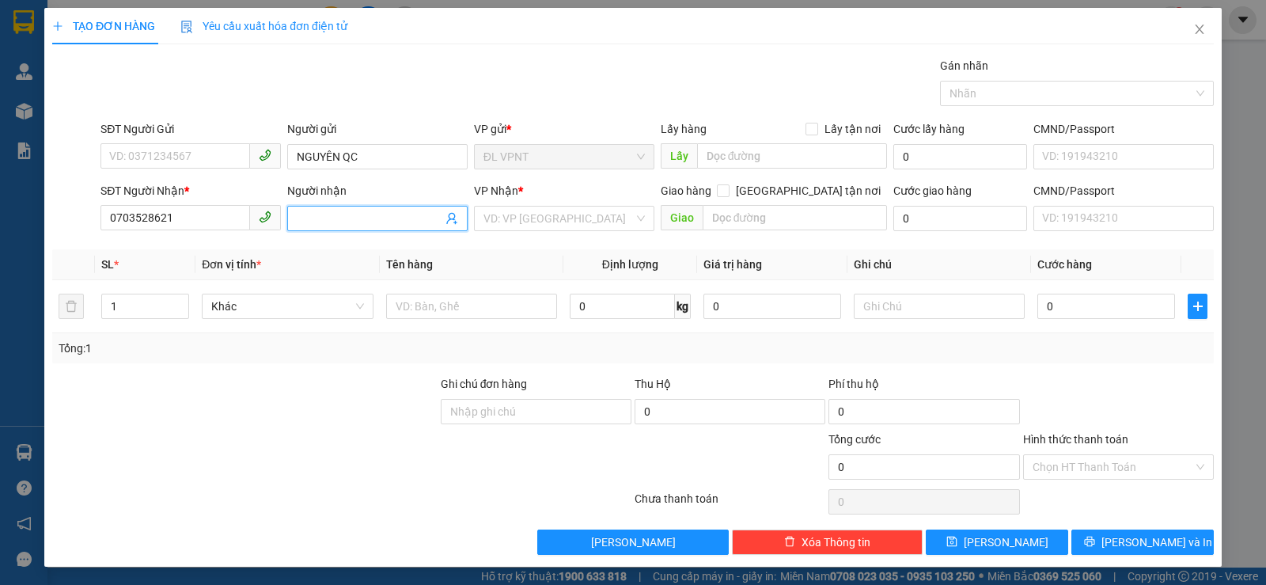
click at [297, 214] on input "Người nhận" at bounding box center [370, 218] width 146 height 17
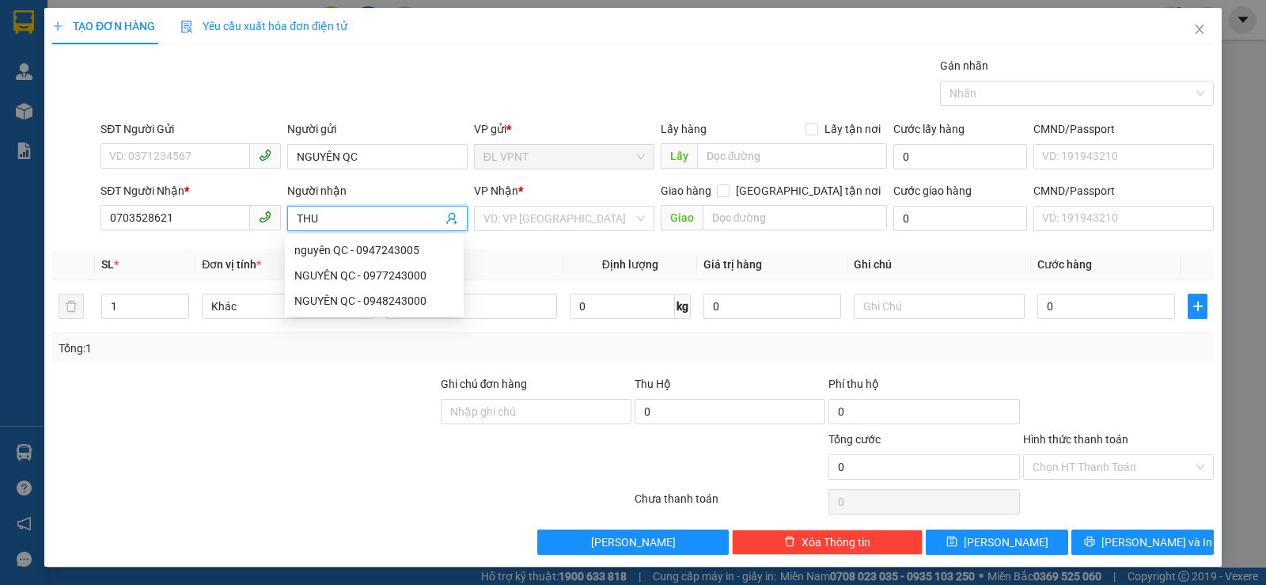
paste input "Â"
paste input "ẬN"
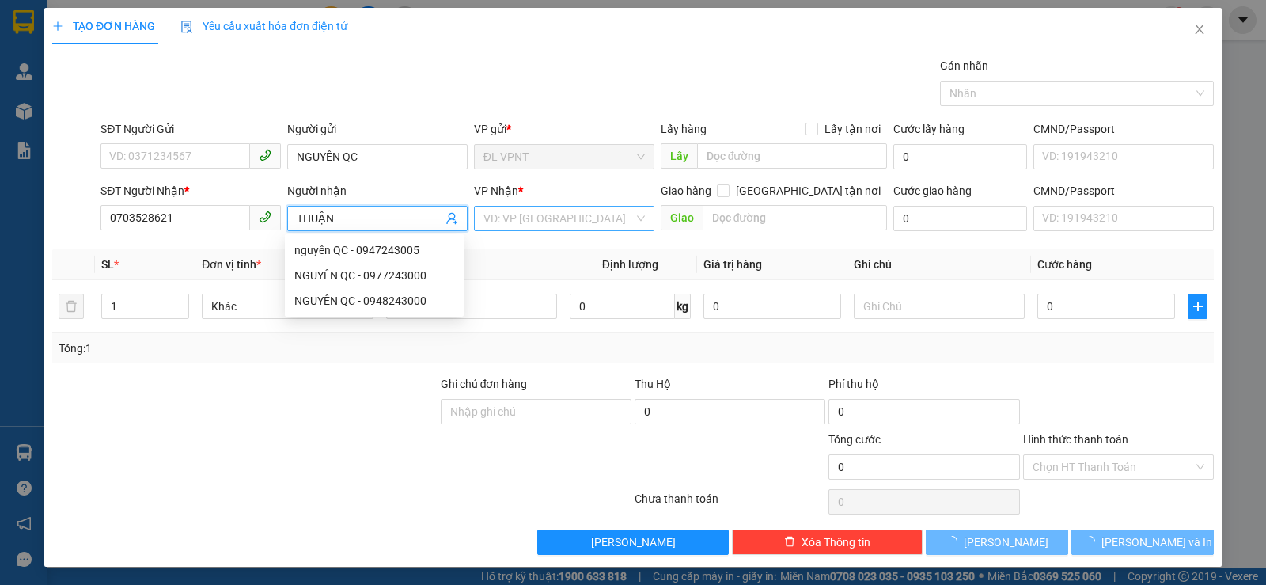
type input "THUẬN"
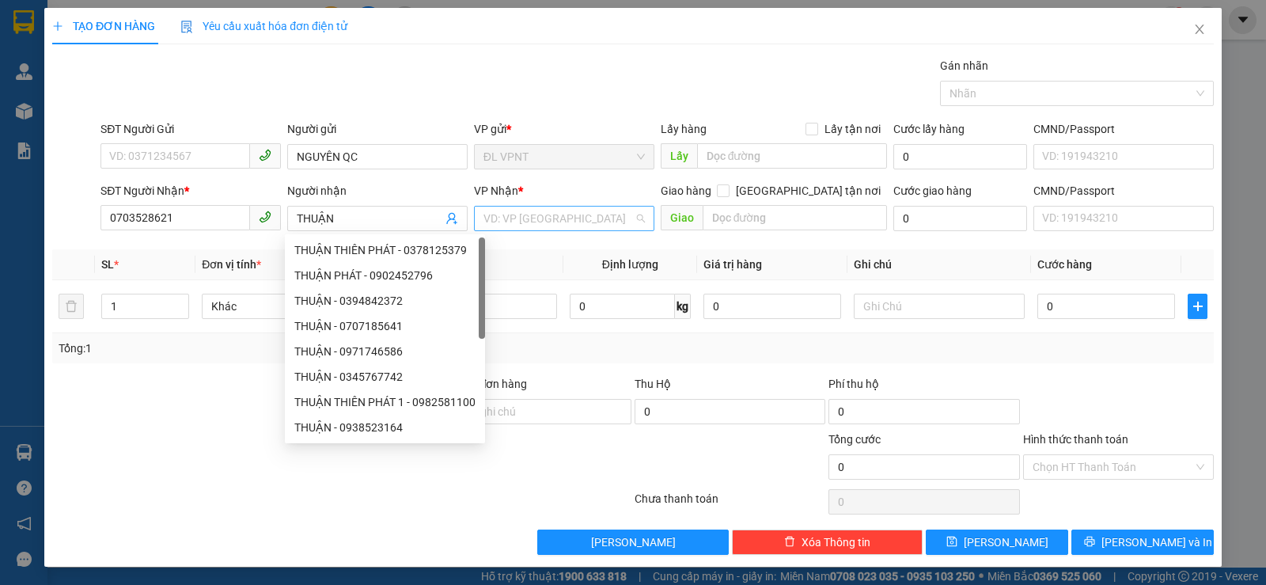
click at [567, 223] on input "search" at bounding box center [559, 219] width 150 height 24
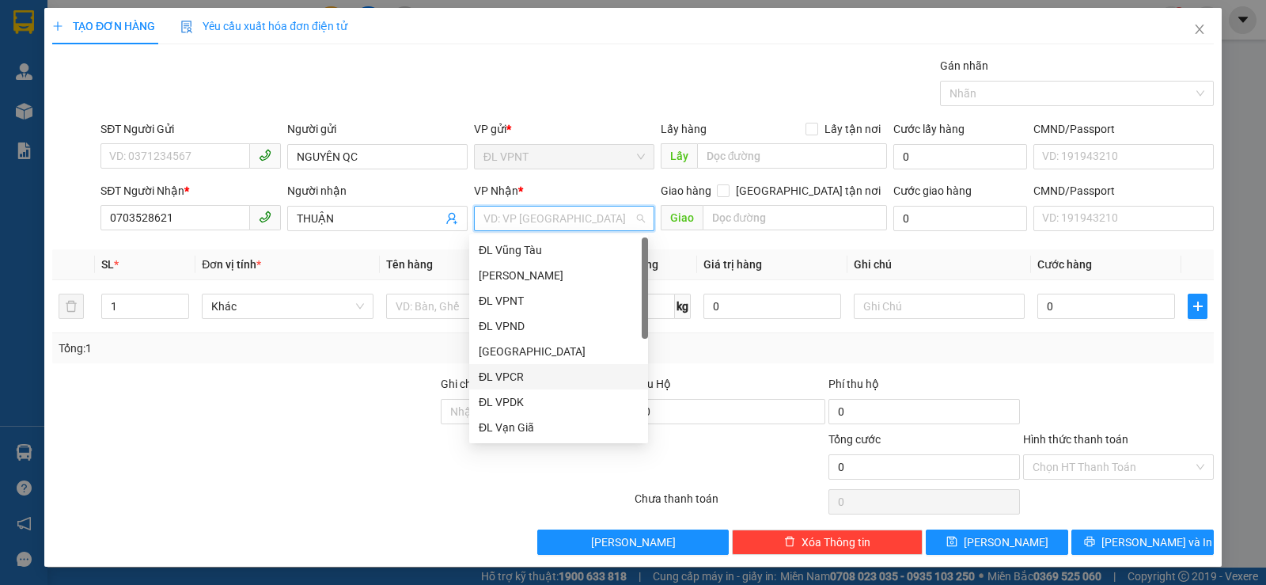
click at [529, 367] on div "ĐL VPCR" at bounding box center [558, 376] width 179 height 25
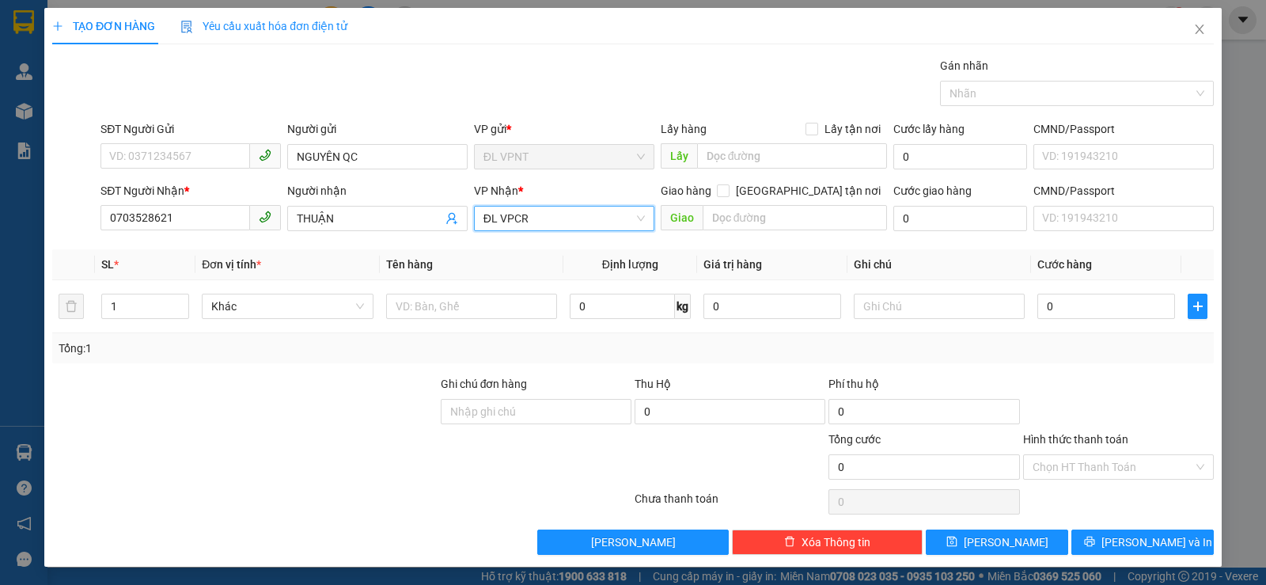
click at [510, 233] on div "VP Nhận * ĐL VPCR ĐL VPCR" at bounding box center [564, 209] width 180 height 55
click at [510, 217] on span "ĐL VPCR" at bounding box center [564, 219] width 161 height 24
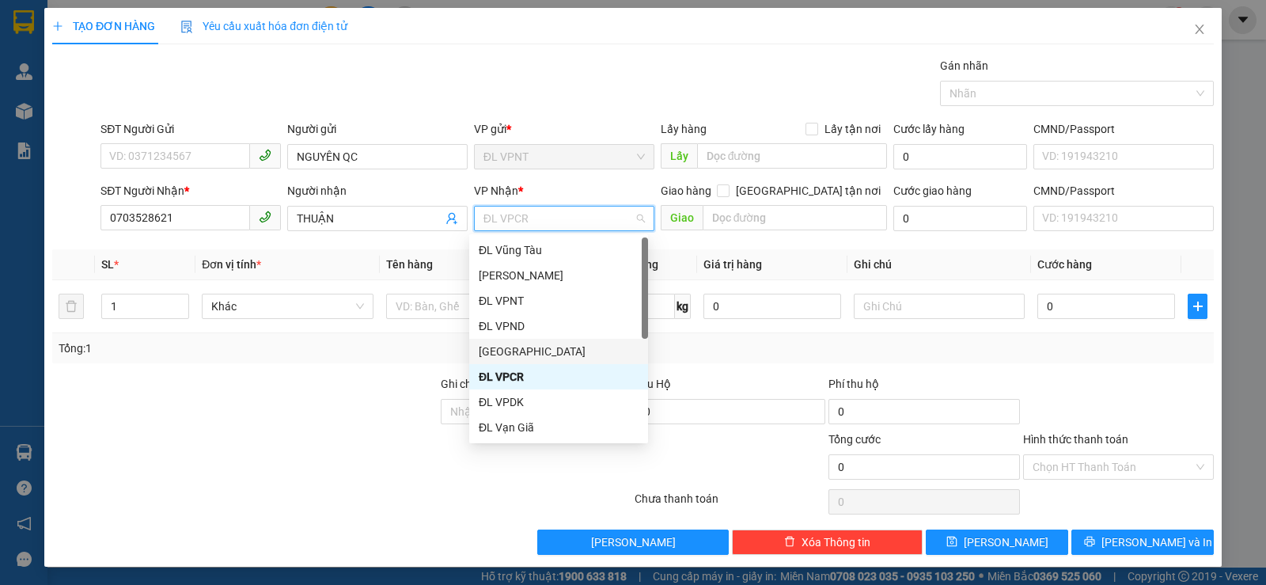
click at [516, 356] on div "[GEOGRAPHIC_DATA]" at bounding box center [559, 351] width 160 height 17
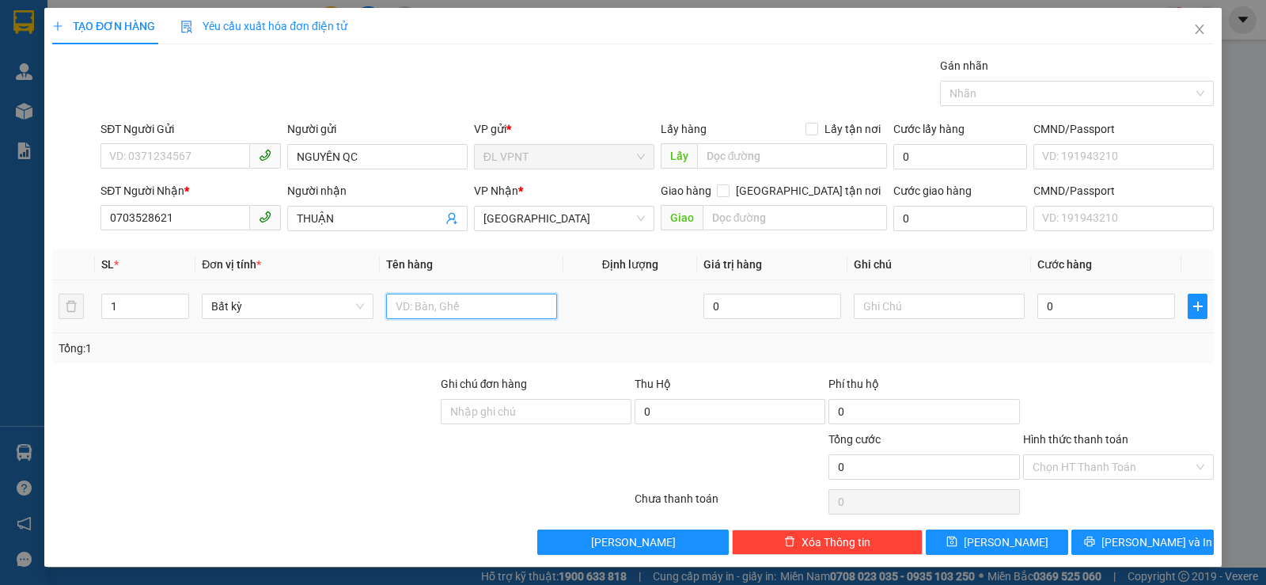
click at [416, 305] on input "text" at bounding box center [471, 306] width 171 height 25
type input "1H"
click at [1062, 300] on input "0" at bounding box center [1107, 306] width 138 height 25
type input "3"
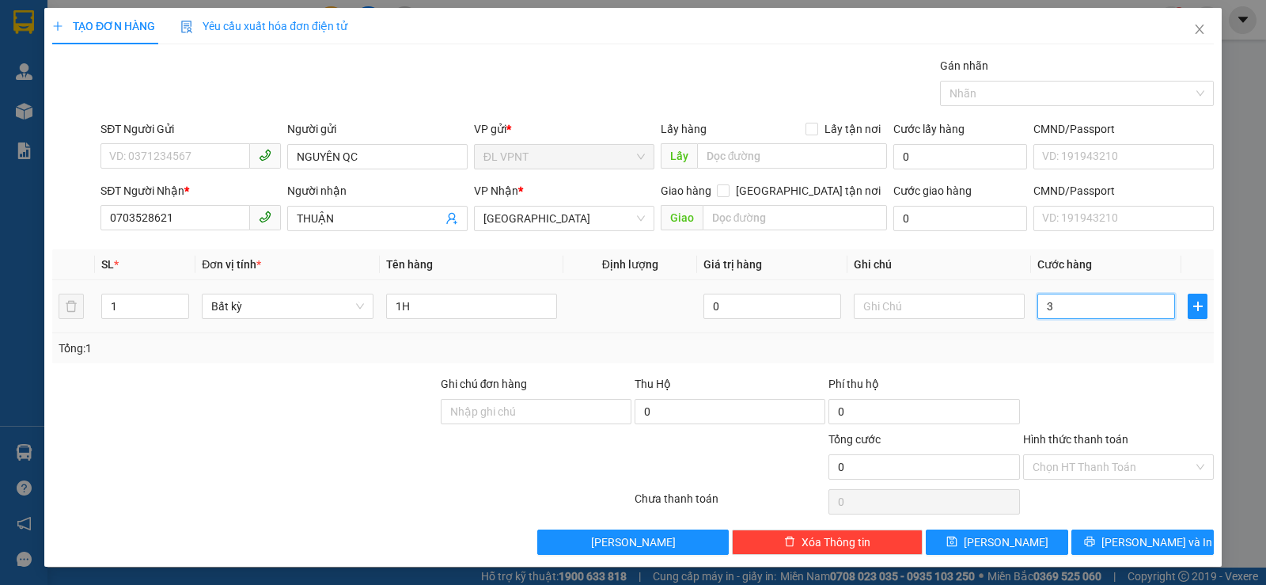
type input "3"
type input "0"
type input "02"
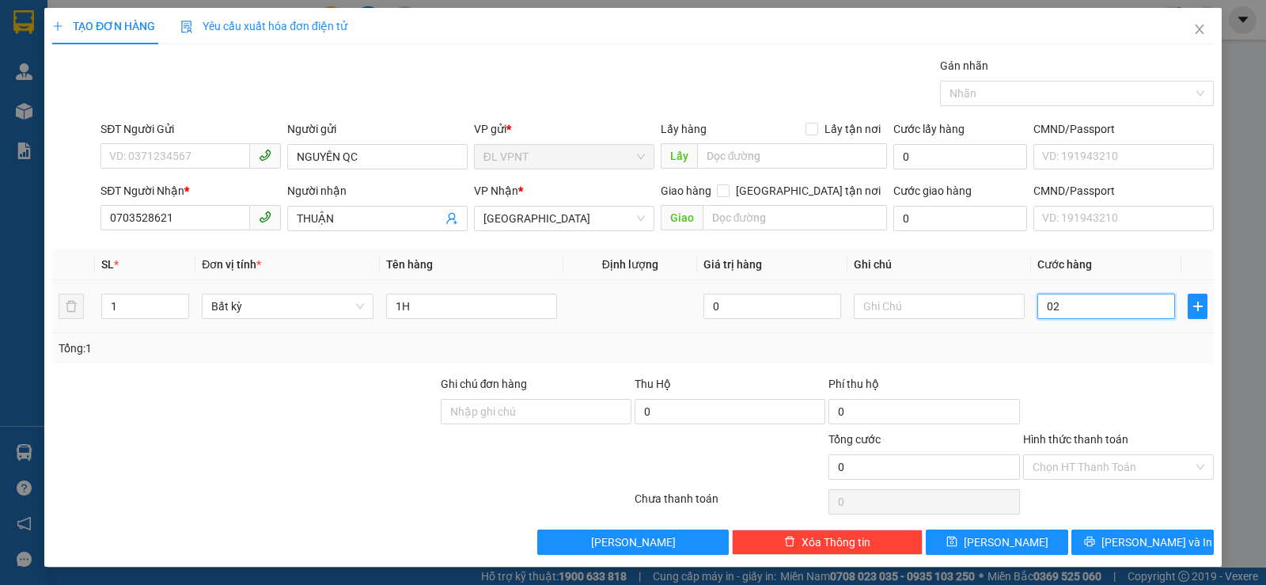
type input "2"
type input "020"
type input "20"
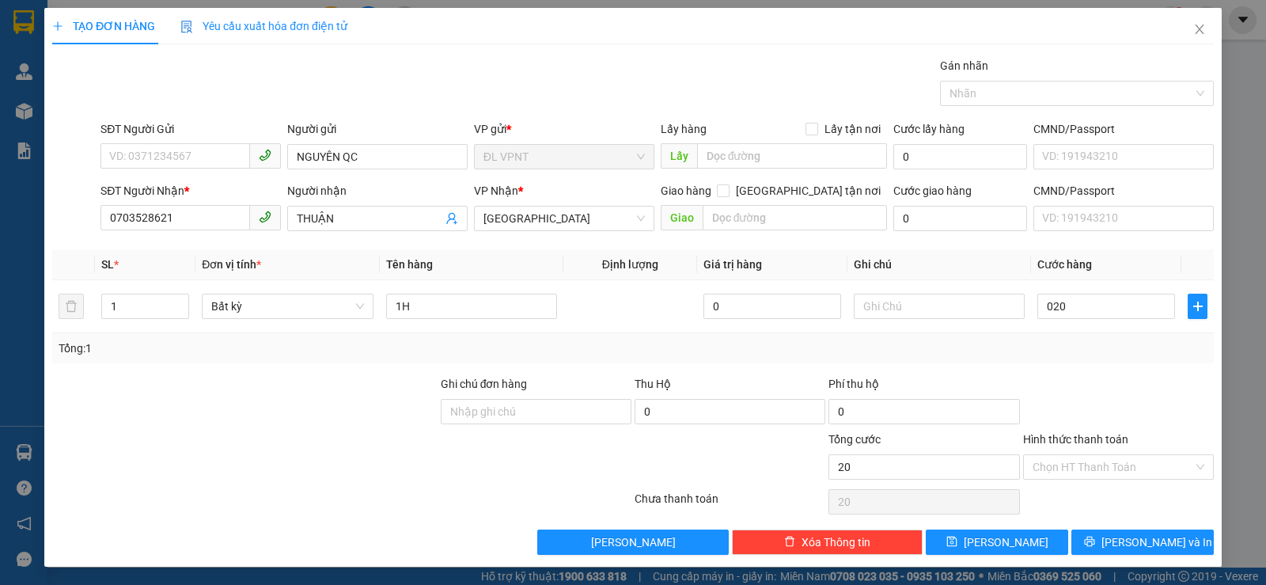
click at [1107, 336] on div "Tổng: 1" at bounding box center [633, 348] width 1162 height 30
type input "20.000"
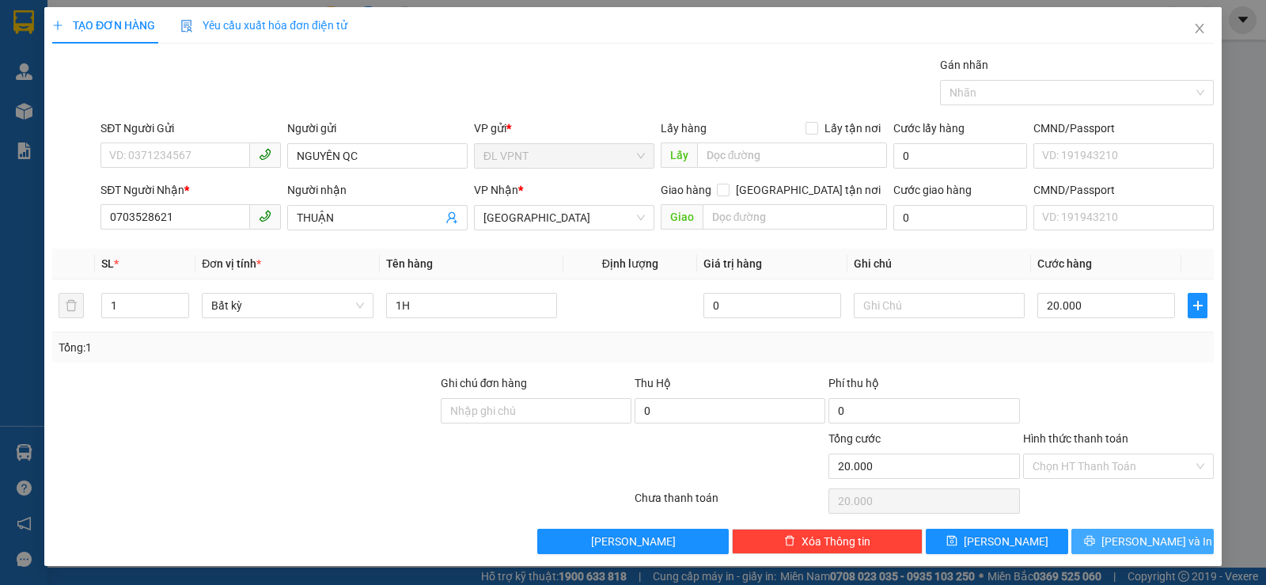
drag, startPoint x: 1146, startPoint y: 532, endPoint x: 1147, endPoint y: 519, distance: 12.7
click at [1146, 533] on span "Lưu và In" at bounding box center [1157, 541] width 111 height 17
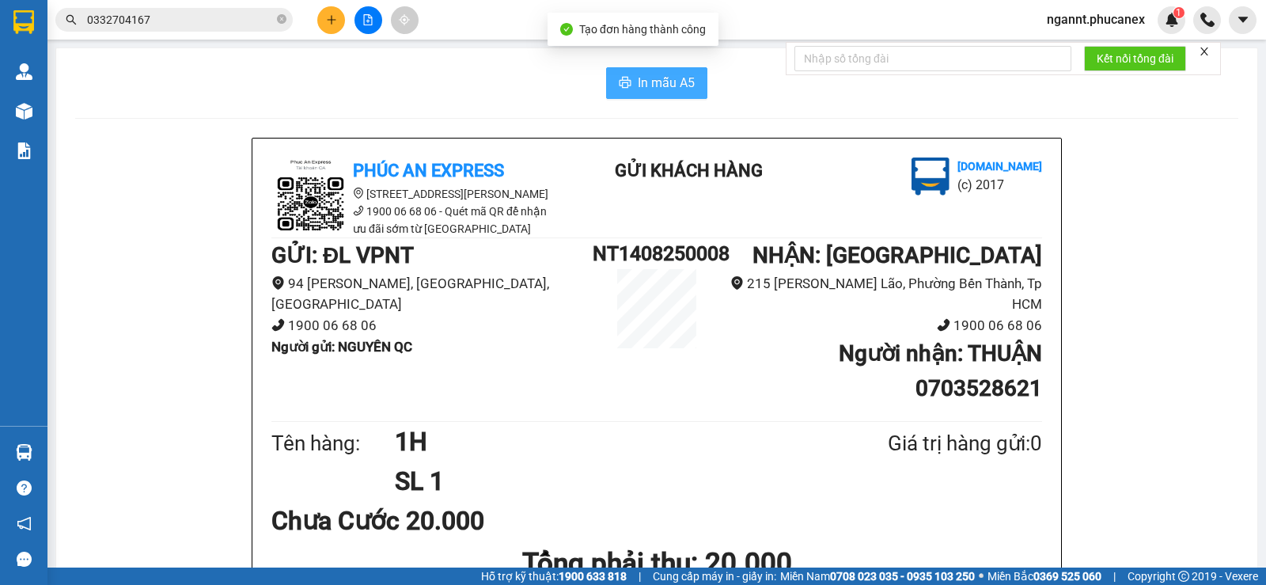
click at [622, 84] on icon "printer" at bounding box center [626, 82] width 12 height 11
click at [332, 14] on icon "plus" at bounding box center [331, 19] width 11 height 11
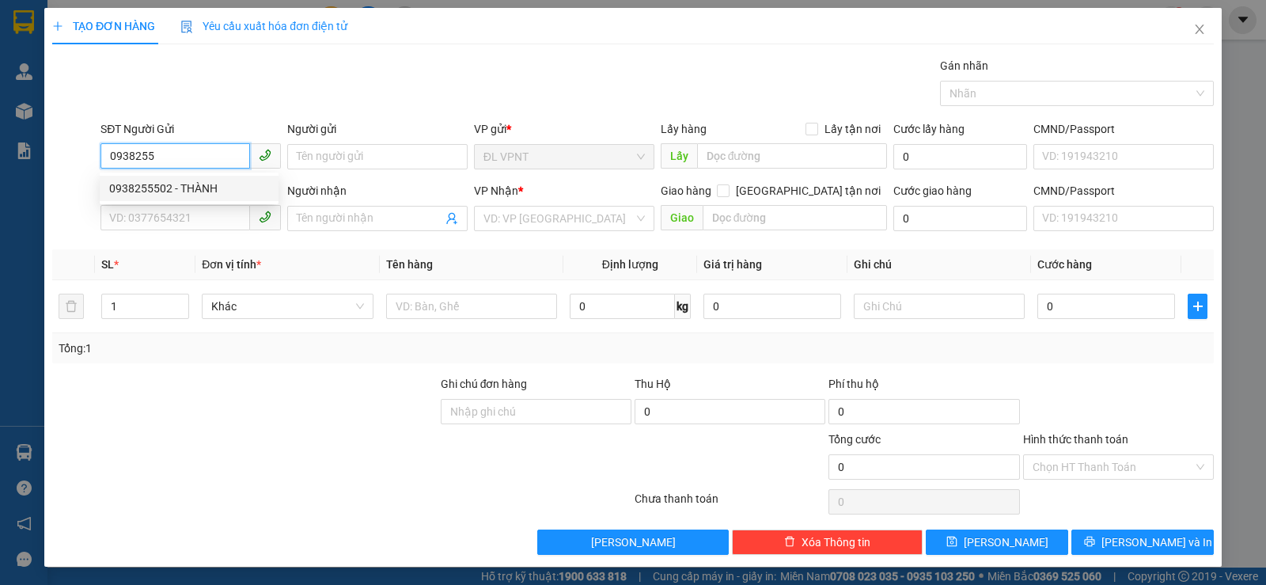
click at [192, 195] on div "0938255502 - THÀNH" at bounding box center [189, 188] width 160 height 17
type input "0938255502"
type input "THÀNH"
type input "0938255502"
type input "THÀNH"
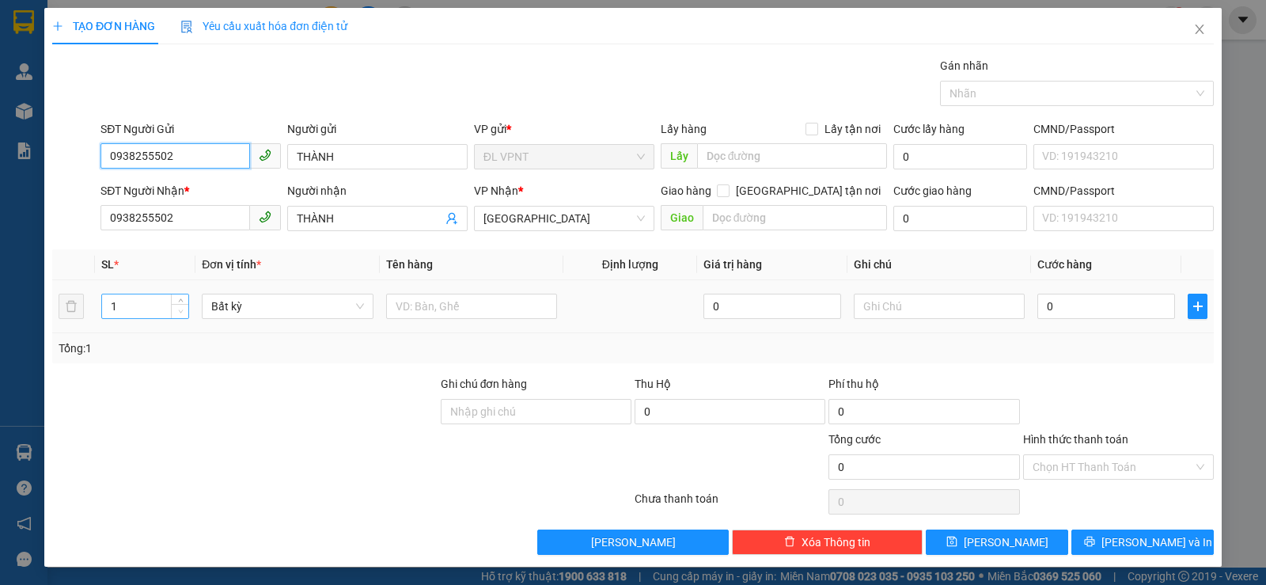
click at [180, 306] on span "Decrease Value" at bounding box center [179, 311] width 17 height 14
type input "0938255502"
click at [184, 301] on span "Increase Value" at bounding box center [179, 301] width 17 height 14
type input "2"
click at [406, 313] on input "text" at bounding box center [471, 306] width 171 height 25
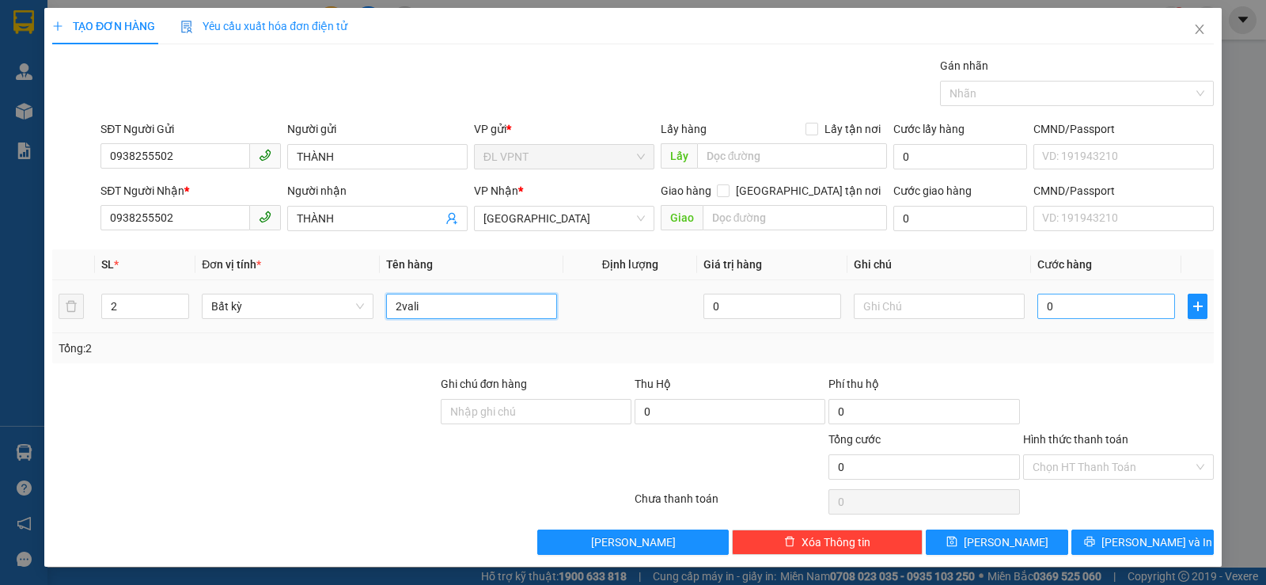
type input "2vali"
click at [1091, 309] on input "0" at bounding box center [1107, 306] width 138 height 25
type input "1"
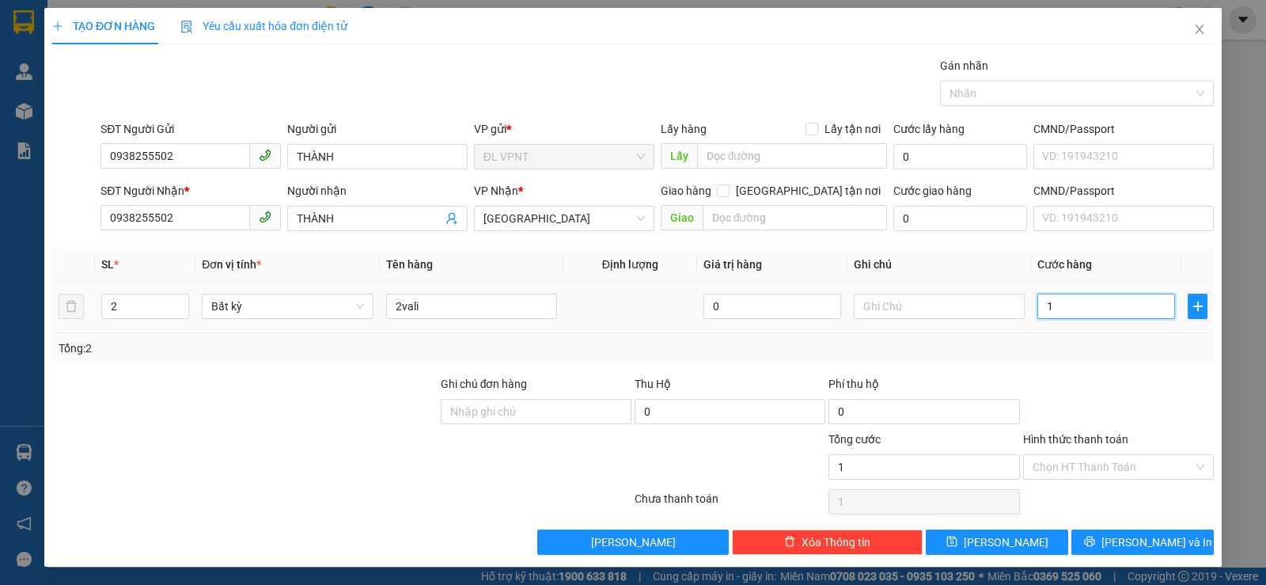
type input "14"
type input "140"
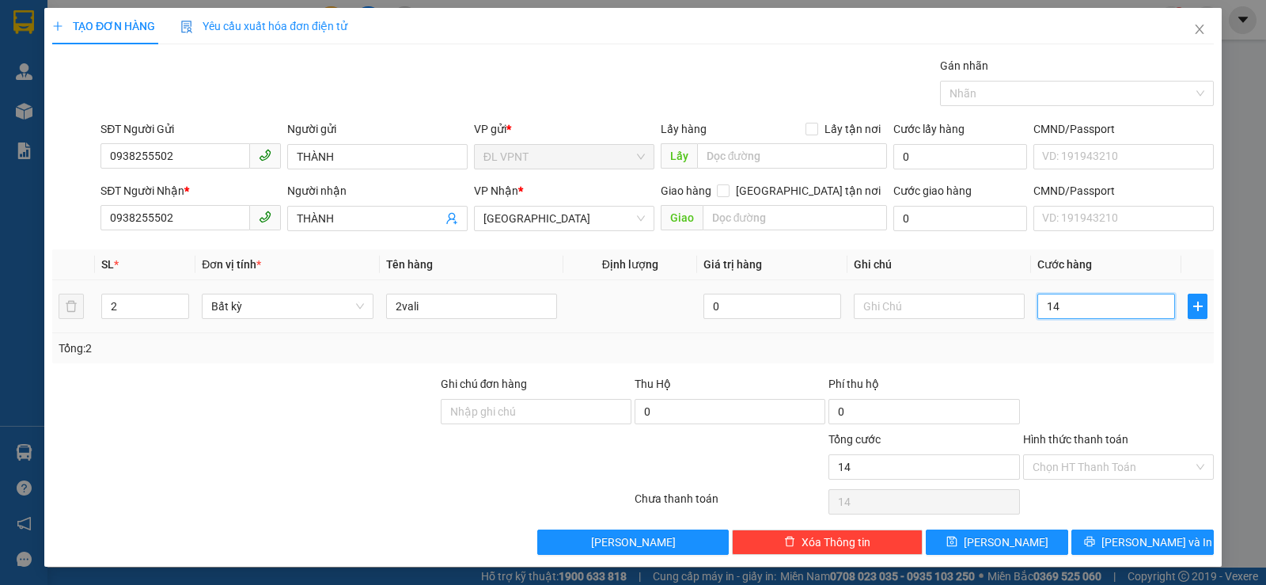
type input "140"
click at [1101, 331] on td "140" at bounding box center [1106, 306] width 150 height 53
type input "140.000"
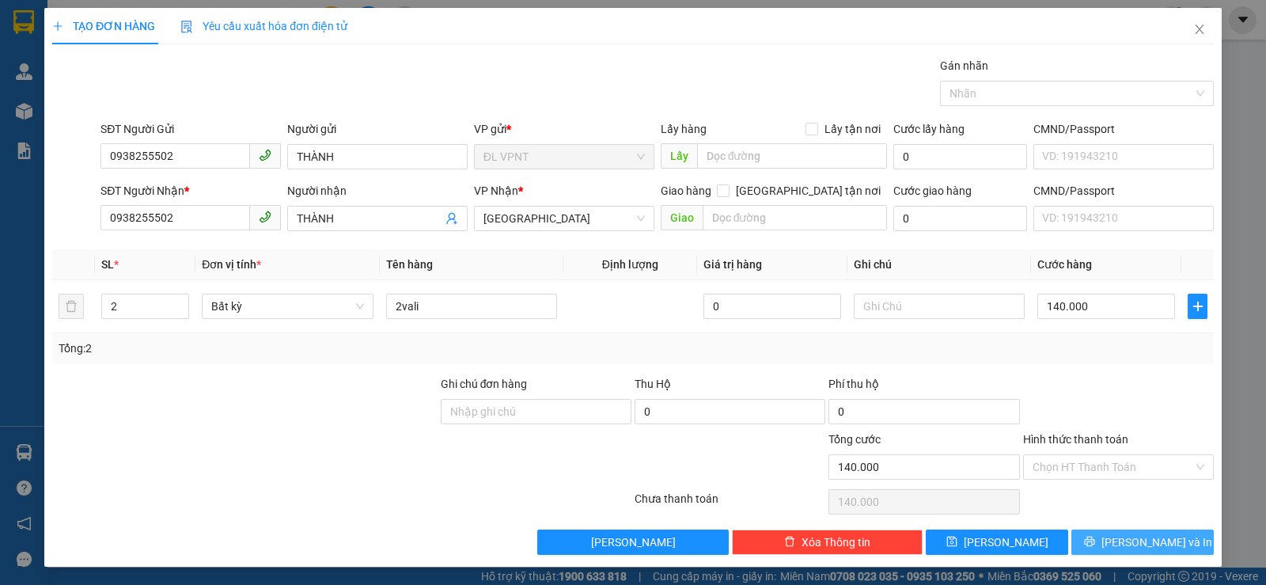
click at [1087, 541] on button "Lưu và In" at bounding box center [1143, 541] width 142 height 25
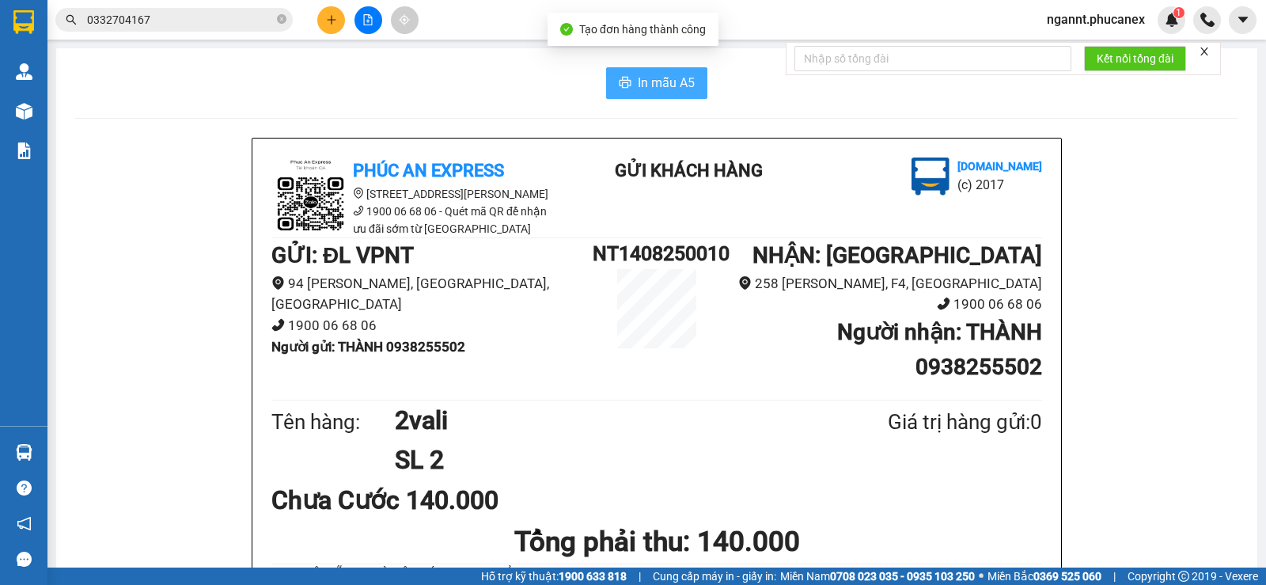
click at [670, 93] on button "In mẫu A5" at bounding box center [656, 83] width 101 height 32
click at [324, 20] on button at bounding box center [331, 20] width 28 height 28
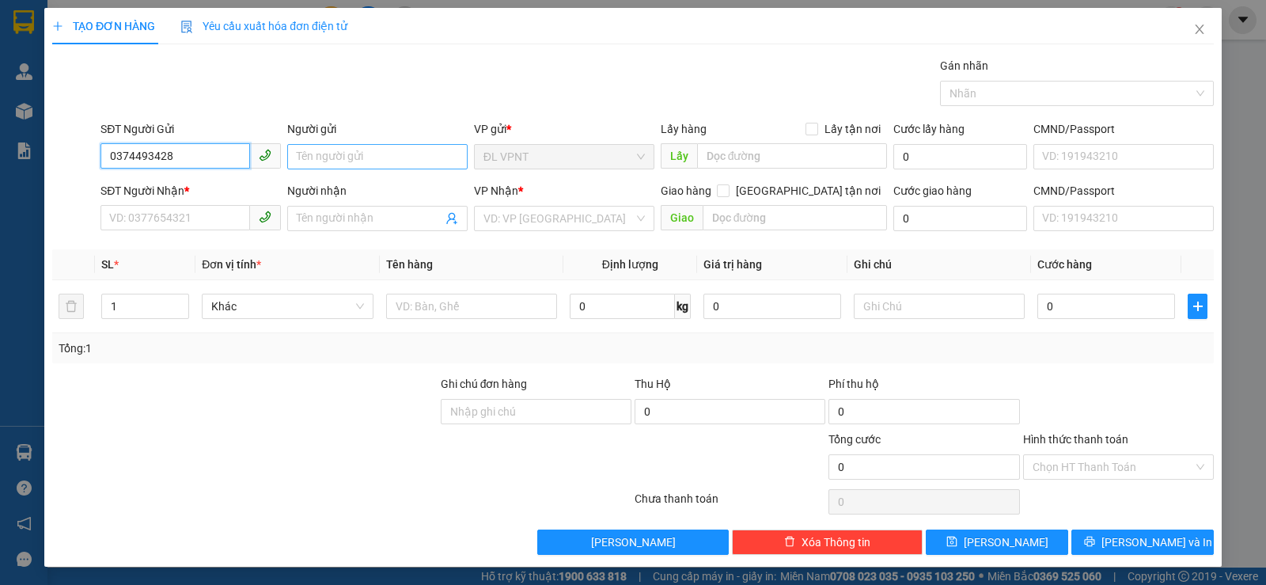
type input "0374493428"
click at [316, 153] on input "Người gửi" at bounding box center [377, 156] width 180 height 25
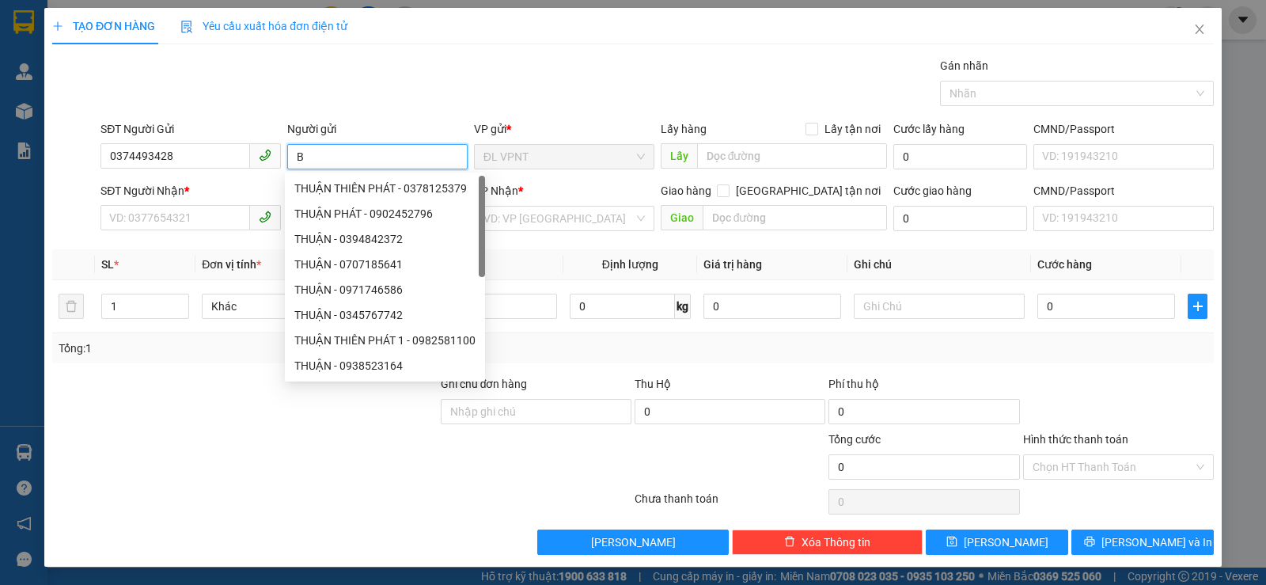
paste input "ÌNH"
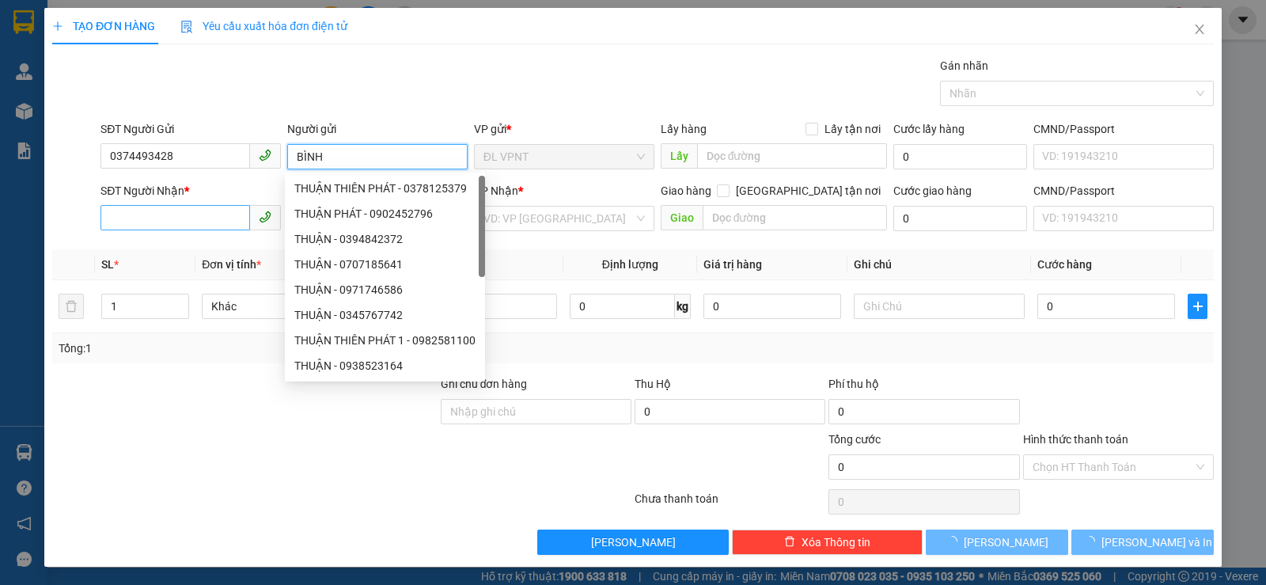
type input "BÌNH"
click at [130, 222] on input "SĐT Người Nhận *" at bounding box center [176, 217] width 150 height 25
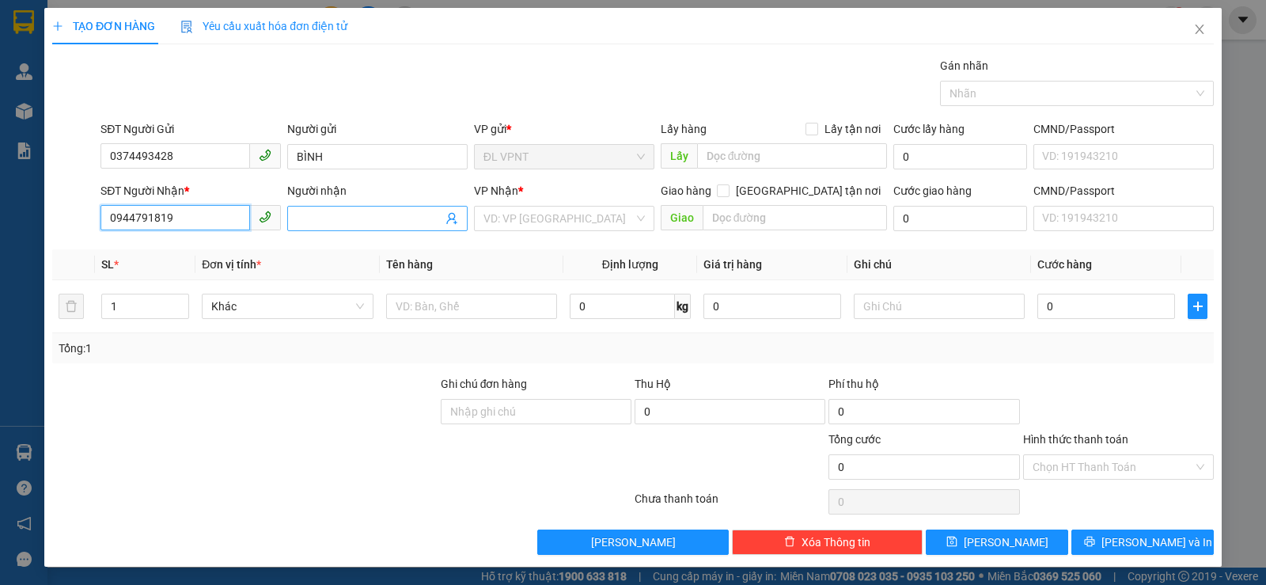
type input "0944791819"
click at [340, 226] on input "Người nhận" at bounding box center [370, 218] width 146 height 17
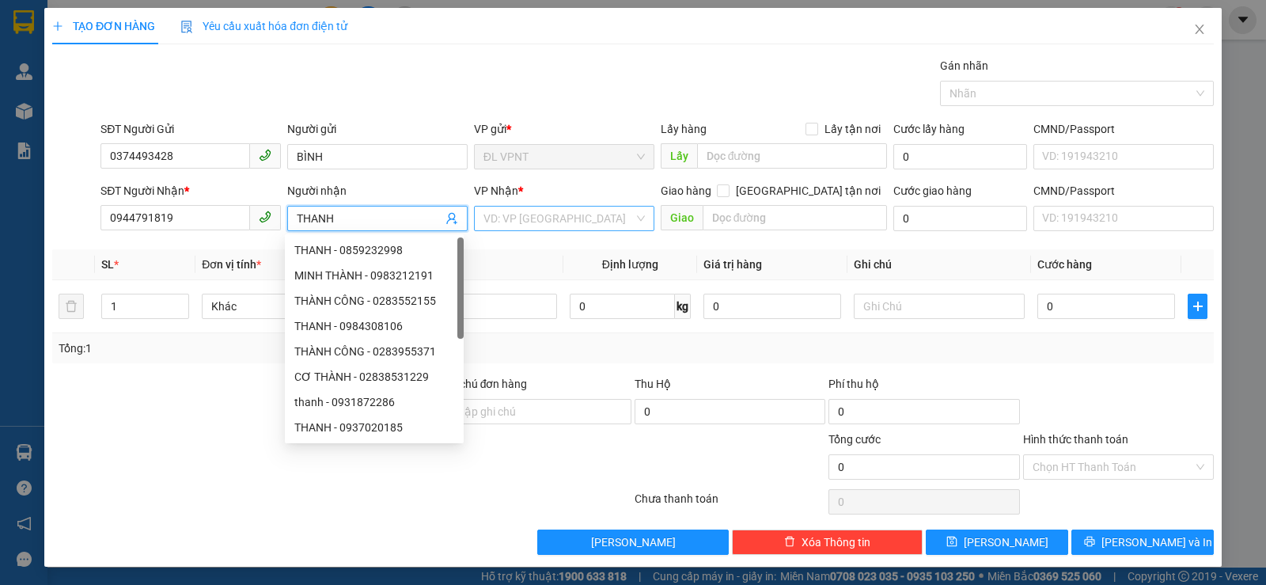
type input "THANH"
click at [488, 214] on input "search" at bounding box center [559, 219] width 150 height 24
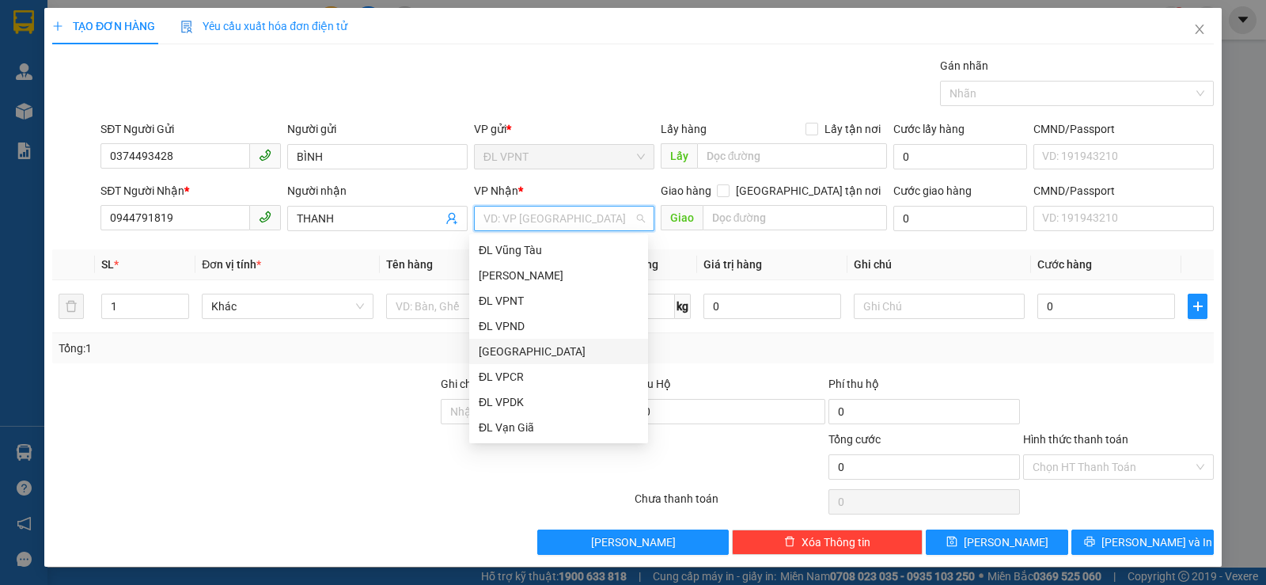
click at [535, 348] on div "[GEOGRAPHIC_DATA]" at bounding box center [559, 351] width 160 height 17
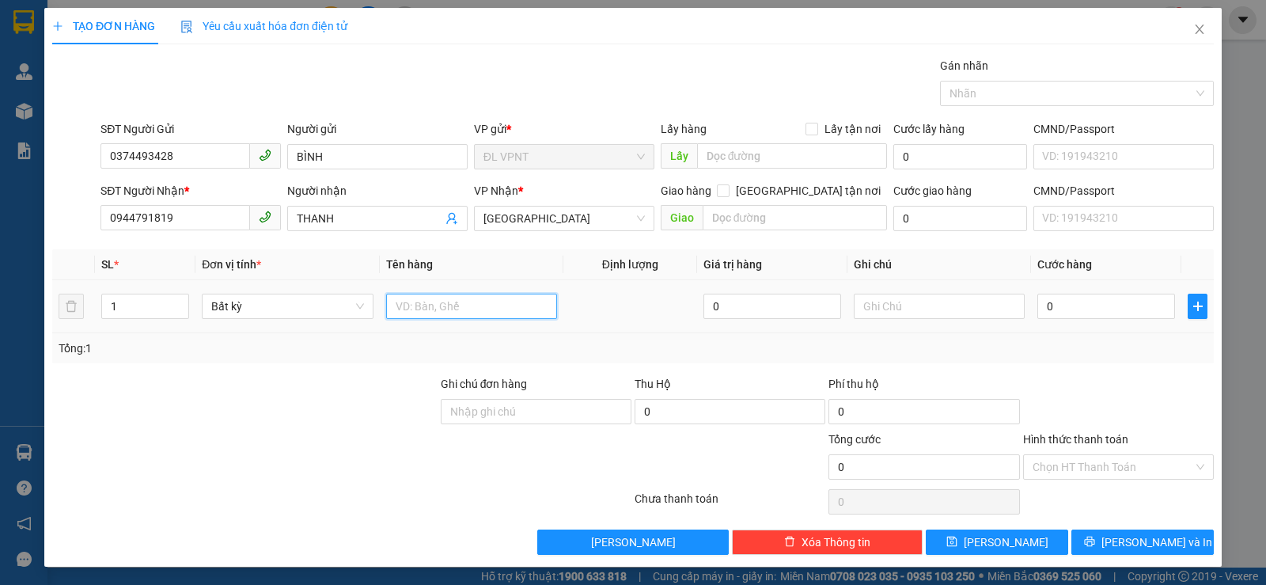
click at [454, 306] on input "text" at bounding box center [471, 306] width 171 height 25
type input "1 HS"
click at [1051, 301] on input "0" at bounding box center [1107, 306] width 138 height 25
type input "2"
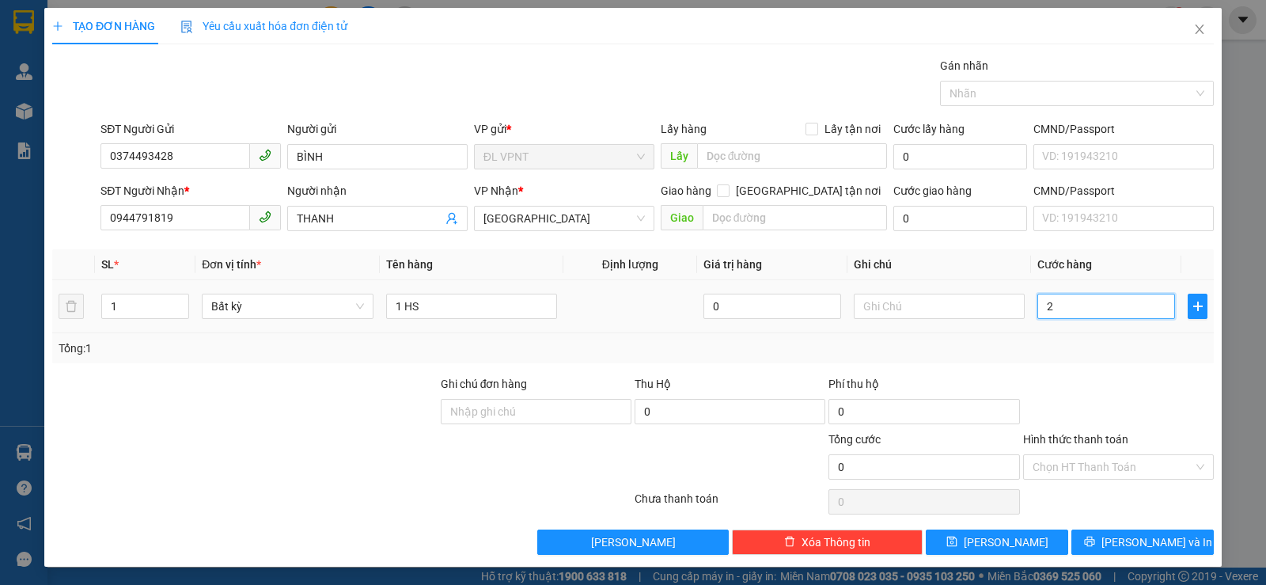
type input "2"
type input "20"
click at [1048, 374] on div "Transit Pickup Surcharge Ids Transit Deliver Surcharge Ids Transit Deliver Surc…" at bounding box center [633, 306] width 1162 height 498
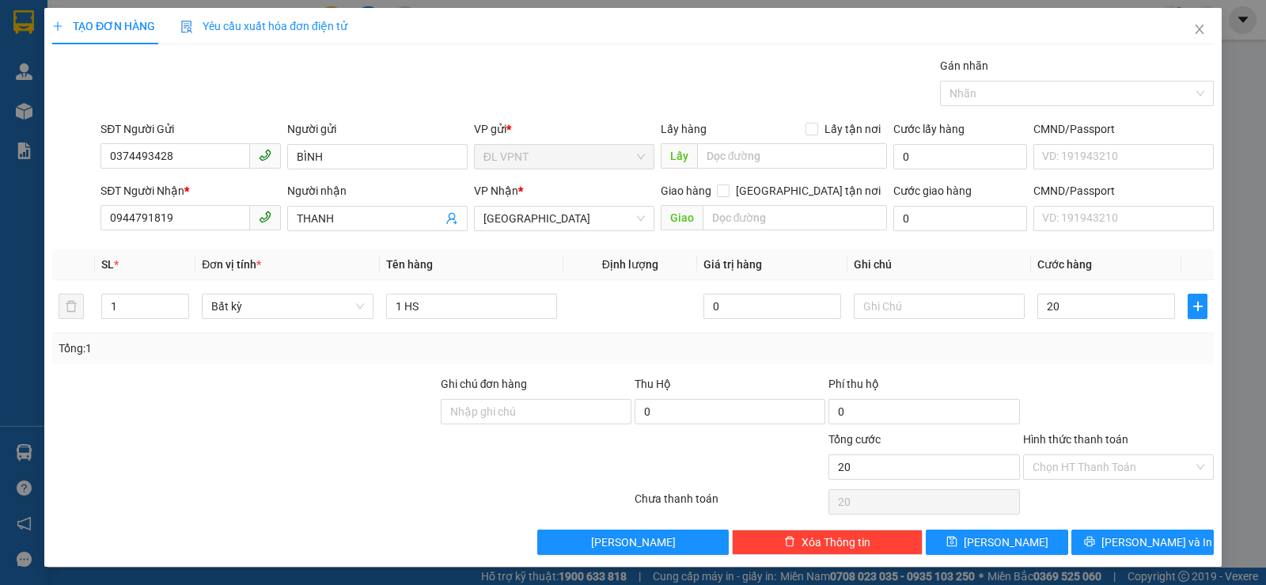
type input "20.000"
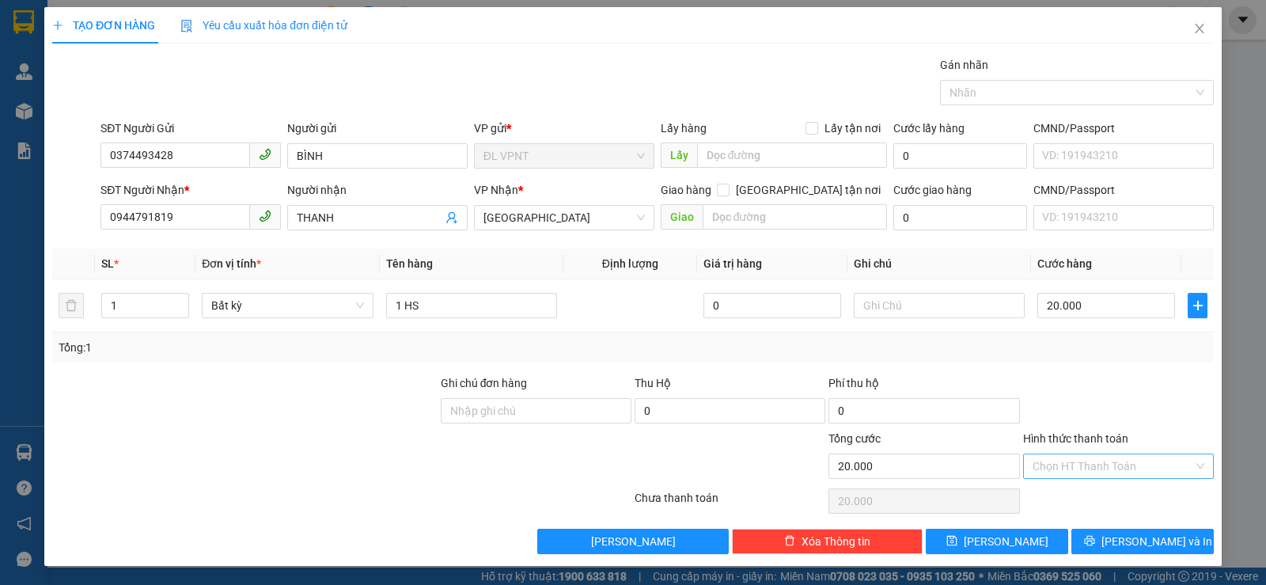
click at [1080, 459] on input "Hình thức thanh toán" at bounding box center [1113, 466] width 161 height 24
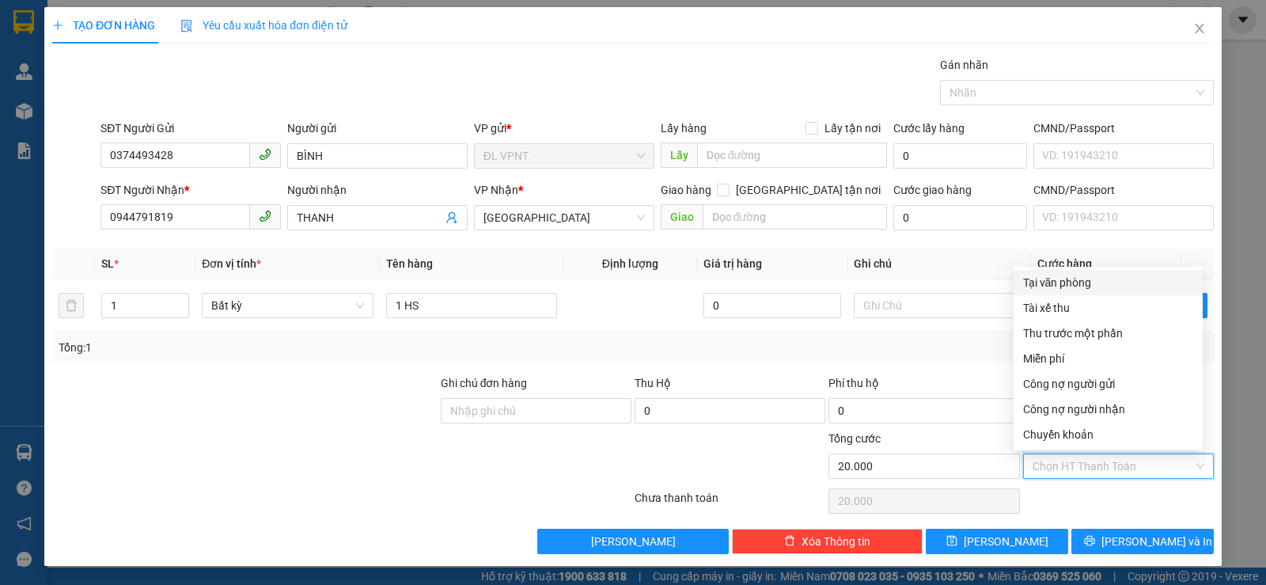
click at [1103, 289] on div "Tại văn phòng" at bounding box center [1108, 282] width 170 height 17
type input "0"
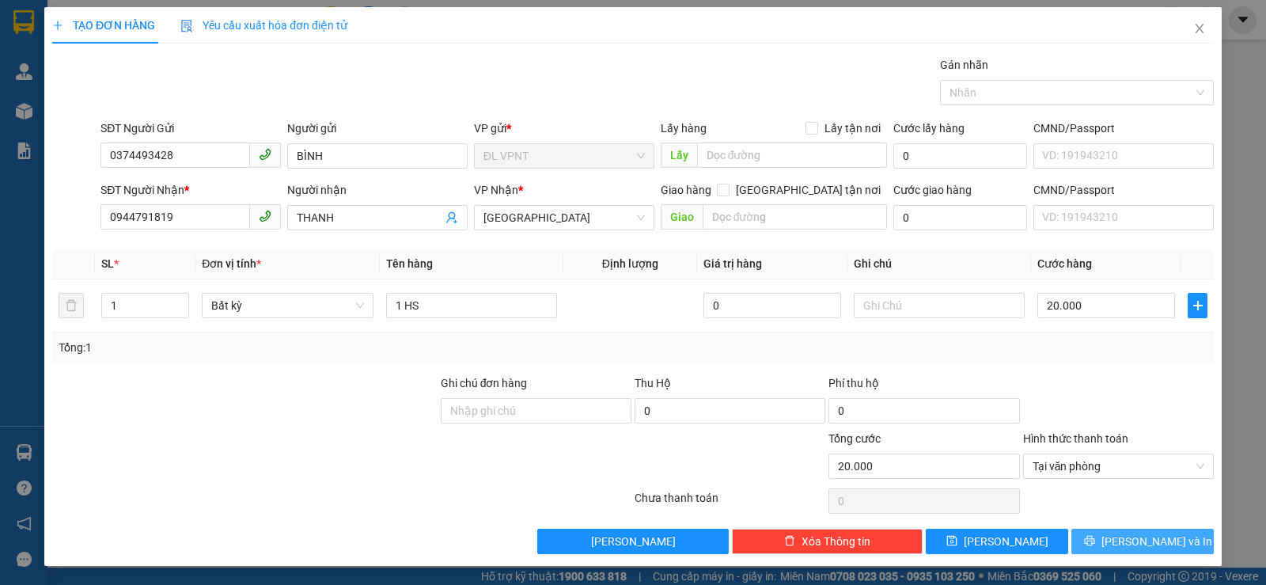
click at [1147, 540] on span "Lưu và In" at bounding box center [1157, 541] width 111 height 17
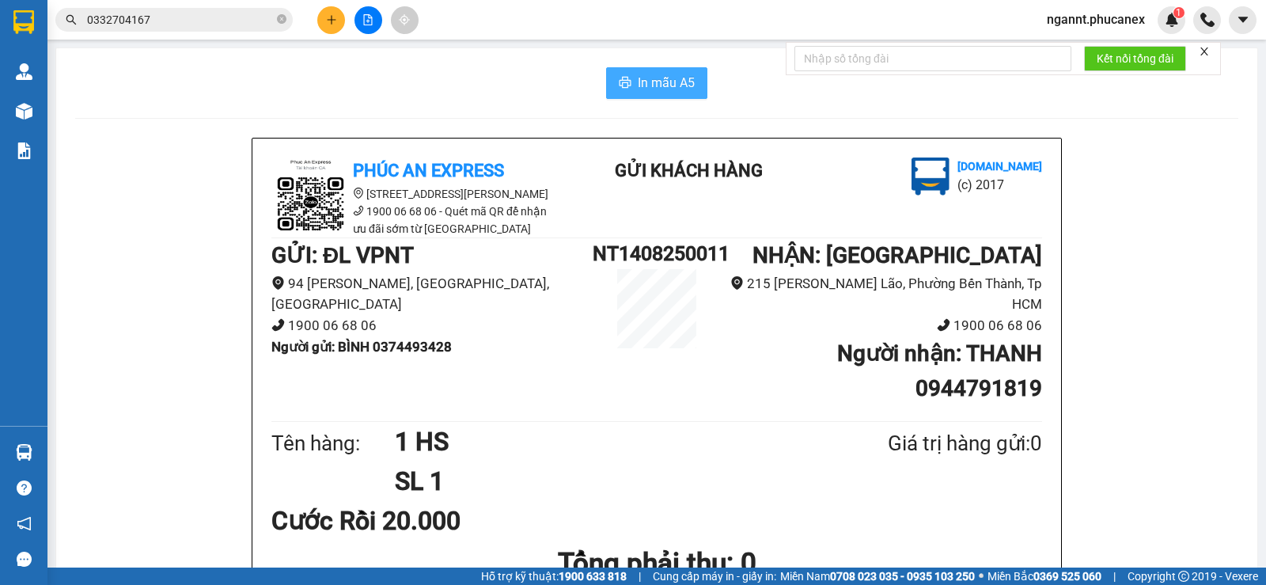
click at [665, 84] on span "In mẫu A5" at bounding box center [666, 83] width 57 height 20
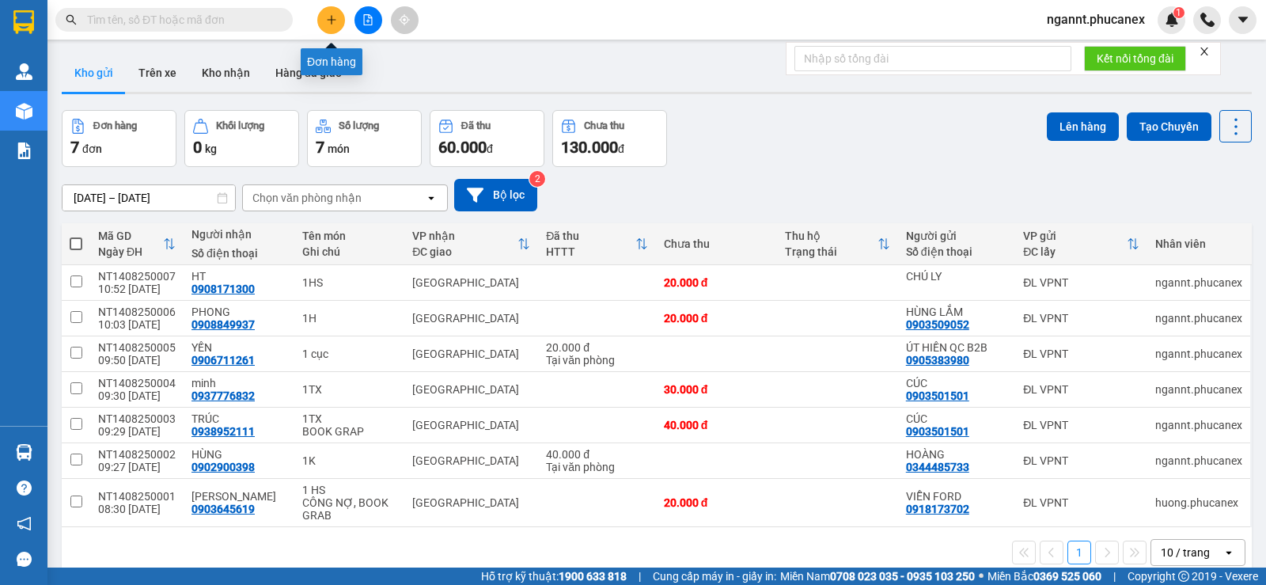
drag, startPoint x: 328, startPoint y: 10, endPoint x: 324, endPoint y: 3, distance: 8.1
click at [327, 9] on button at bounding box center [331, 20] width 28 height 28
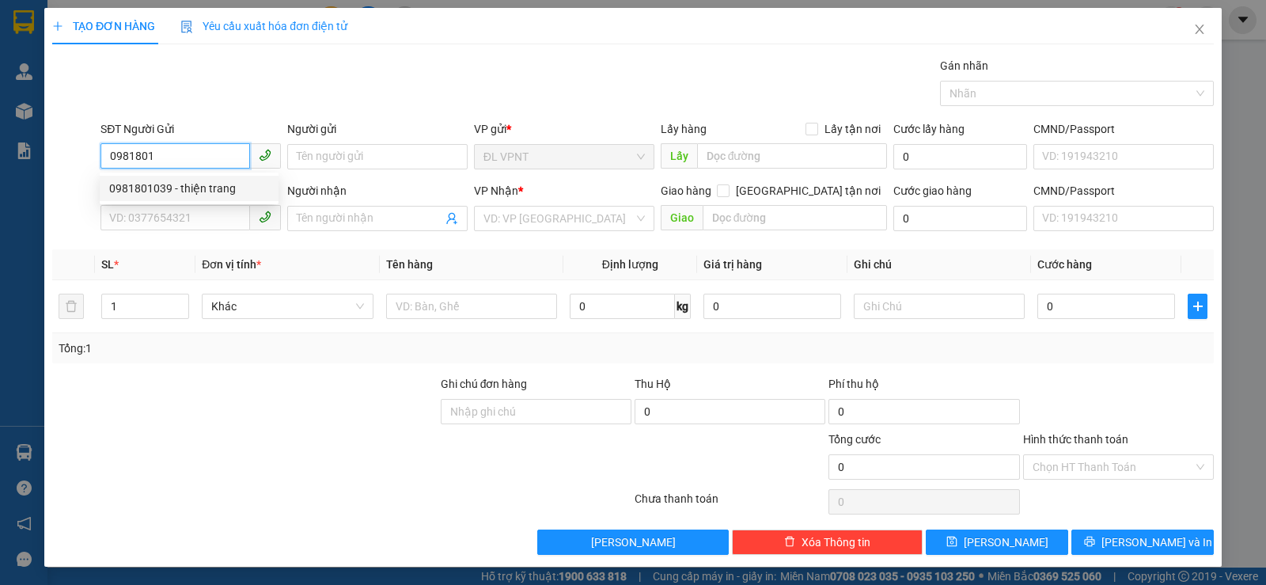
click at [201, 188] on div "0981801039 - thiện trang" at bounding box center [189, 188] width 160 height 17
type input "0981801039"
type input "thiện trang"
type input "02866575555"
type input "IKALAB"
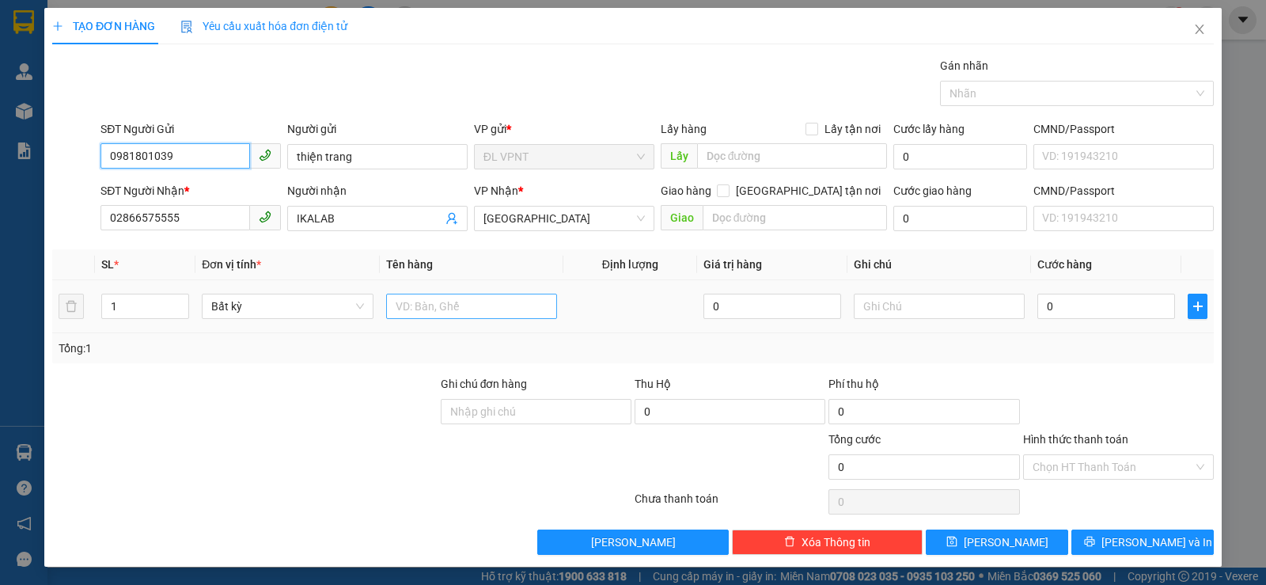
type input "0981801039"
click at [486, 309] on input "text" at bounding box center [471, 306] width 171 height 25
type input "1H"
click at [1080, 295] on input "0" at bounding box center [1107, 306] width 138 height 25
type input "2"
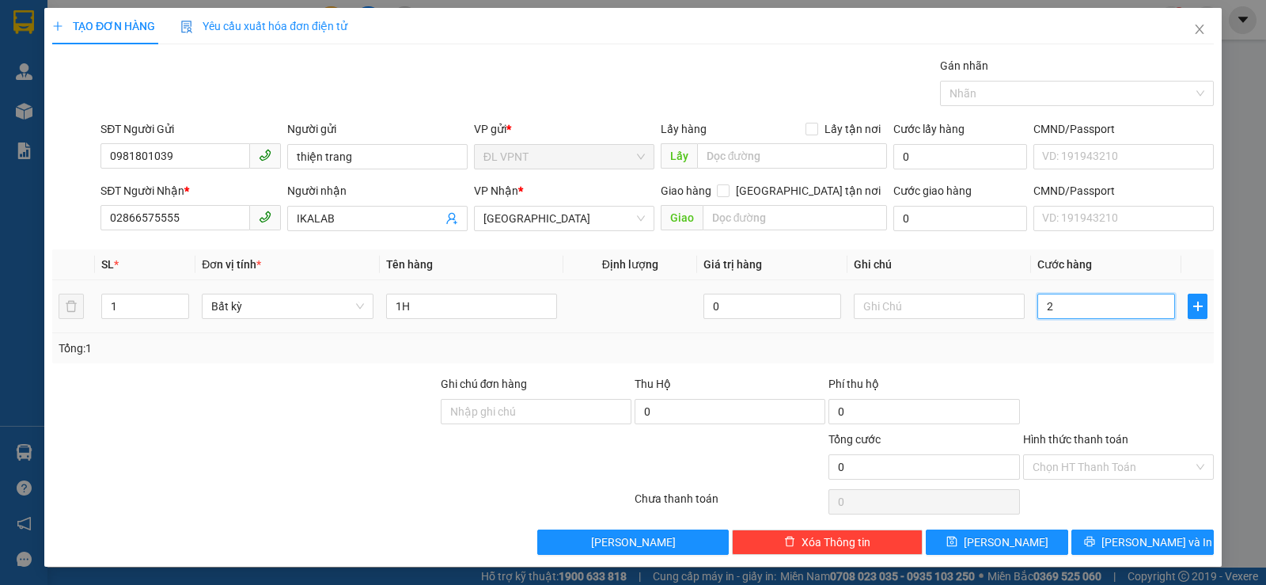
type input "2"
type input "20"
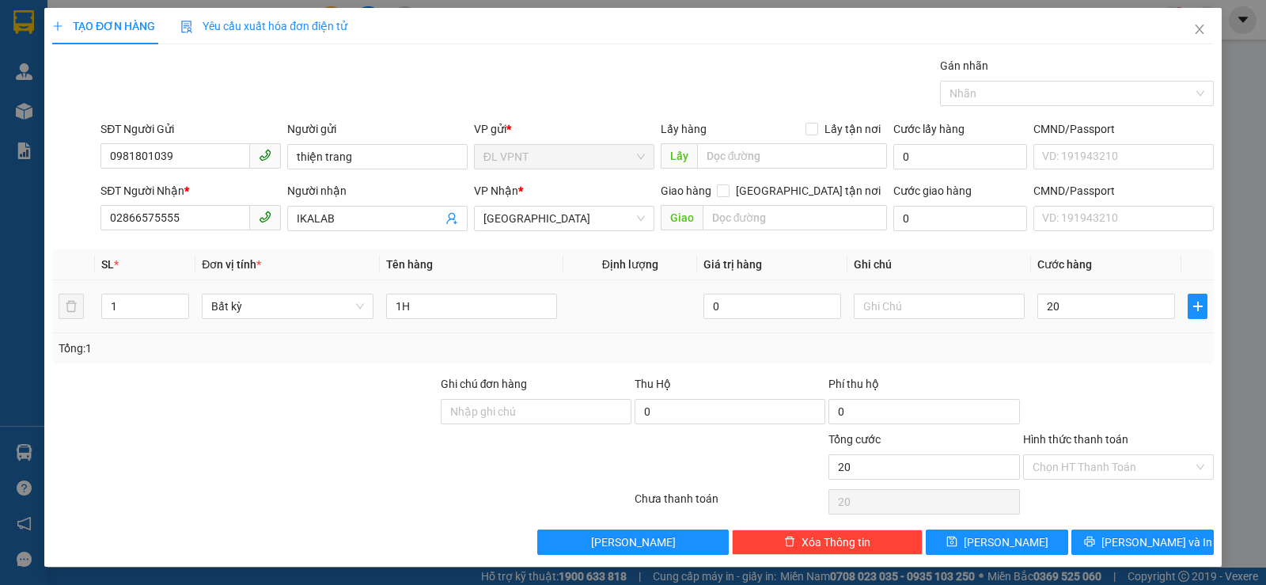
click at [1043, 328] on td "20" at bounding box center [1106, 306] width 150 height 53
type input "20.000"
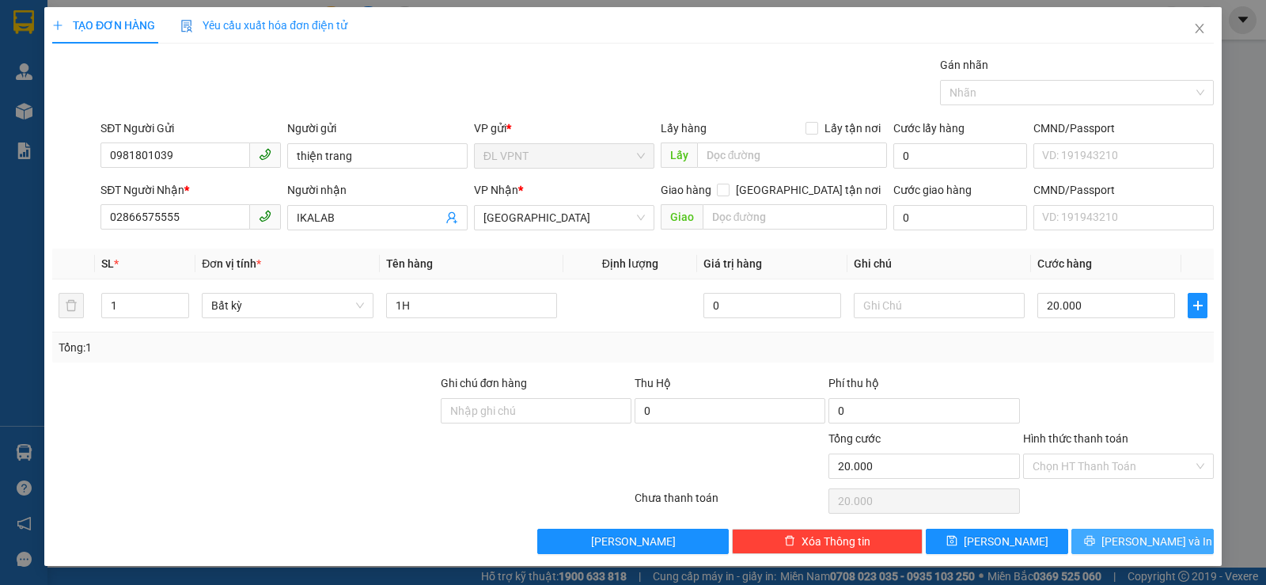
click at [1085, 537] on button "Lưu và In" at bounding box center [1143, 541] width 142 height 25
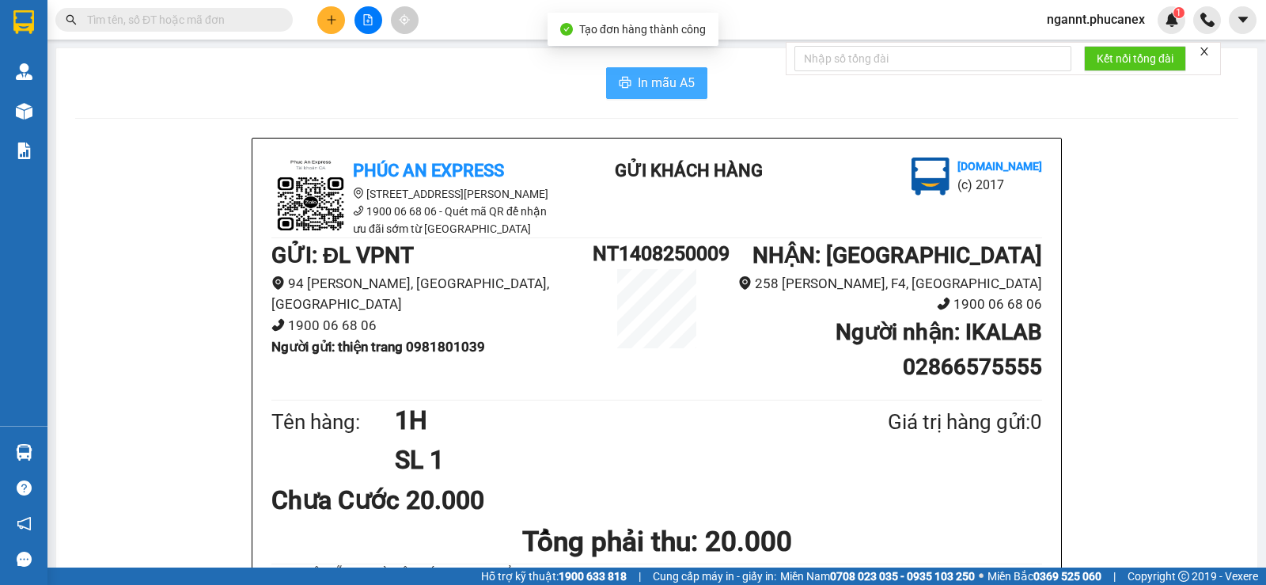
click at [677, 82] on span "In mẫu A5" at bounding box center [666, 83] width 57 height 20
